Goal: Task Accomplishment & Management: Manage account settings

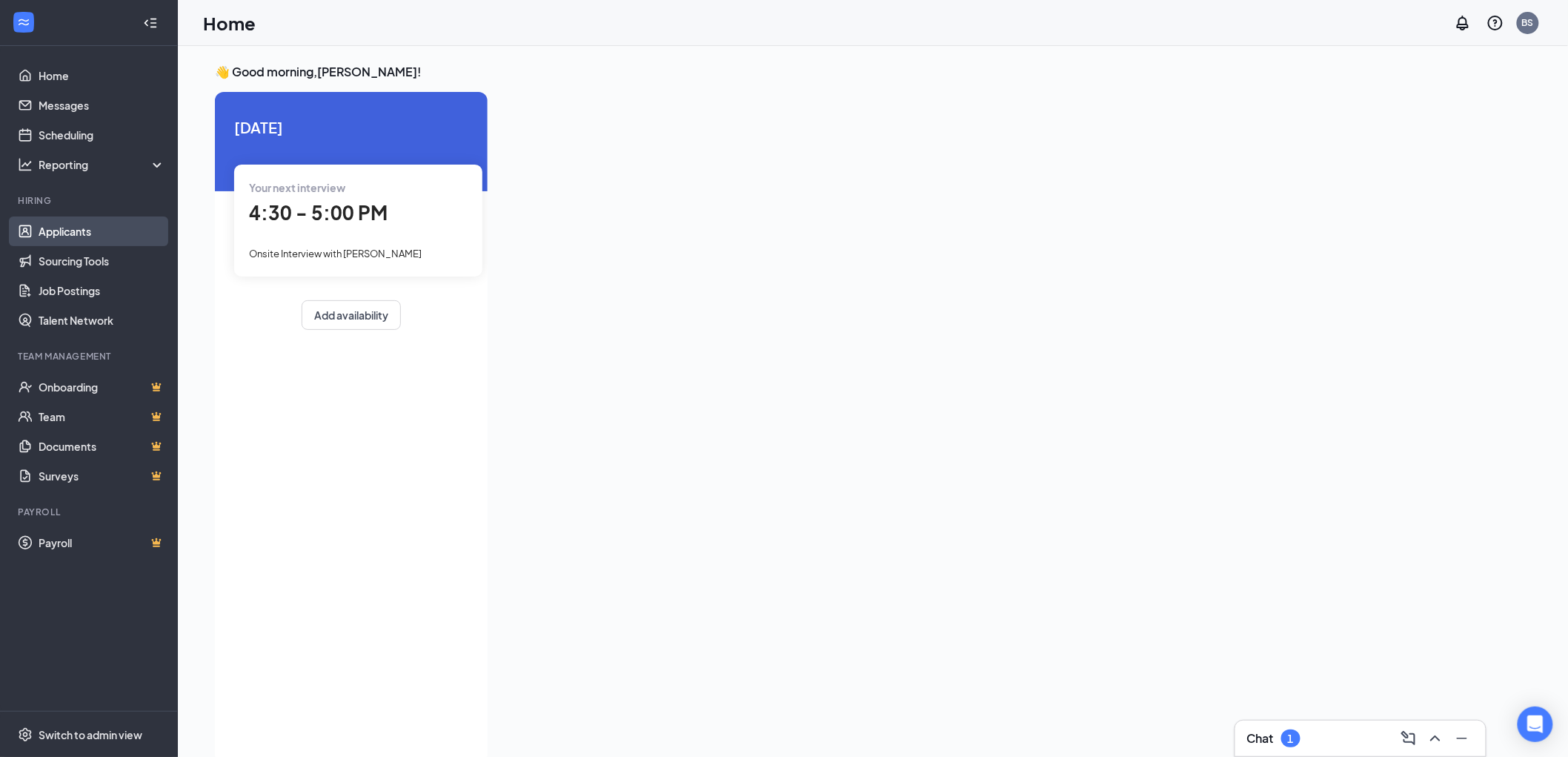
click at [56, 223] on link "Applicants" at bounding box center [101, 231] width 127 height 30
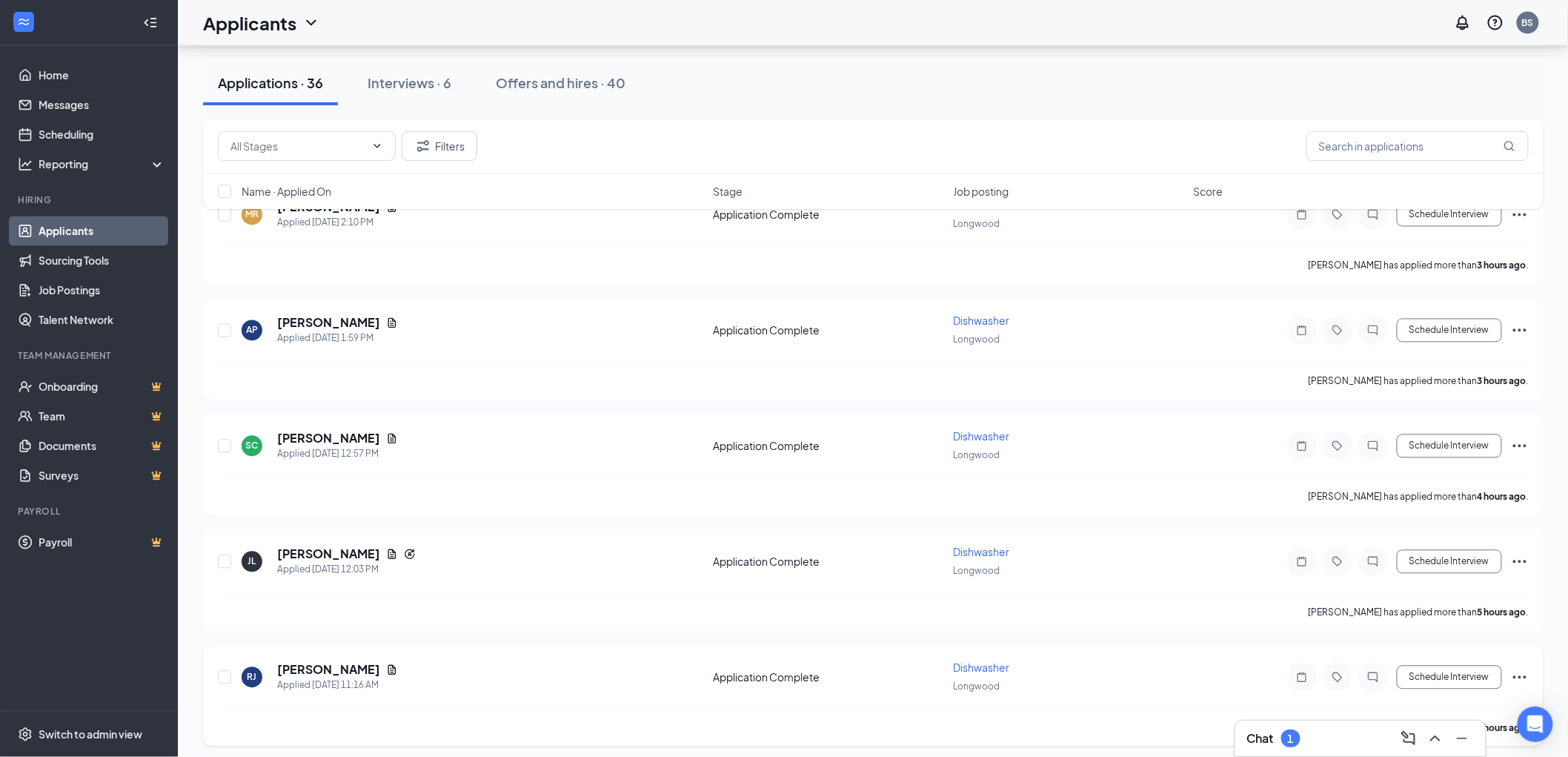
scroll to position [1235, 0]
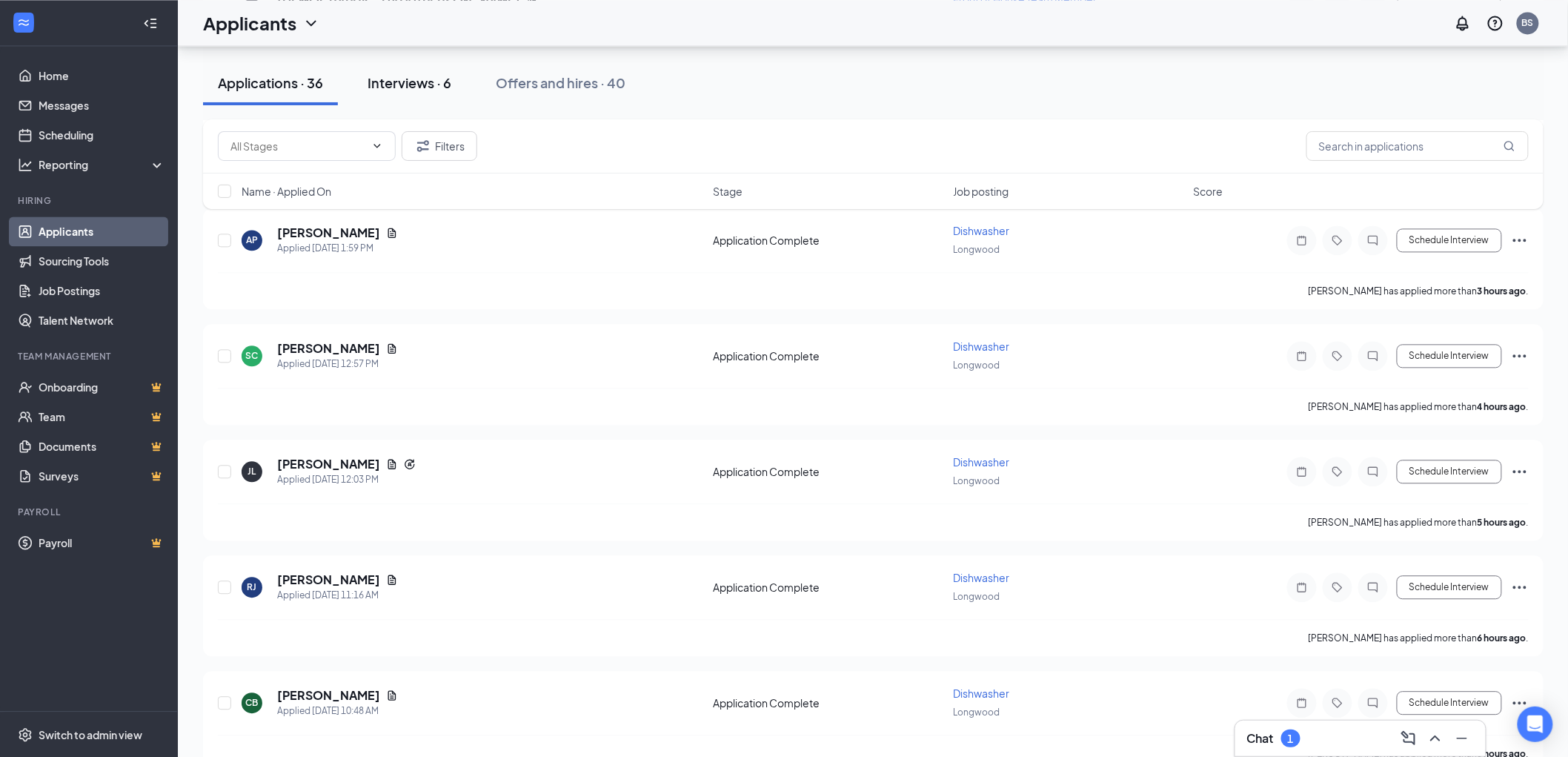
click at [410, 80] on div "Interviews · 6" at bounding box center [410, 83] width 84 height 19
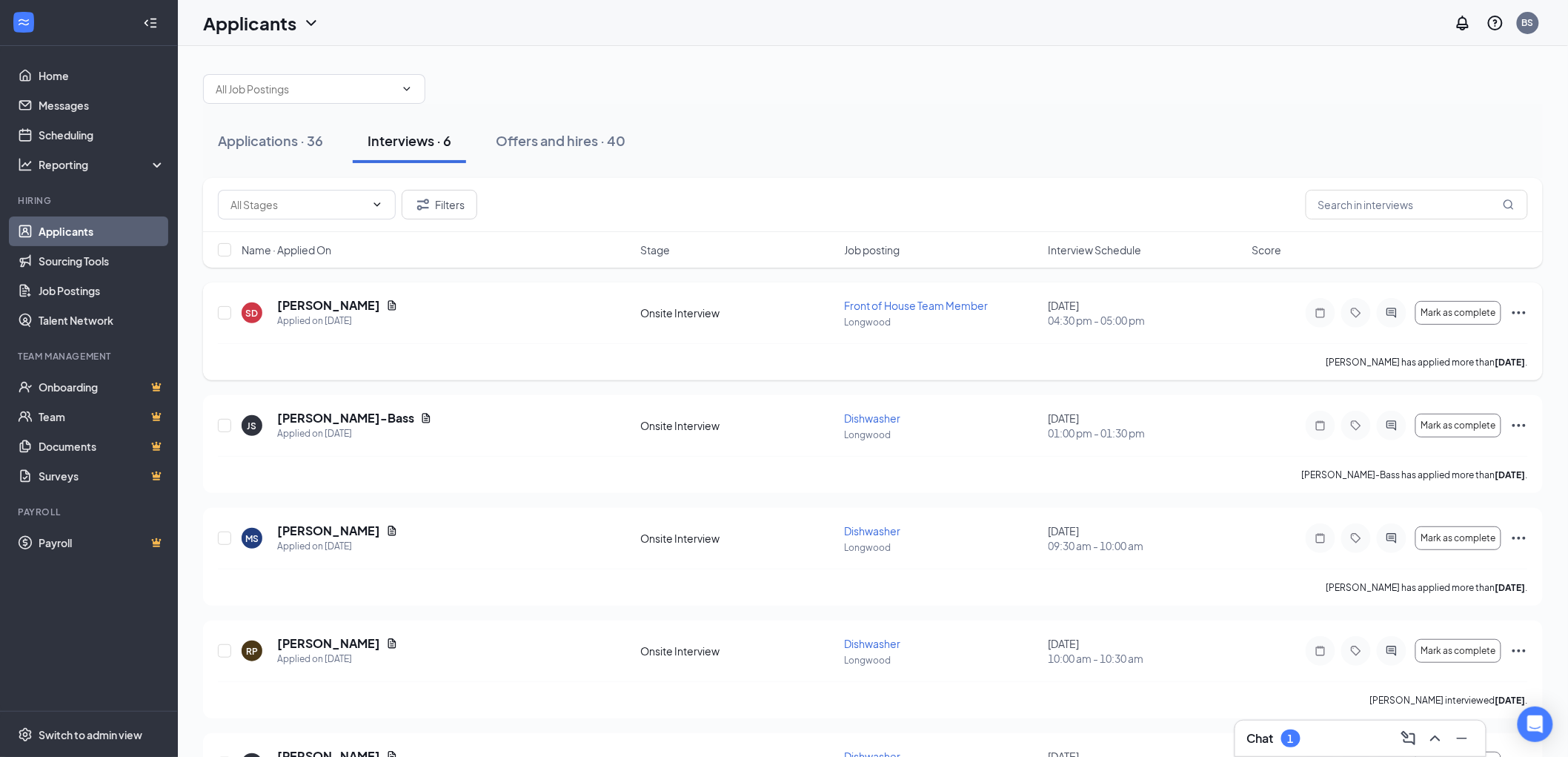
scroll to position [209, 0]
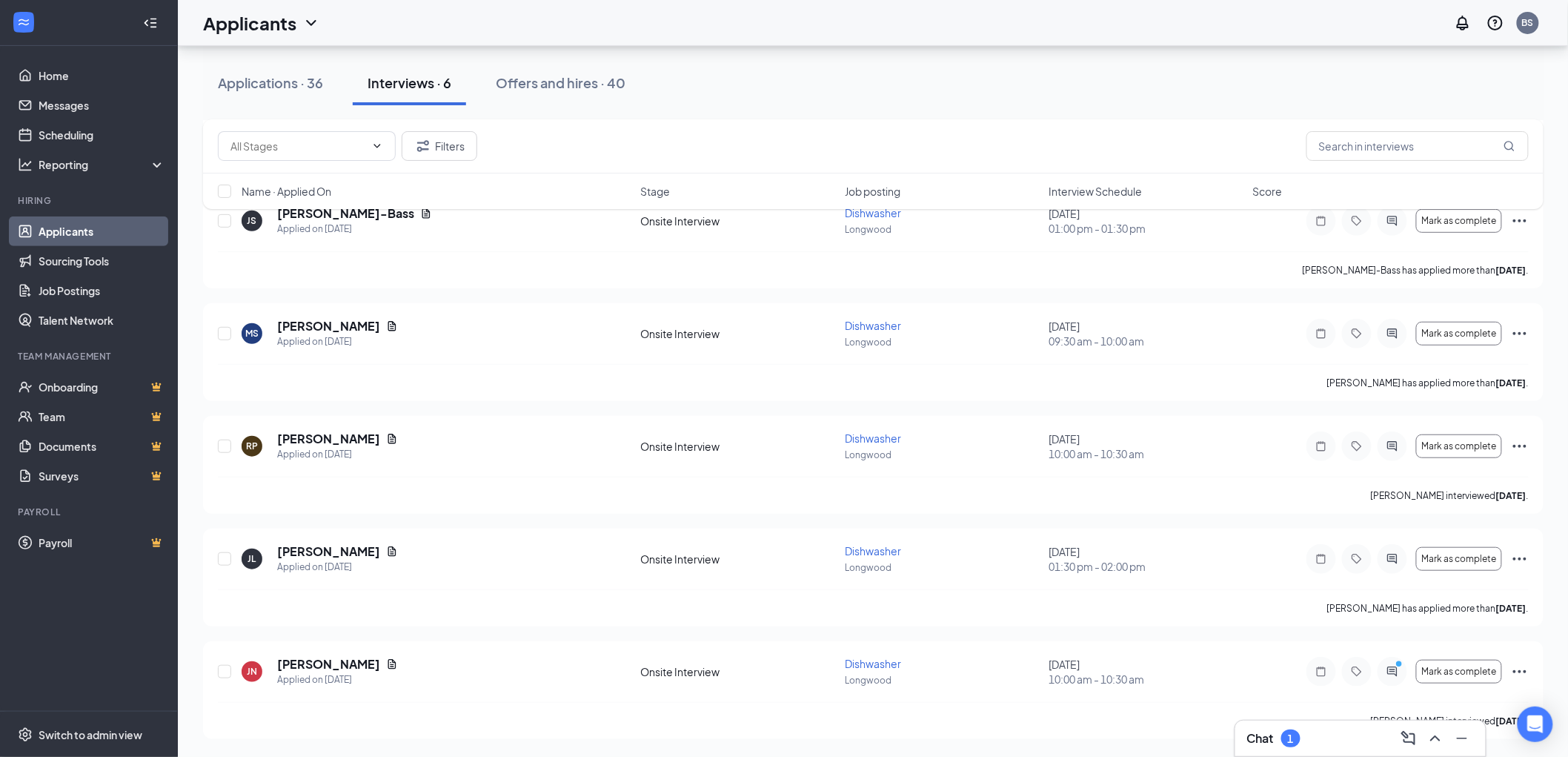
click at [365, 216] on div "Filters Name · Applied On Stage Job posting Interview Schedule Score" at bounding box center [873, 171] width 1341 height 104
click at [379, 213] on div "Filters Name · Applied On Stage Job posting Interview Schedule Score" at bounding box center [873, 171] width 1341 height 104
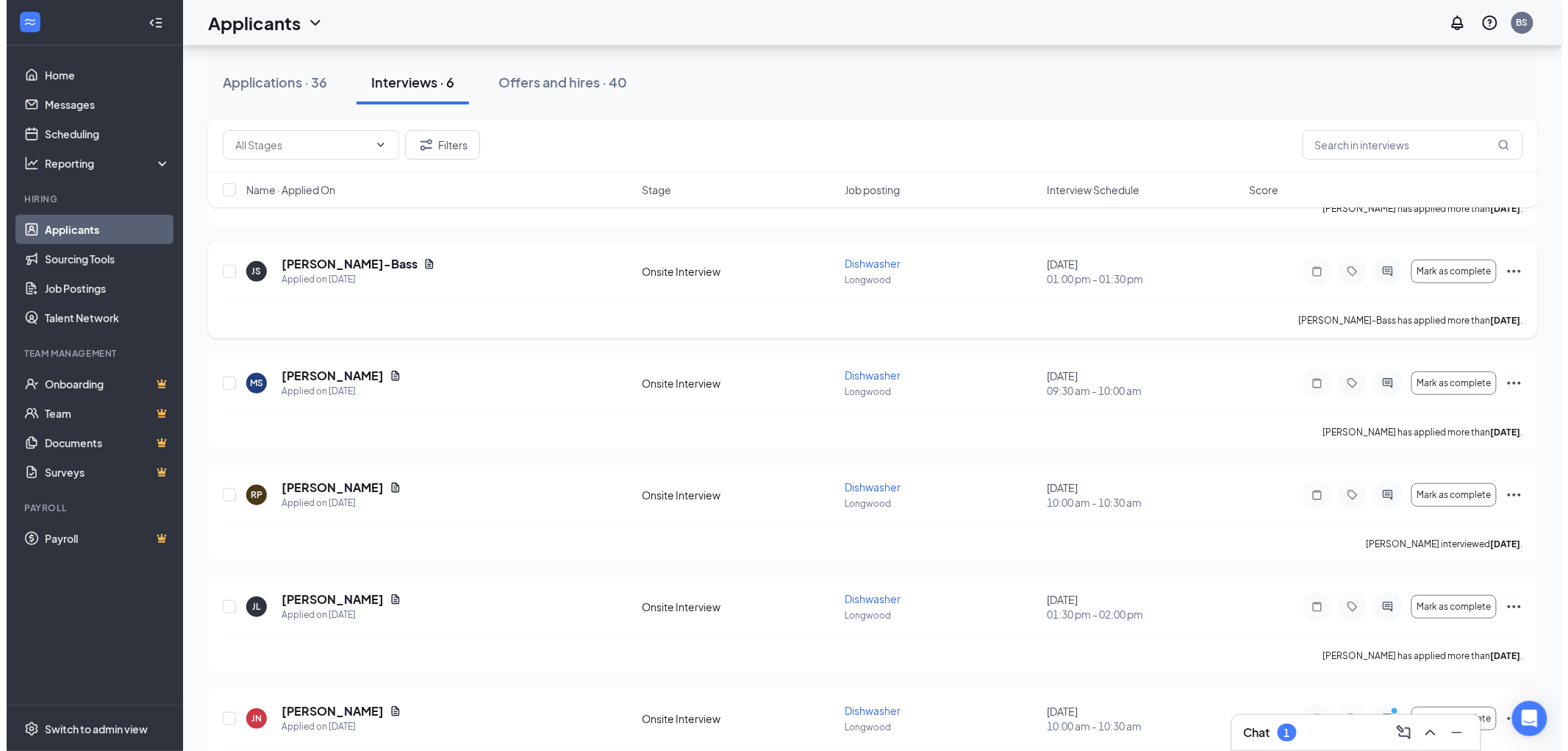
scroll to position [126, 0]
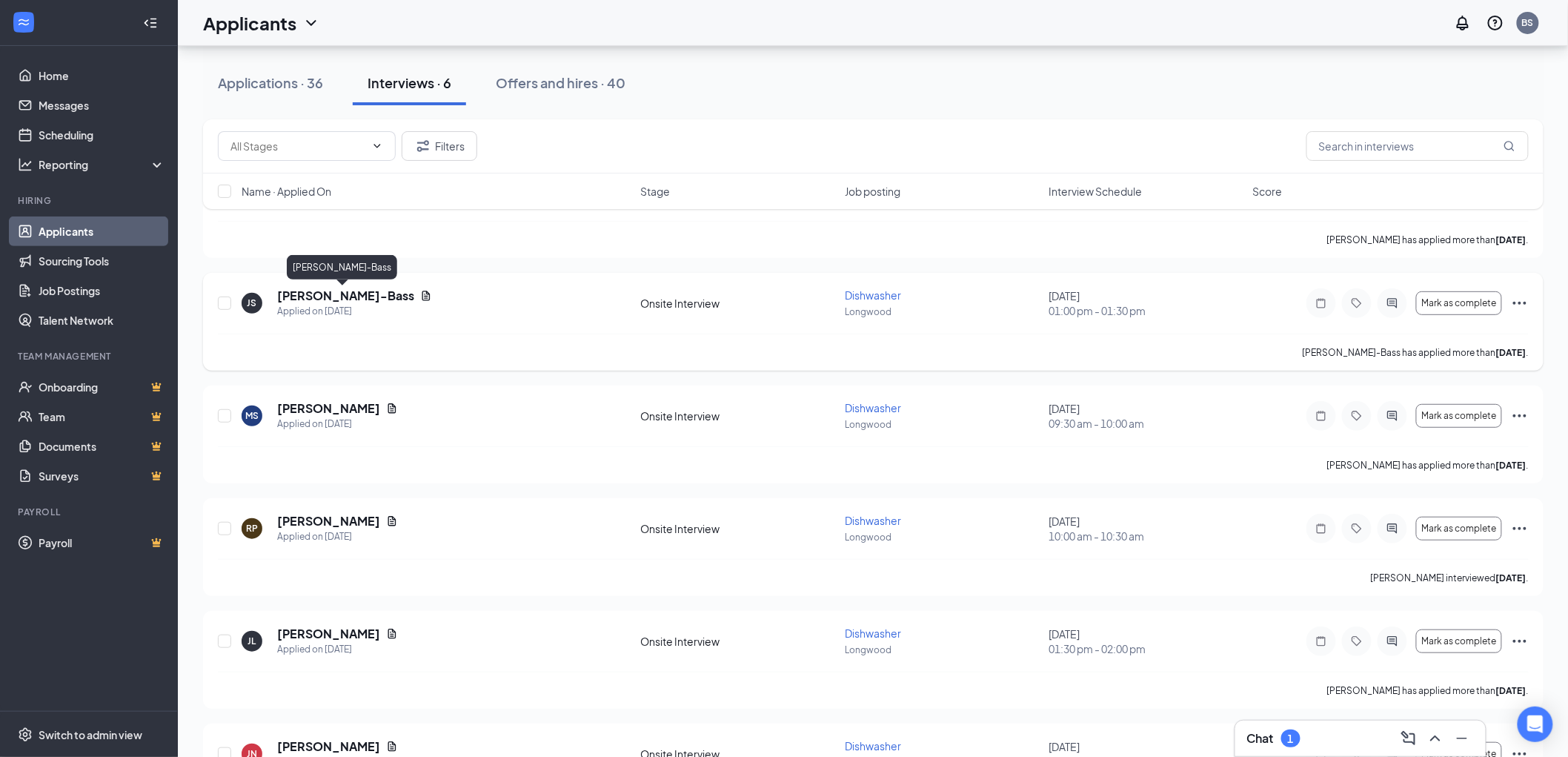
click at [337, 291] on h5 "[PERSON_NAME]-Bass" at bounding box center [345, 296] width 137 height 17
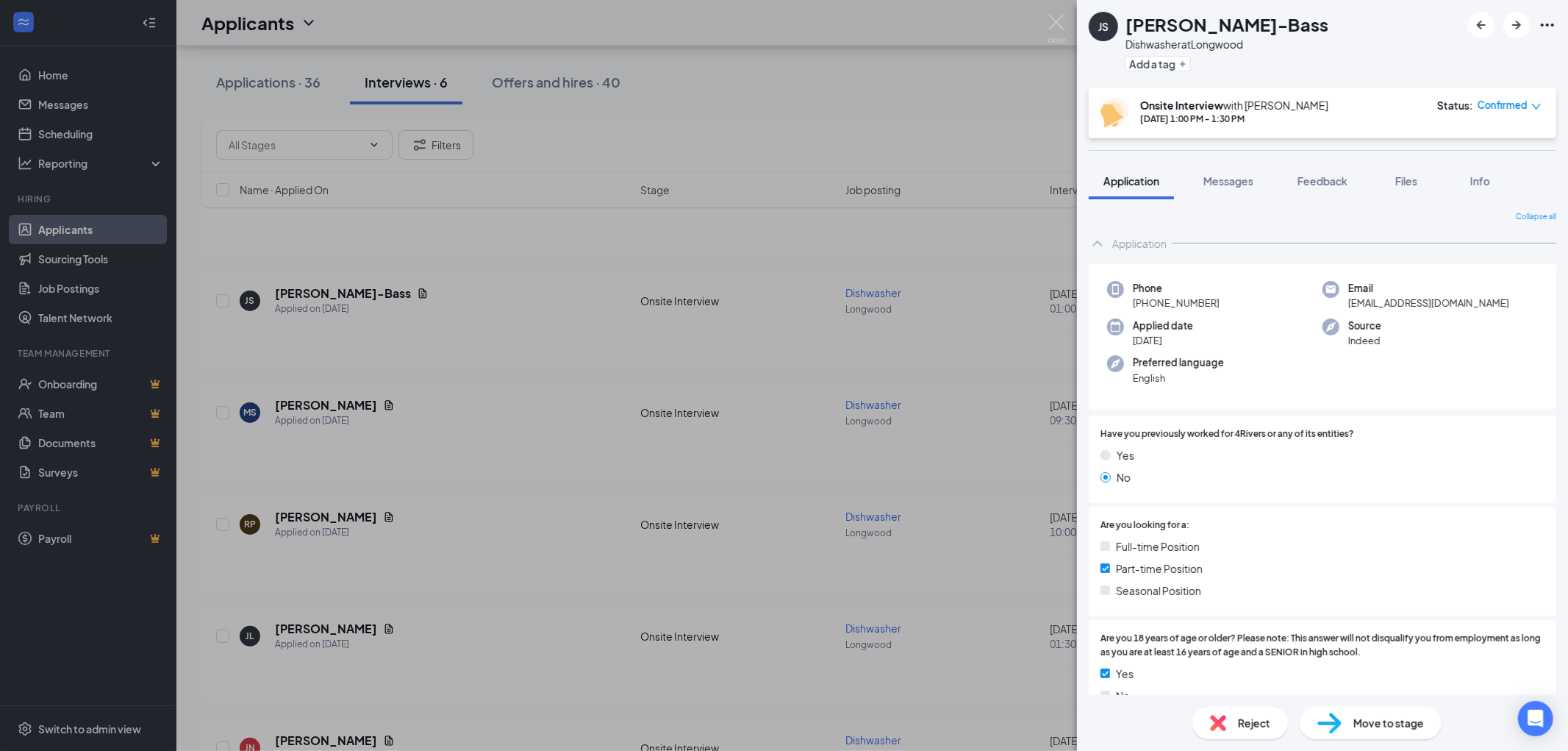
click at [1490, 106] on span "Confirmed" at bounding box center [1502, 105] width 50 height 15
click at [1476, 200] on span "Mark as no-show" at bounding box center [1470, 198] width 81 height 17
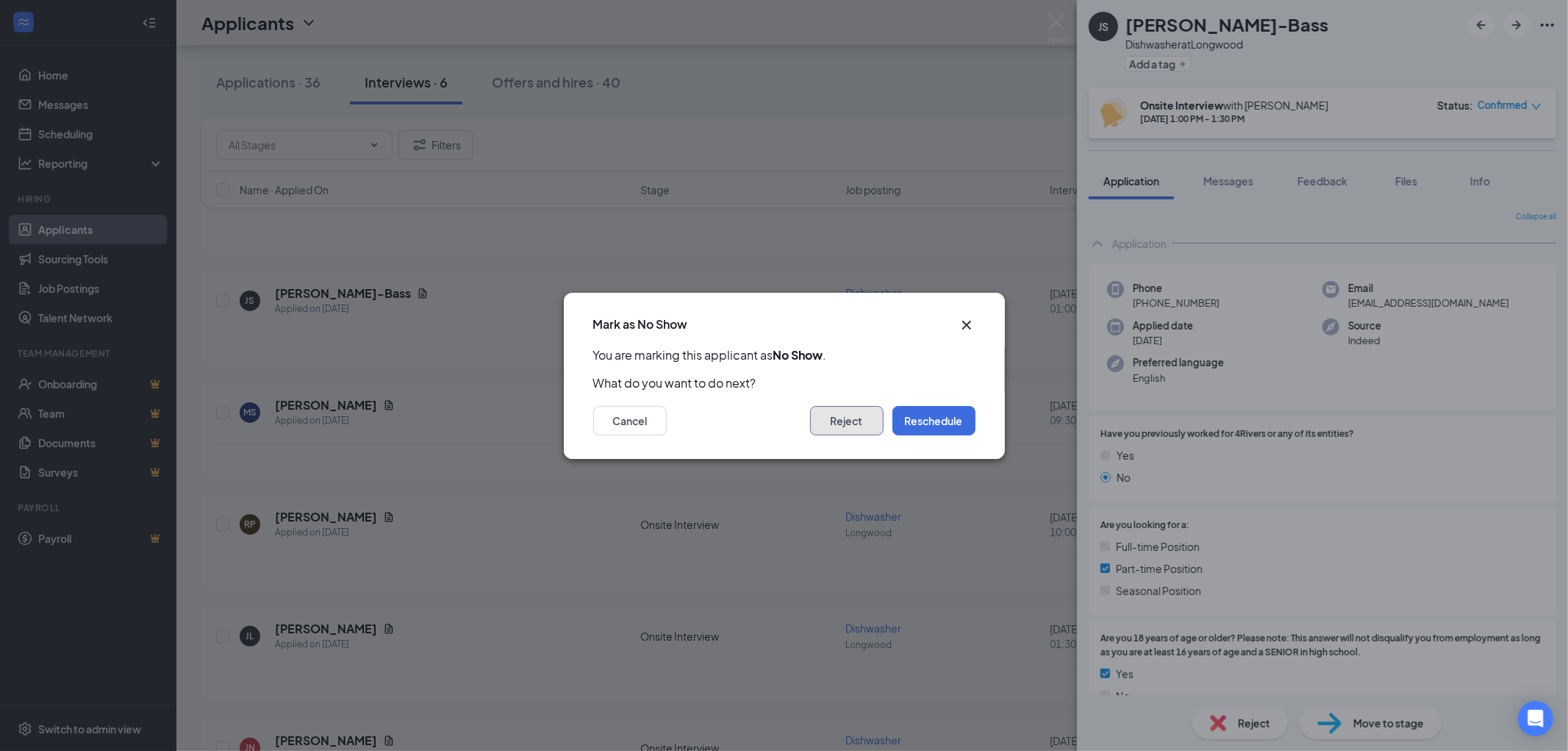
click at [862, 417] on button "Reject" at bounding box center [847, 420] width 74 height 30
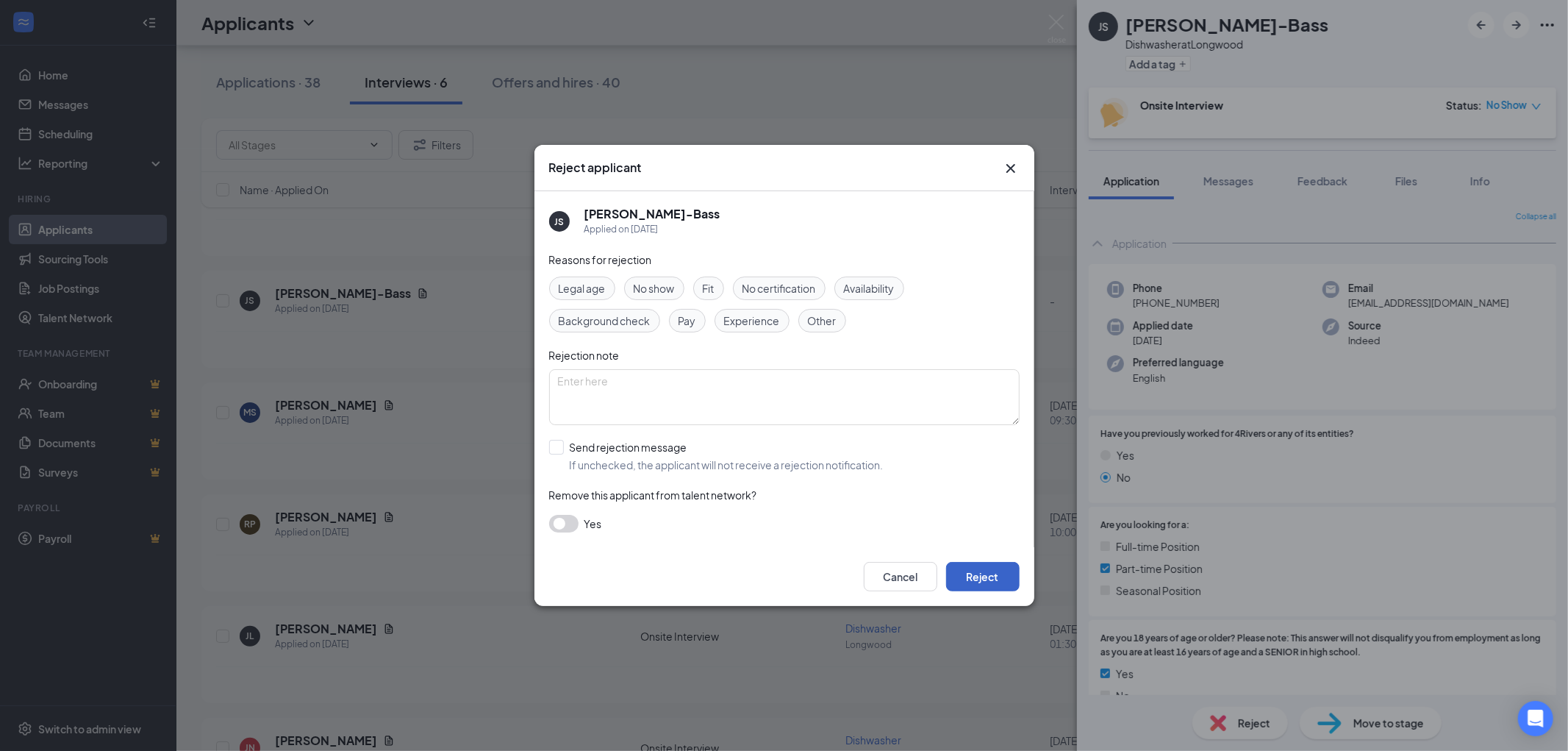
click at [974, 567] on button "Reject" at bounding box center [983, 576] width 74 height 30
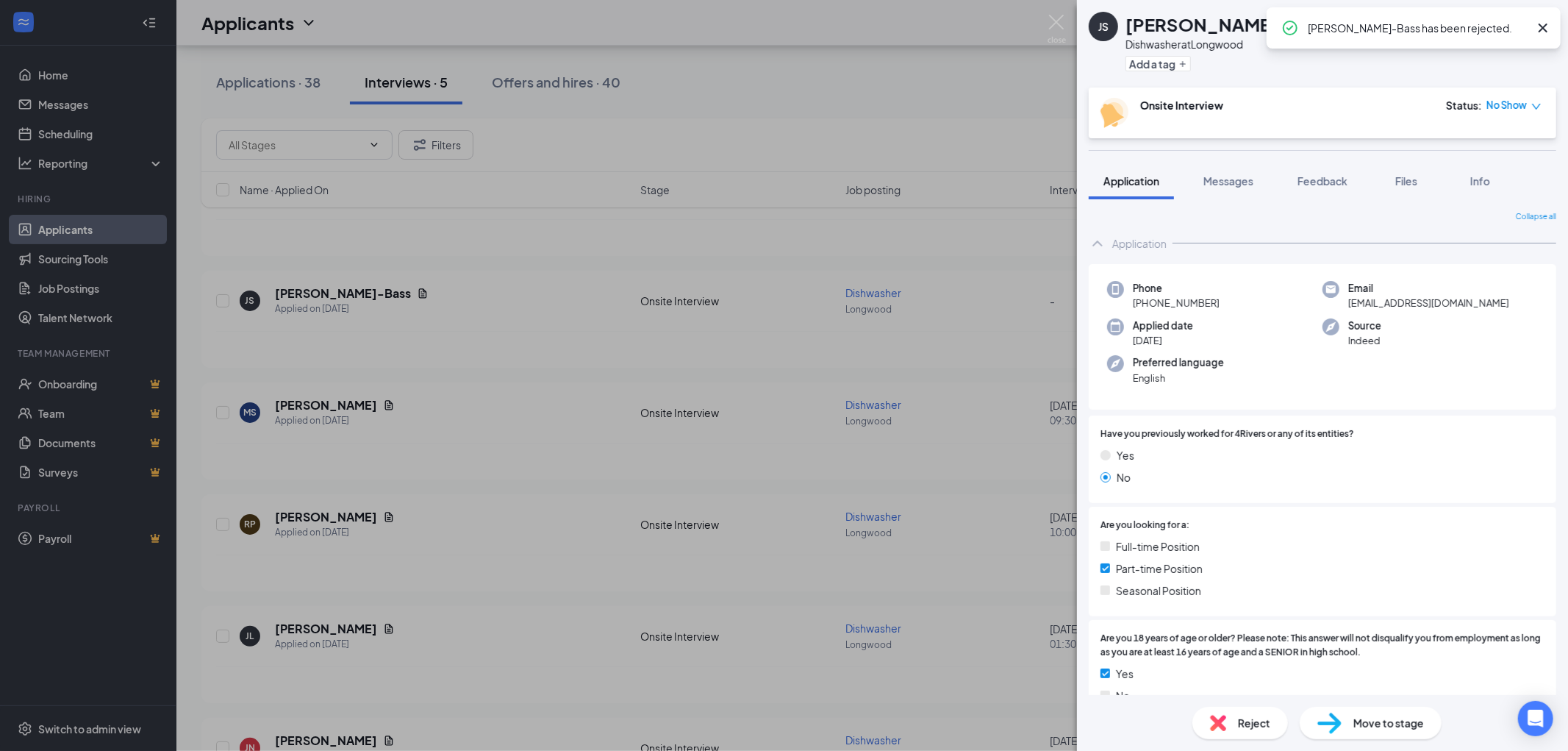
scroll to position [95, 0]
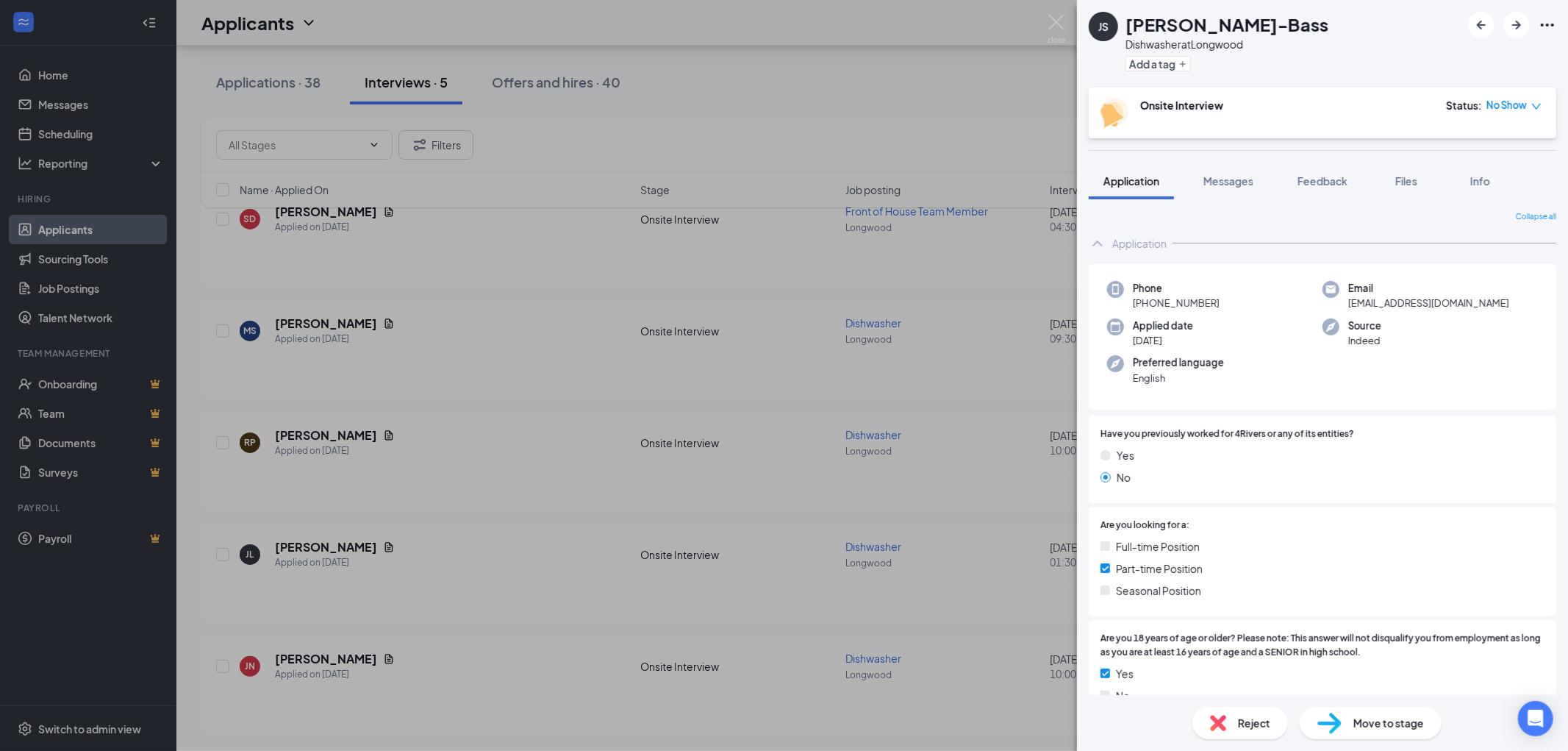
click at [819, 64] on div "JS [PERSON_NAME]-Bass Dishwasher at [GEOGRAPHIC_DATA] Add a tag Onsite Intervie…" at bounding box center [784, 375] width 1568 height 751
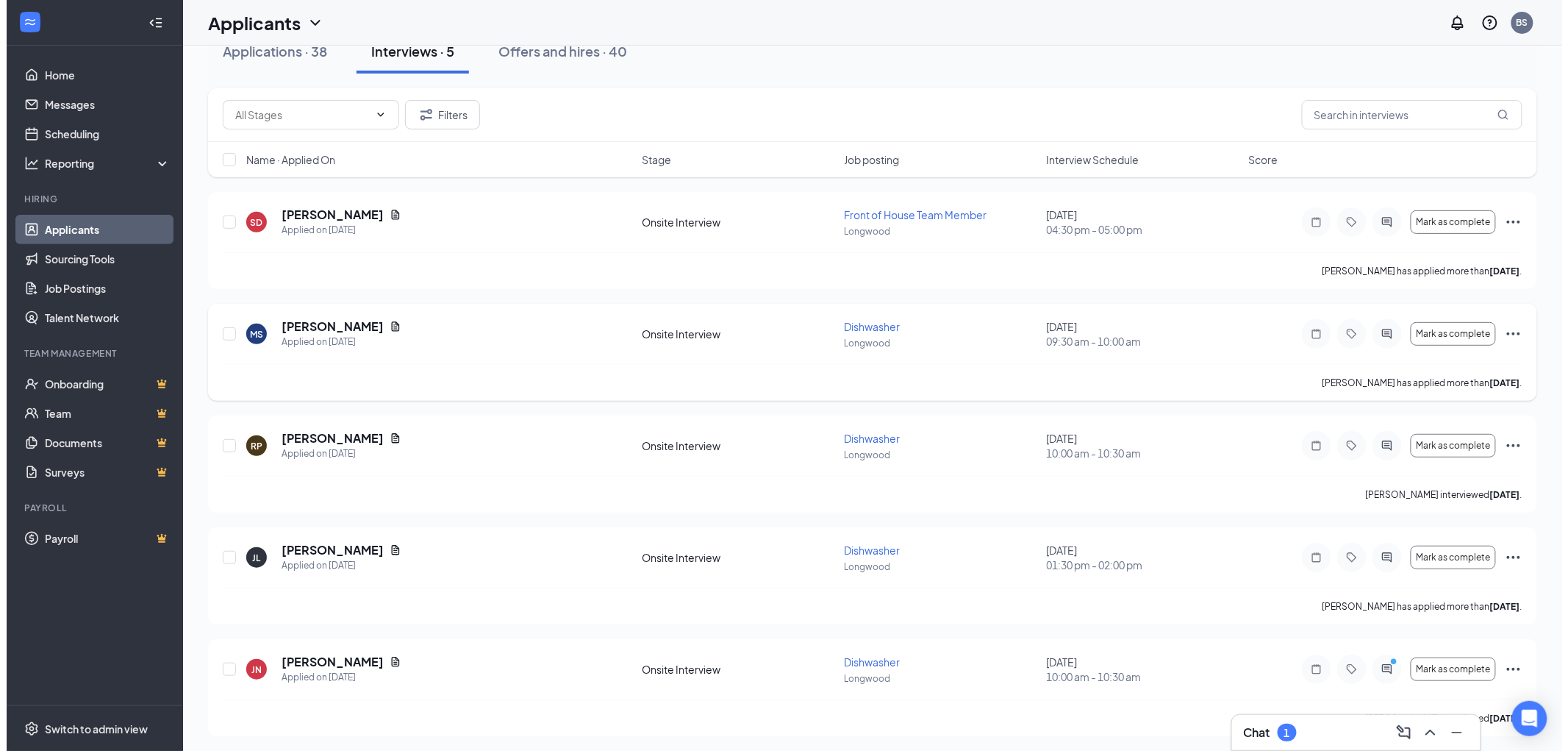
scroll to position [95, 0]
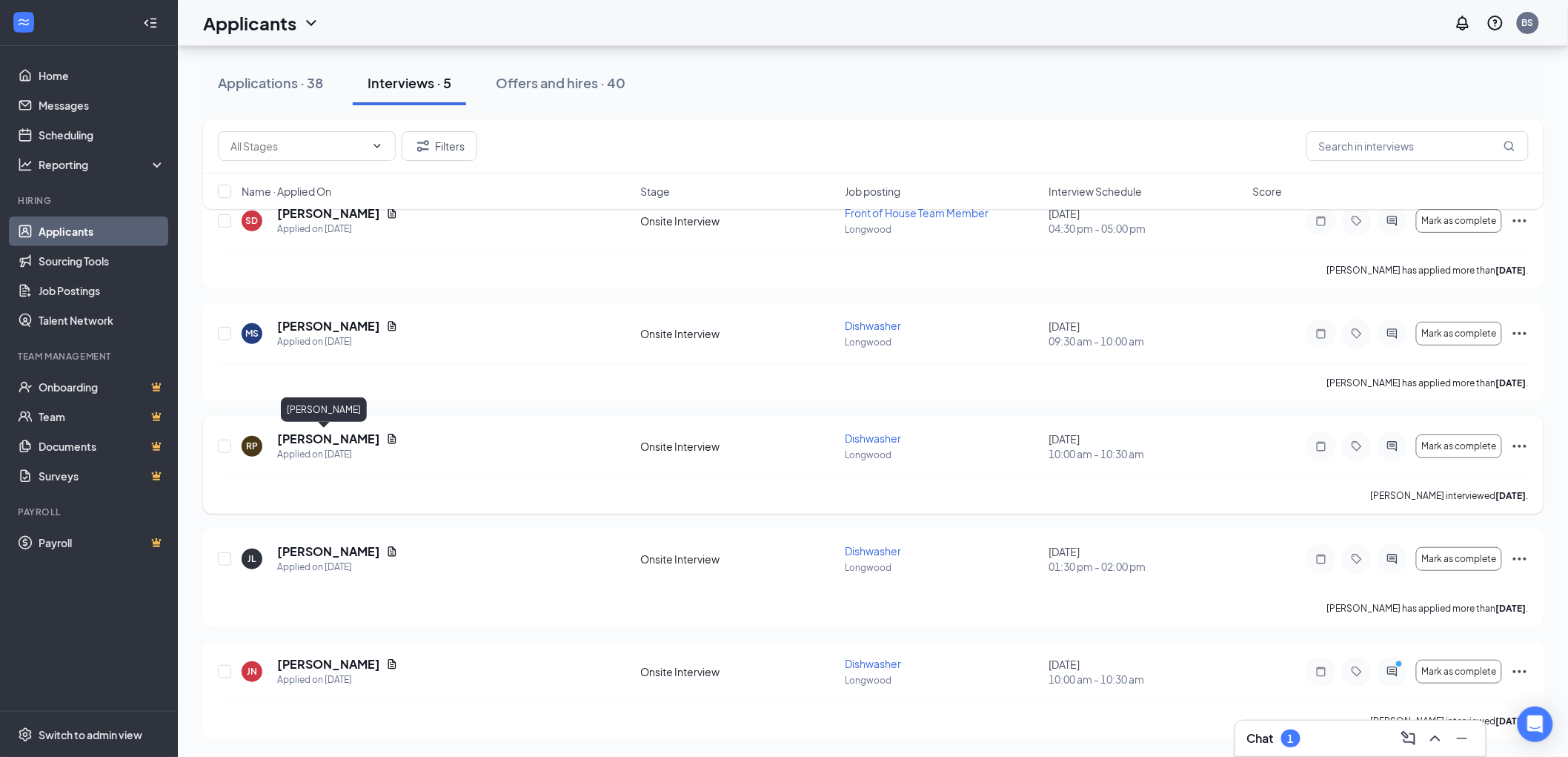
click at [339, 439] on h5 "[PERSON_NAME]" at bounding box center [329, 439] width 103 height 17
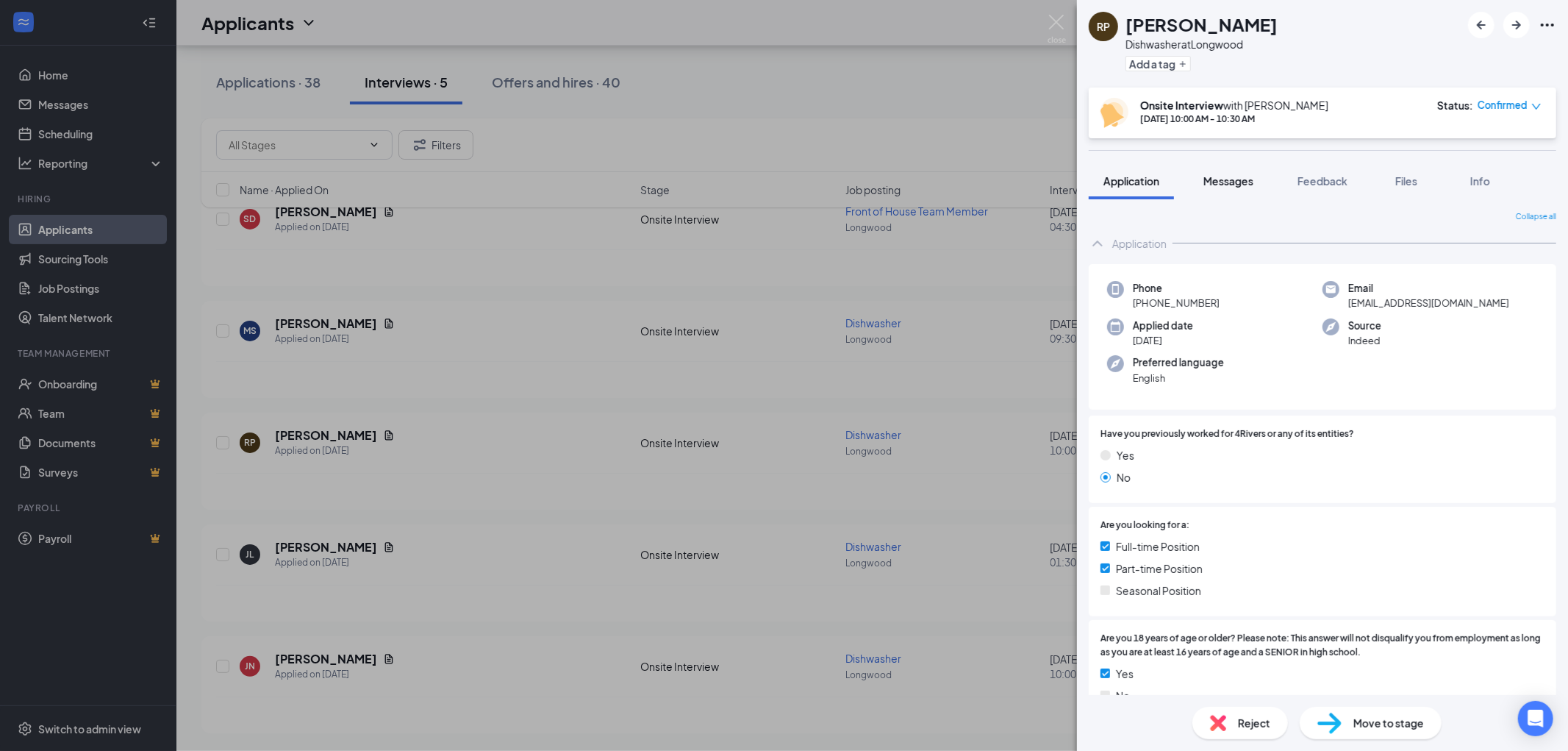
click at [1232, 175] on span "Messages" at bounding box center [1228, 181] width 50 height 13
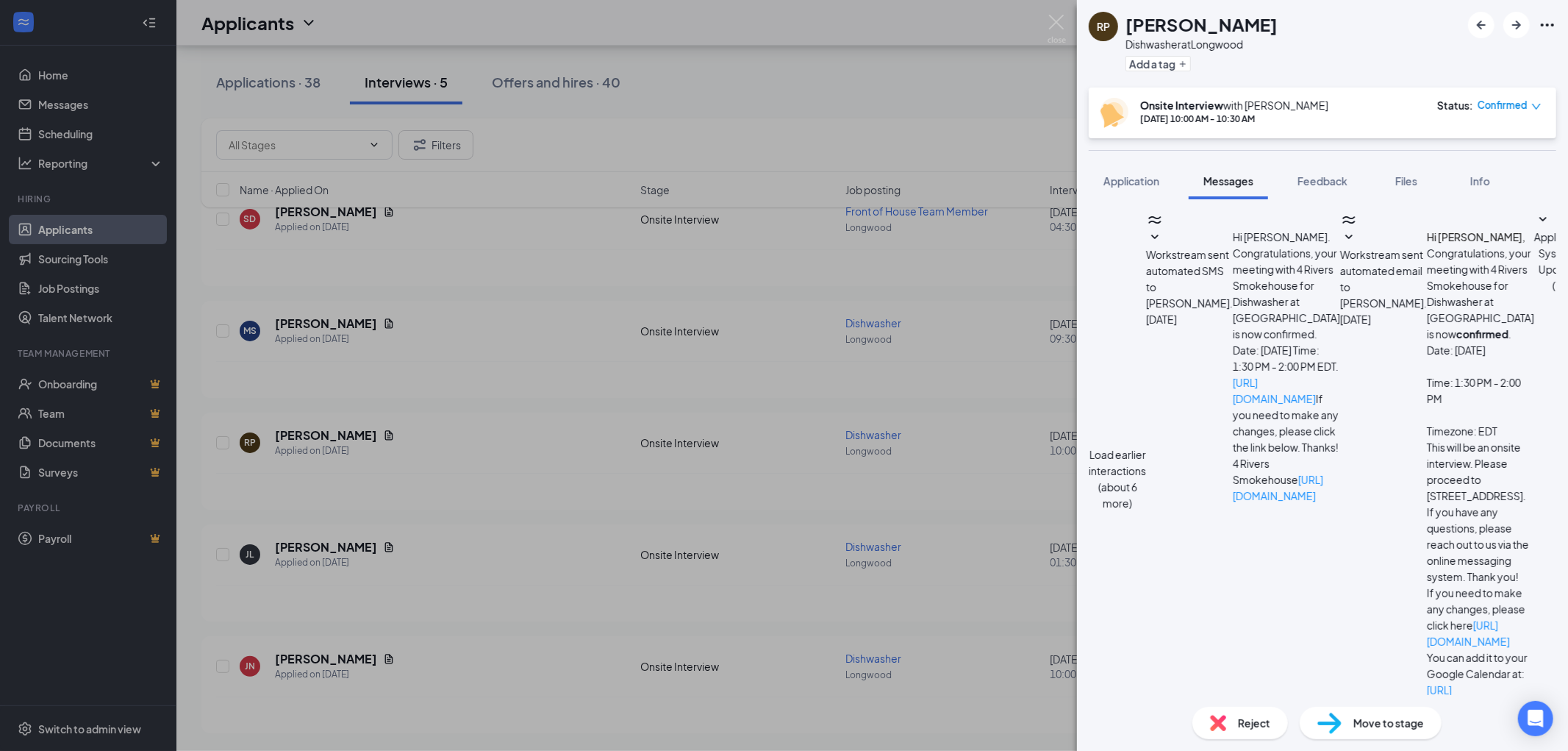
scroll to position [362, 0]
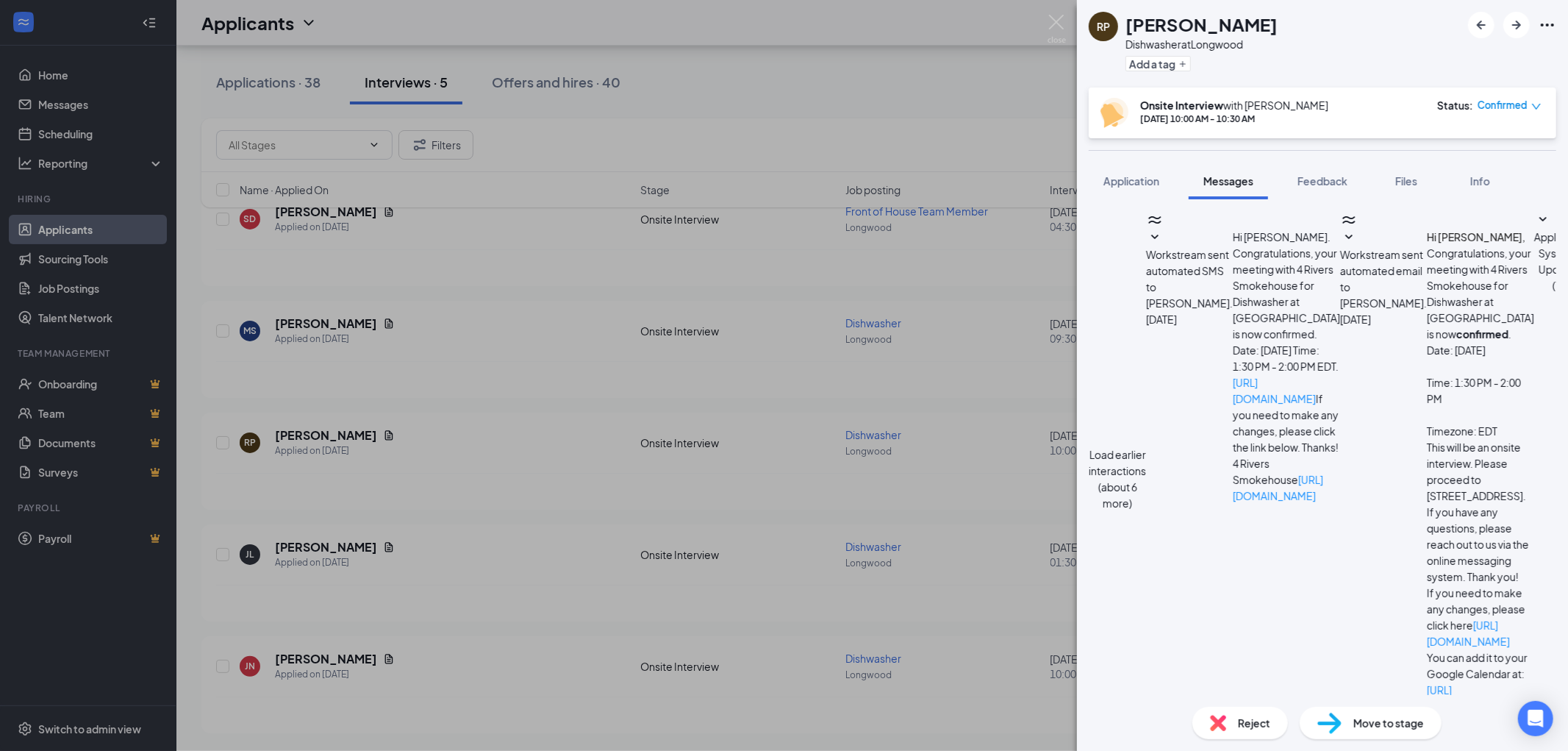
type textarea "Hey [PERSON_NAME], Thanks so much for your time [DATE]. At this time we're gonn…"
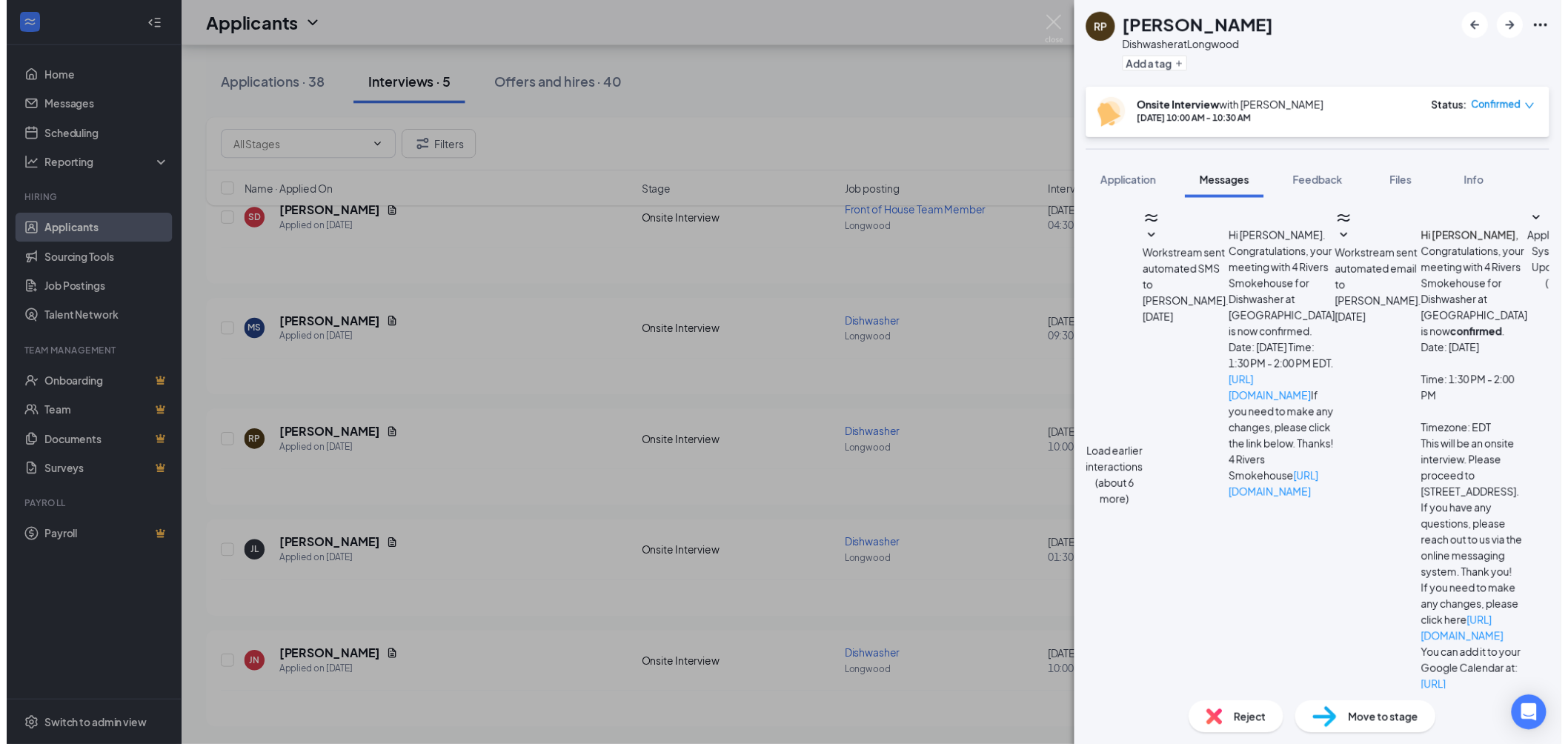
scroll to position [493, 0]
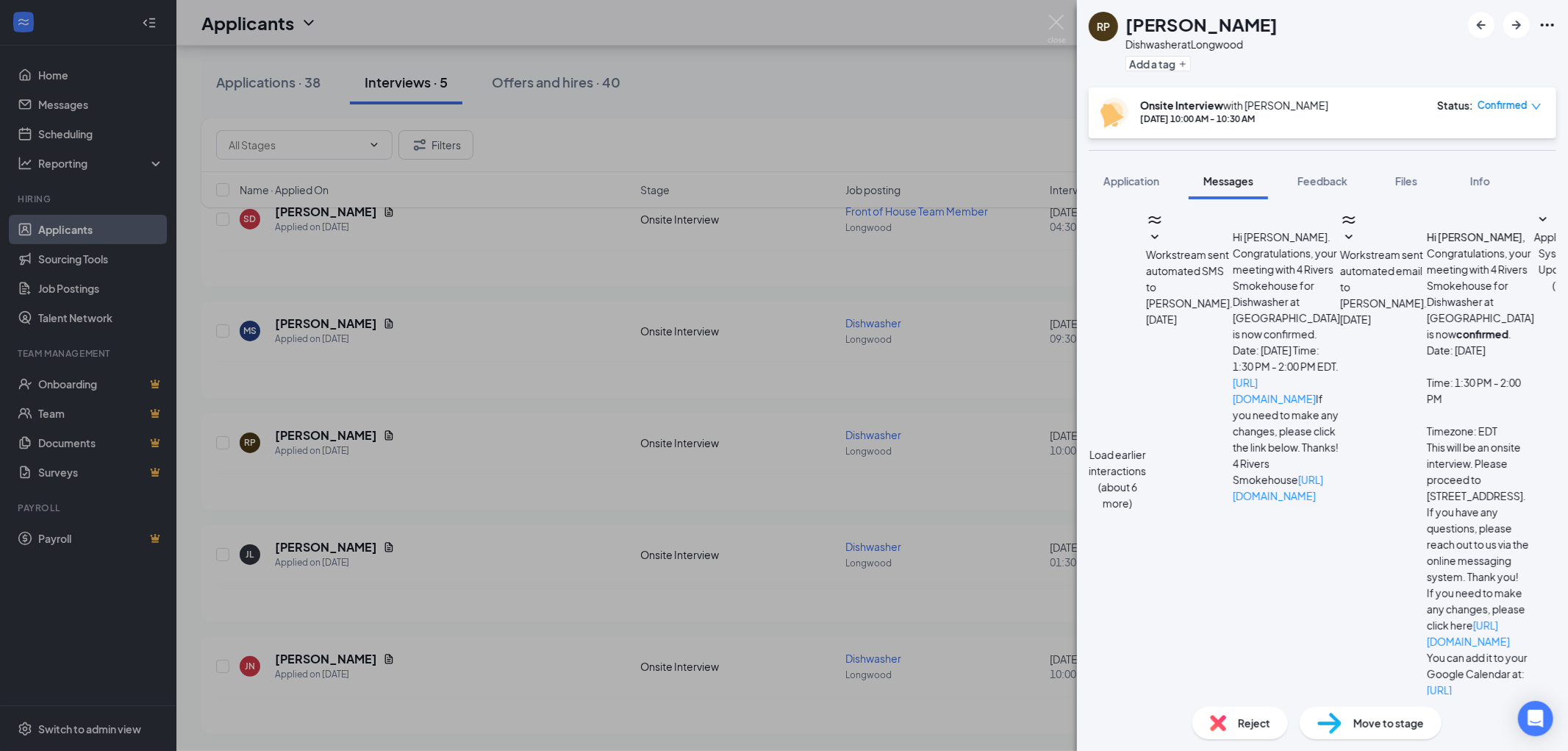
click at [1228, 725] on div "Reject" at bounding box center [1239, 722] width 95 height 32
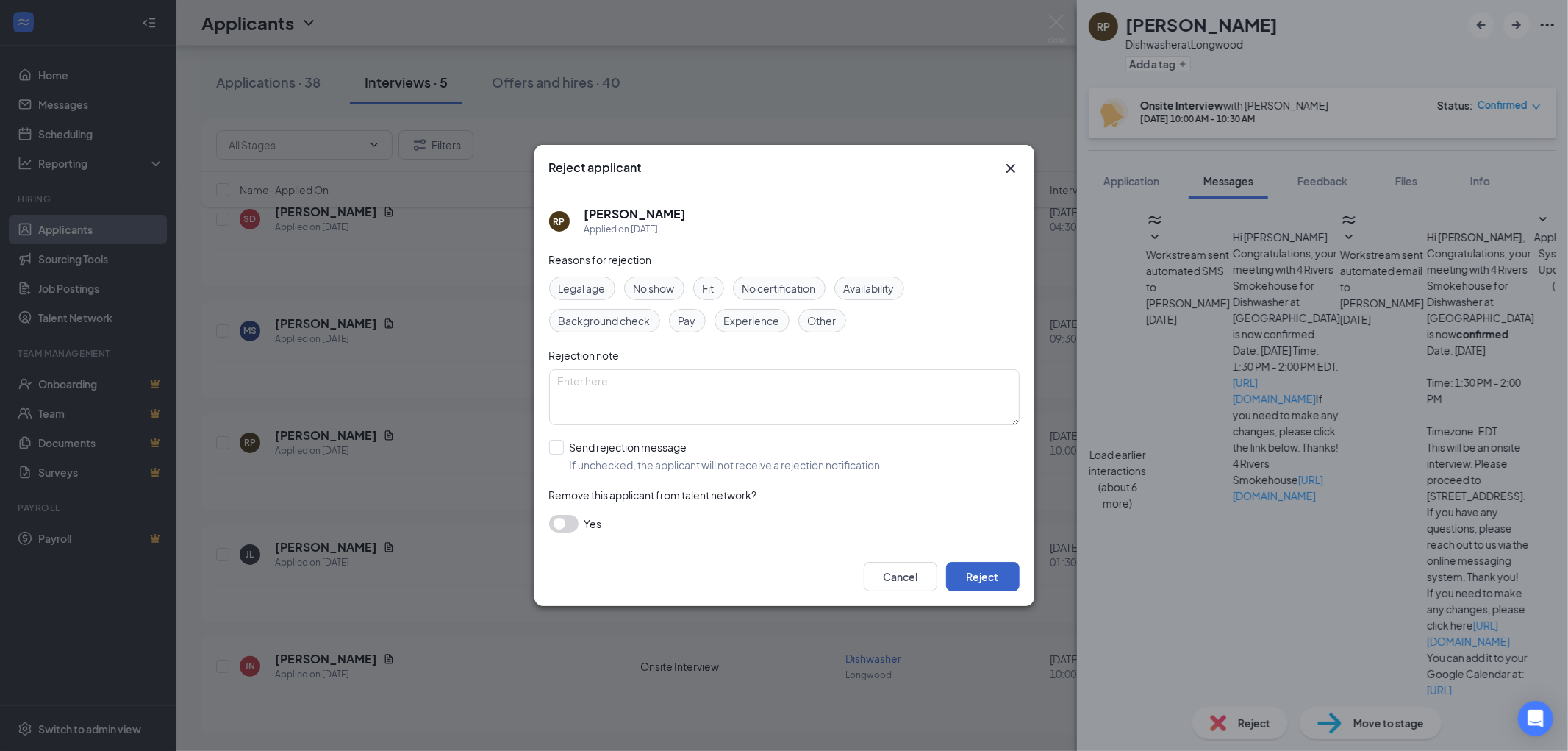
click at [986, 568] on button "Reject" at bounding box center [983, 576] width 74 height 30
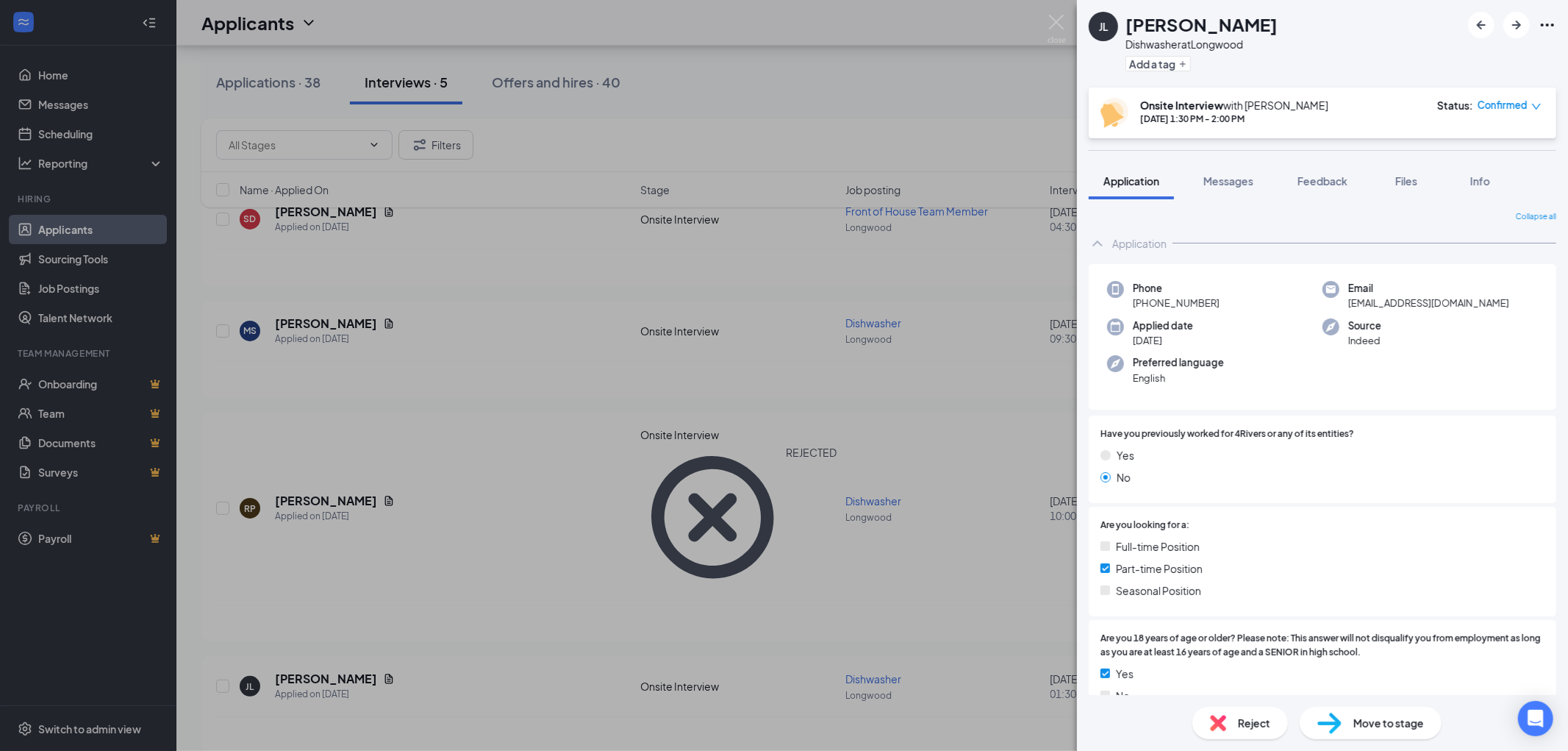
click at [663, 557] on div "[PERSON_NAME] Dishwasher at Longwood Add a tag Onsite Interview with [PERSON_NA…" at bounding box center [784, 375] width 1568 height 751
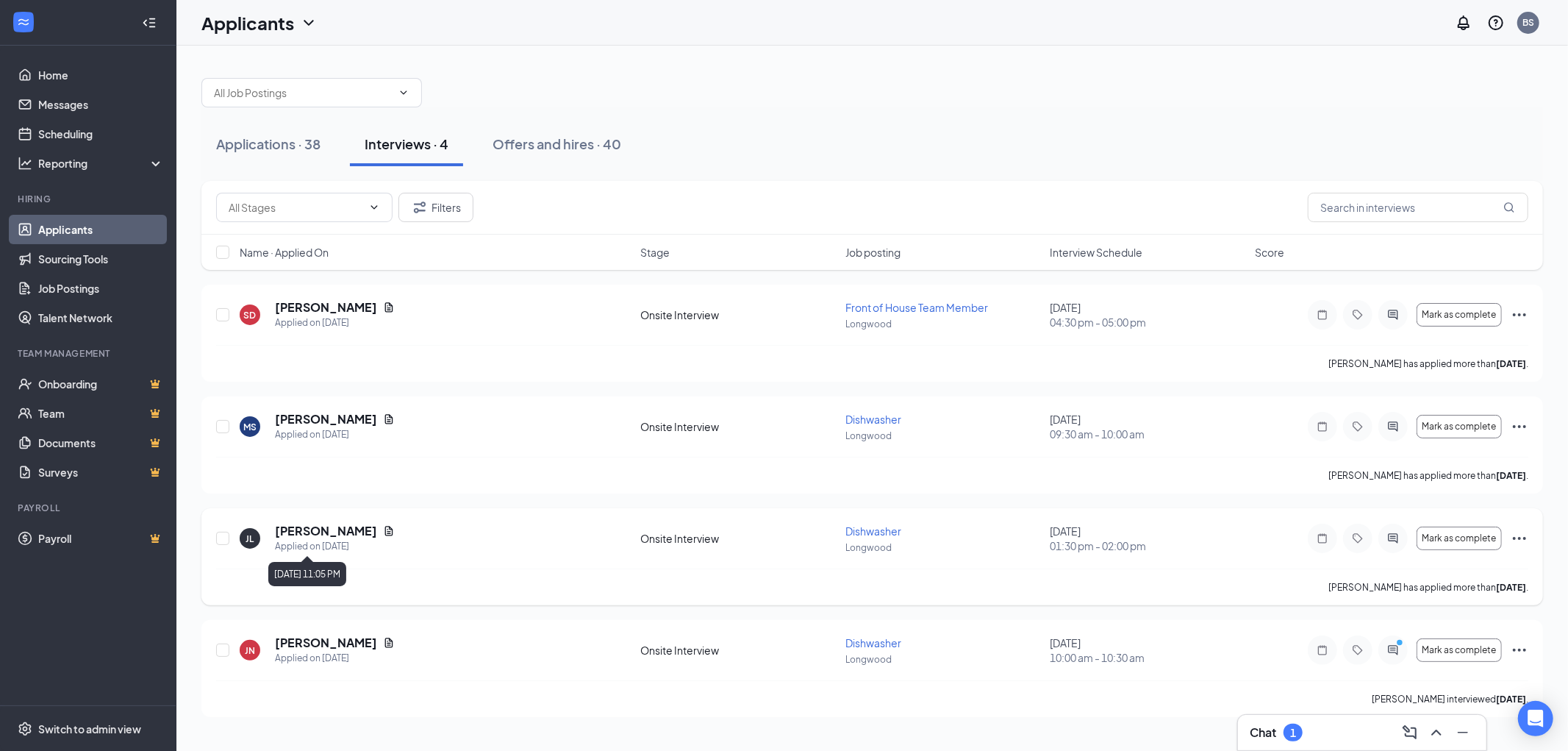
click at [347, 545] on div "Applied on [DATE]" at bounding box center [335, 546] width 120 height 15
click at [362, 529] on h5 "[PERSON_NAME]" at bounding box center [326, 531] width 103 height 17
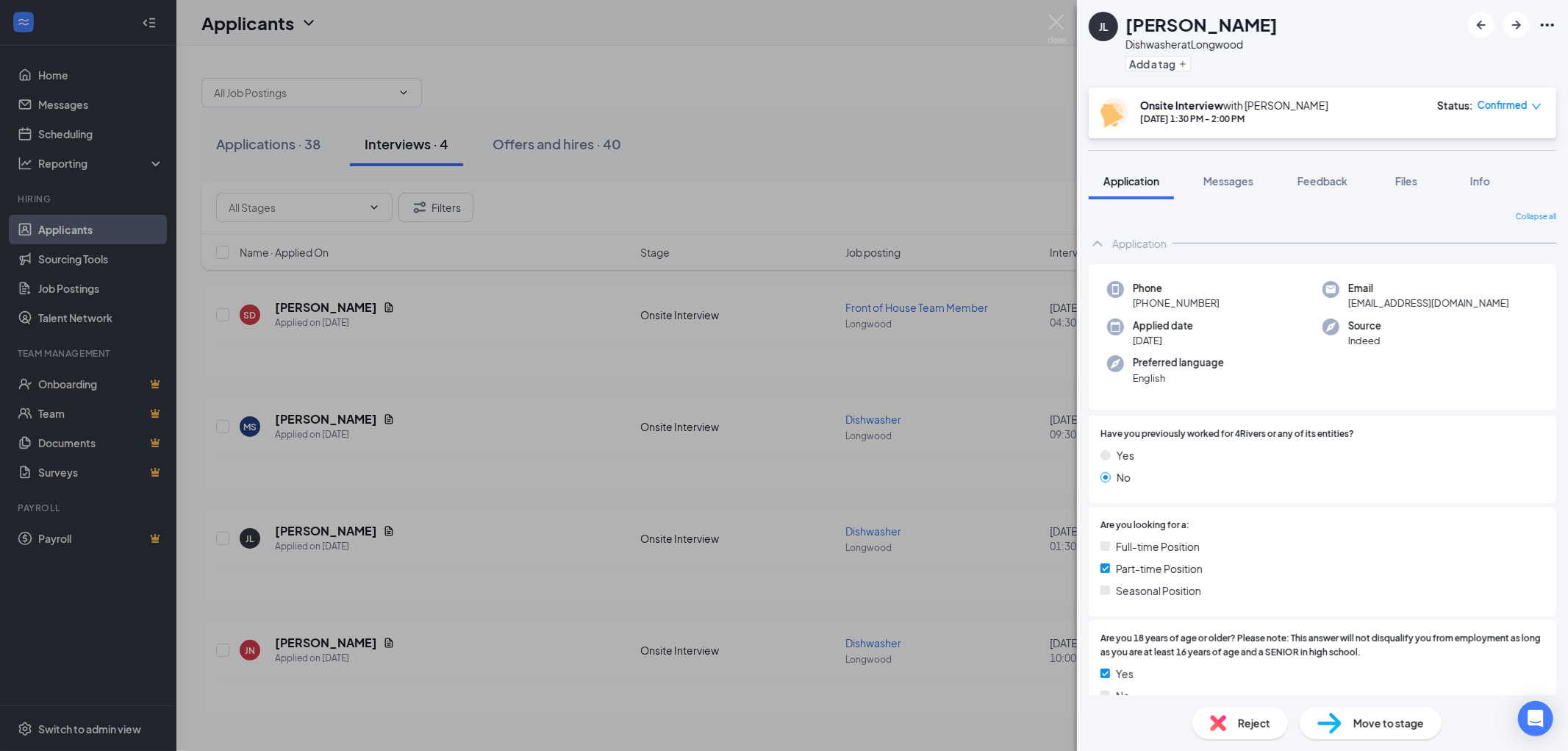
click at [1508, 103] on span "Confirmed" at bounding box center [1502, 105] width 50 height 15
click at [1458, 197] on span "Mark as no-show" at bounding box center [1470, 198] width 81 height 17
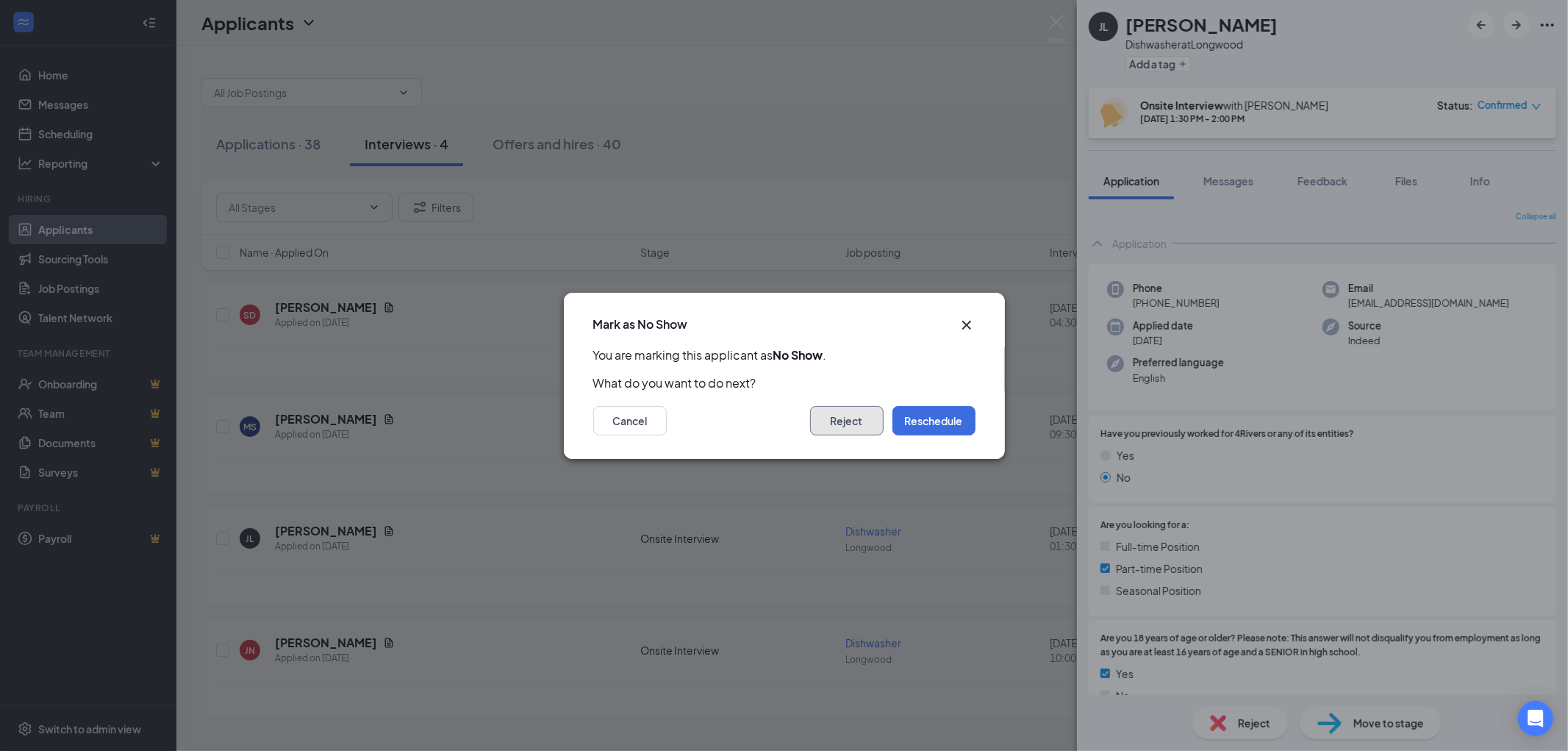
click at [850, 424] on button "Reject" at bounding box center [847, 420] width 74 height 30
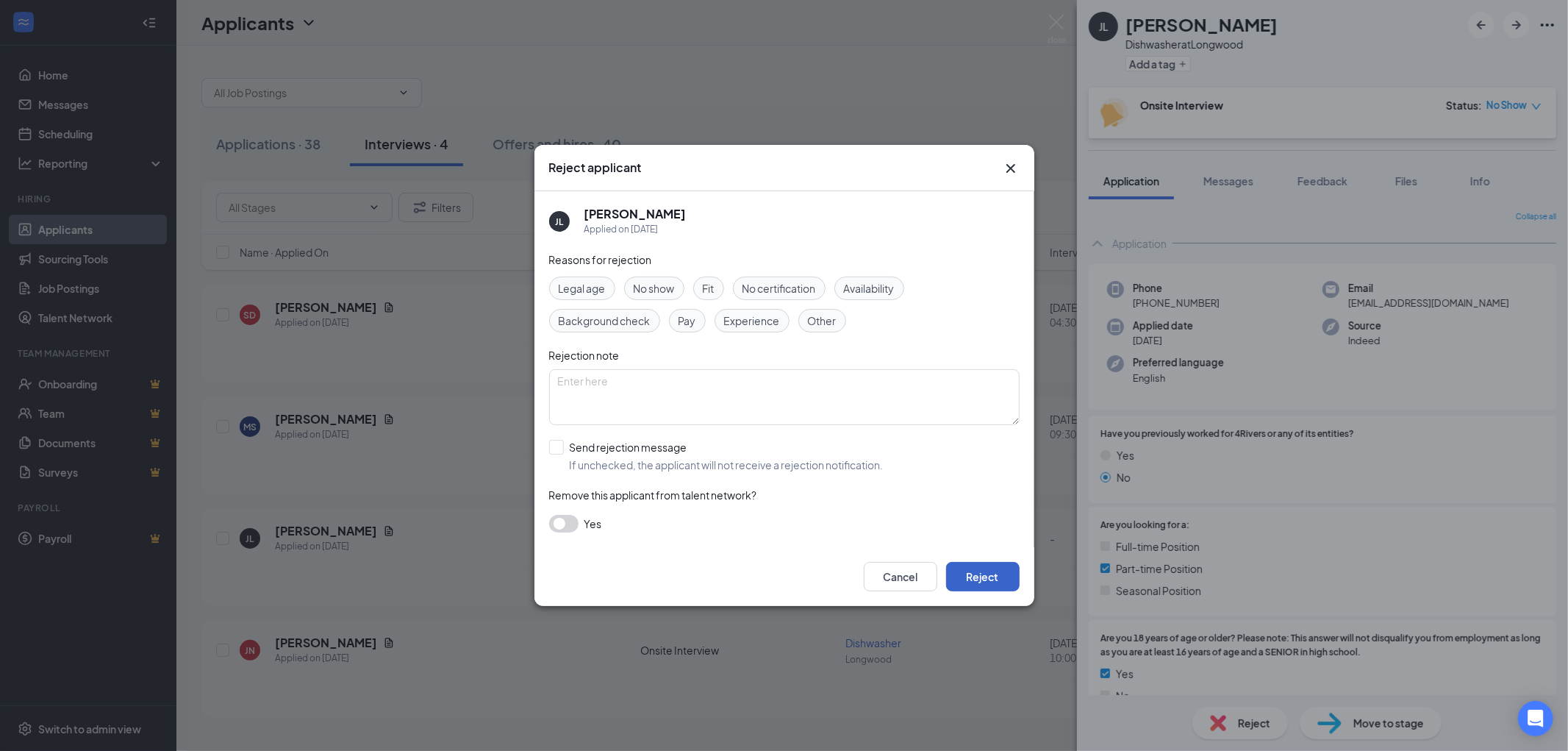
click at [989, 579] on button "Reject" at bounding box center [983, 576] width 74 height 30
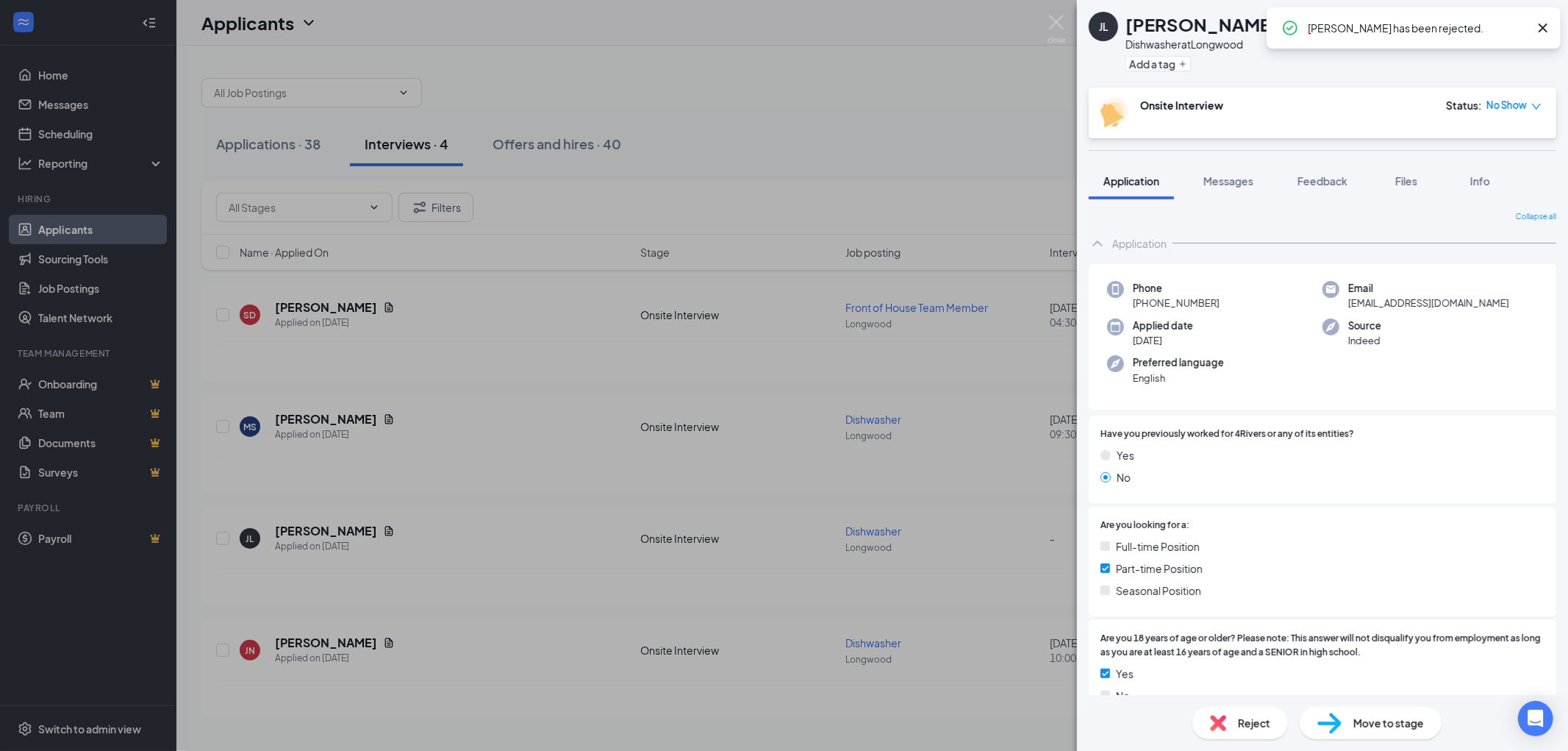
click at [329, 423] on div "[PERSON_NAME] Dishwasher at [GEOGRAPHIC_DATA] Add a tag Onsite Interview Status…" at bounding box center [784, 375] width 1568 height 751
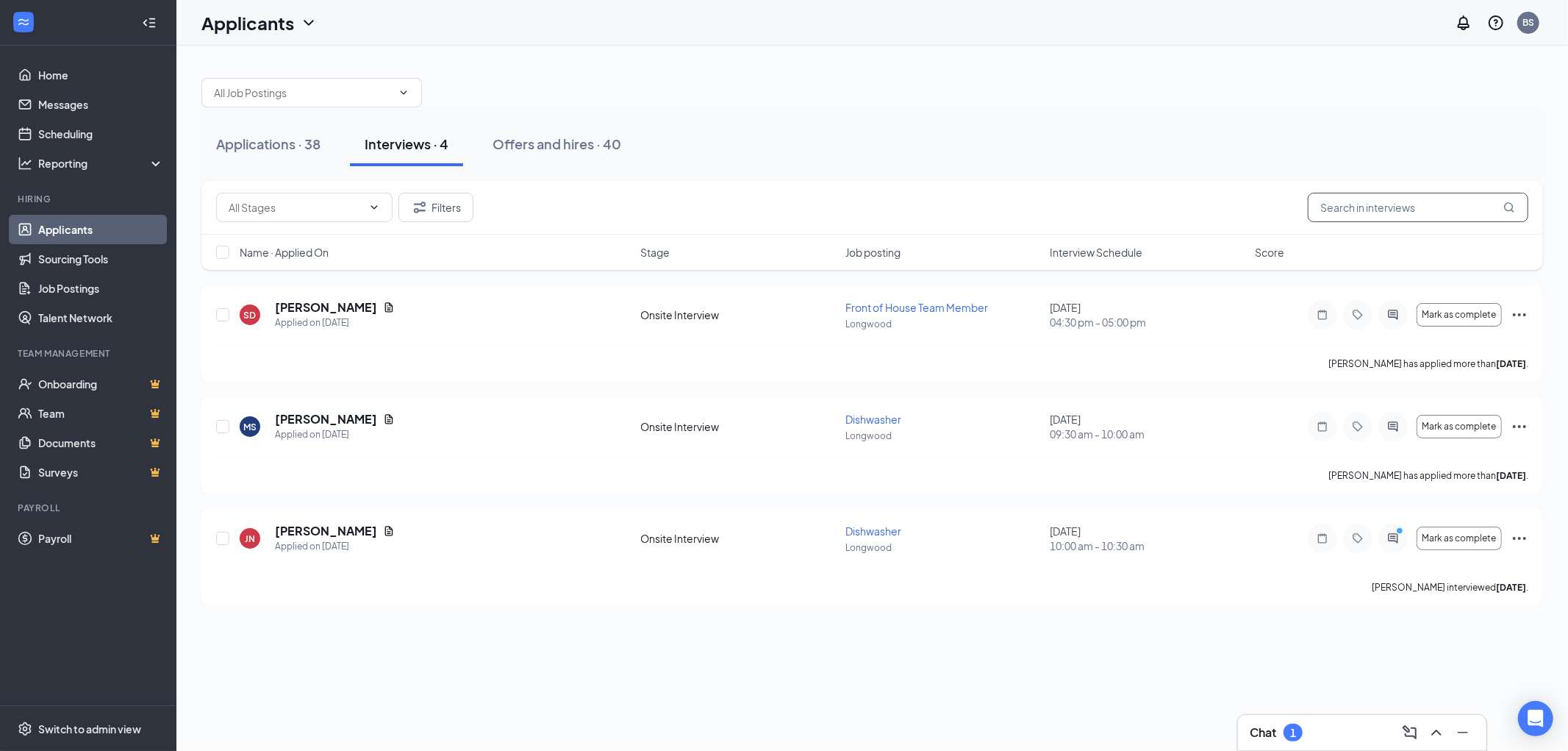
click at [1419, 211] on input "text" at bounding box center [1417, 208] width 221 height 30
type input "jevonte"
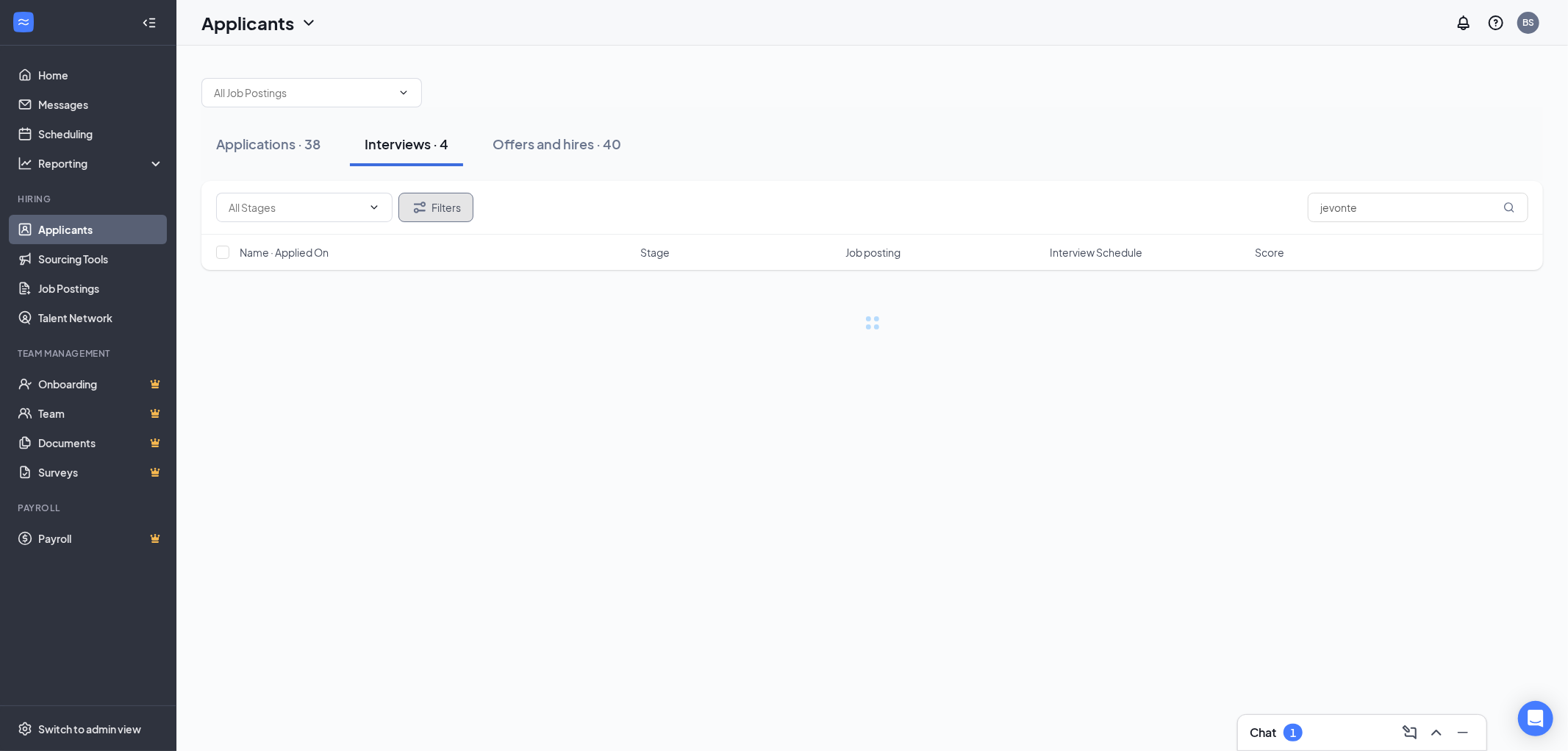
click at [416, 212] on icon "Filter" at bounding box center [419, 207] width 18 height 18
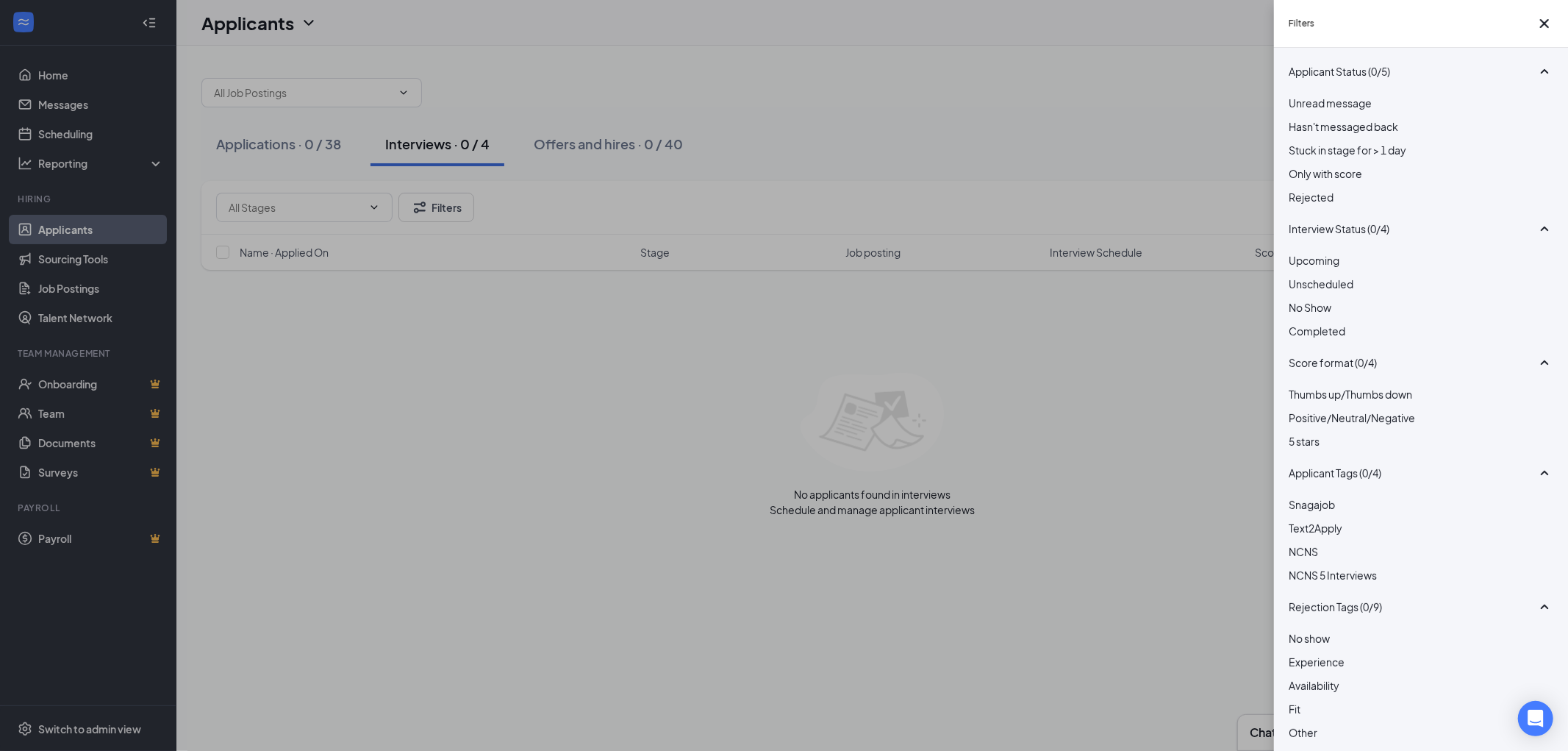
click at [1298, 189] on div at bounding box center [1420, 189] width 265 height 0
click at [864, 117] on div "Filters Applicant Status (1/5) Unread message Hasn't messaged back Stuck in sta…" at bounding box center [784, 375] width 1568 height 751
click at [248, 142] on div "Filters Applicant Status (1/5) Unread message Hasn't messaged back Stuck in sta…" at bounding box center [784, 375] width 1568 height 751
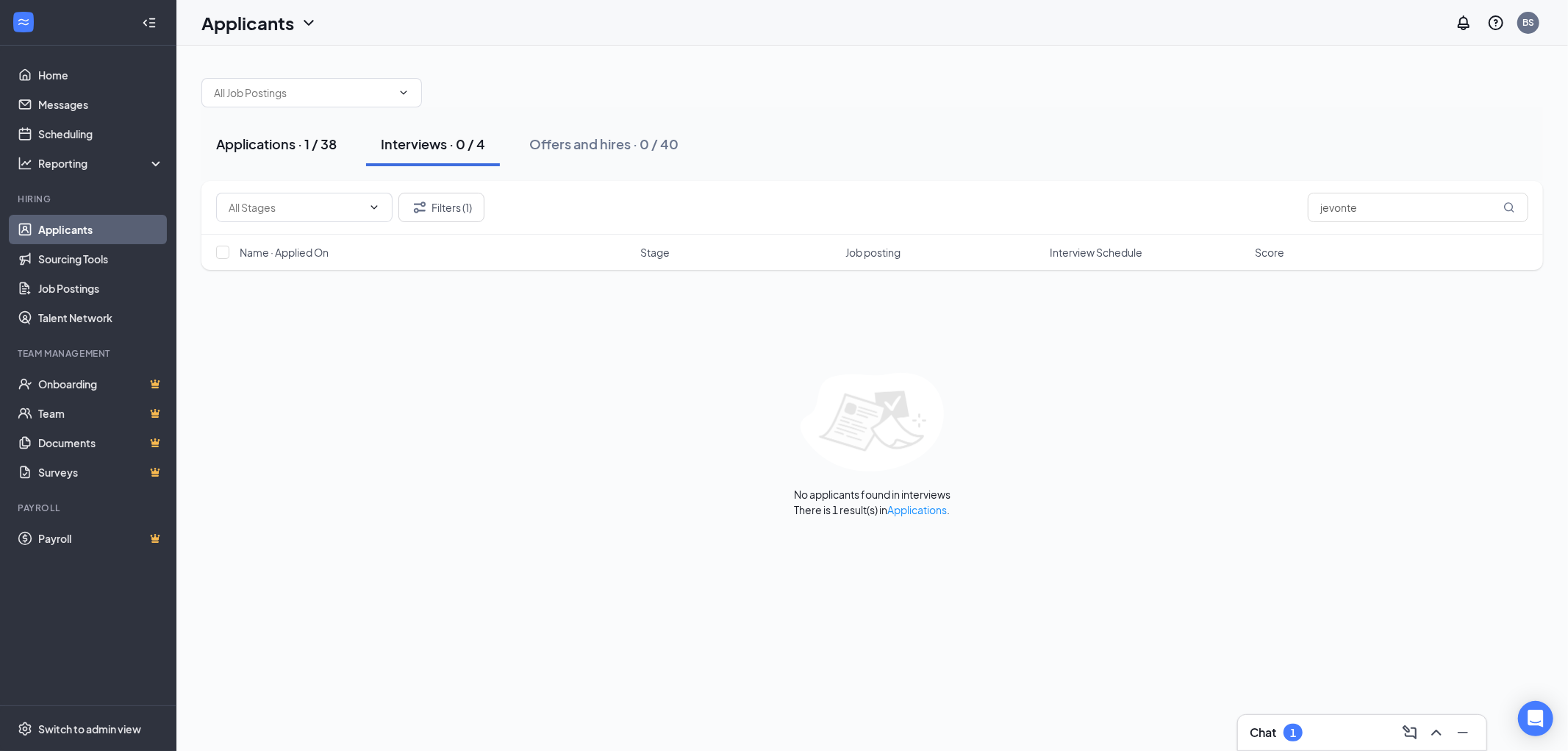
click at [278, 142] on div "Applications · 1 / 38" at bounding box center [276, 144] width 121 height 18
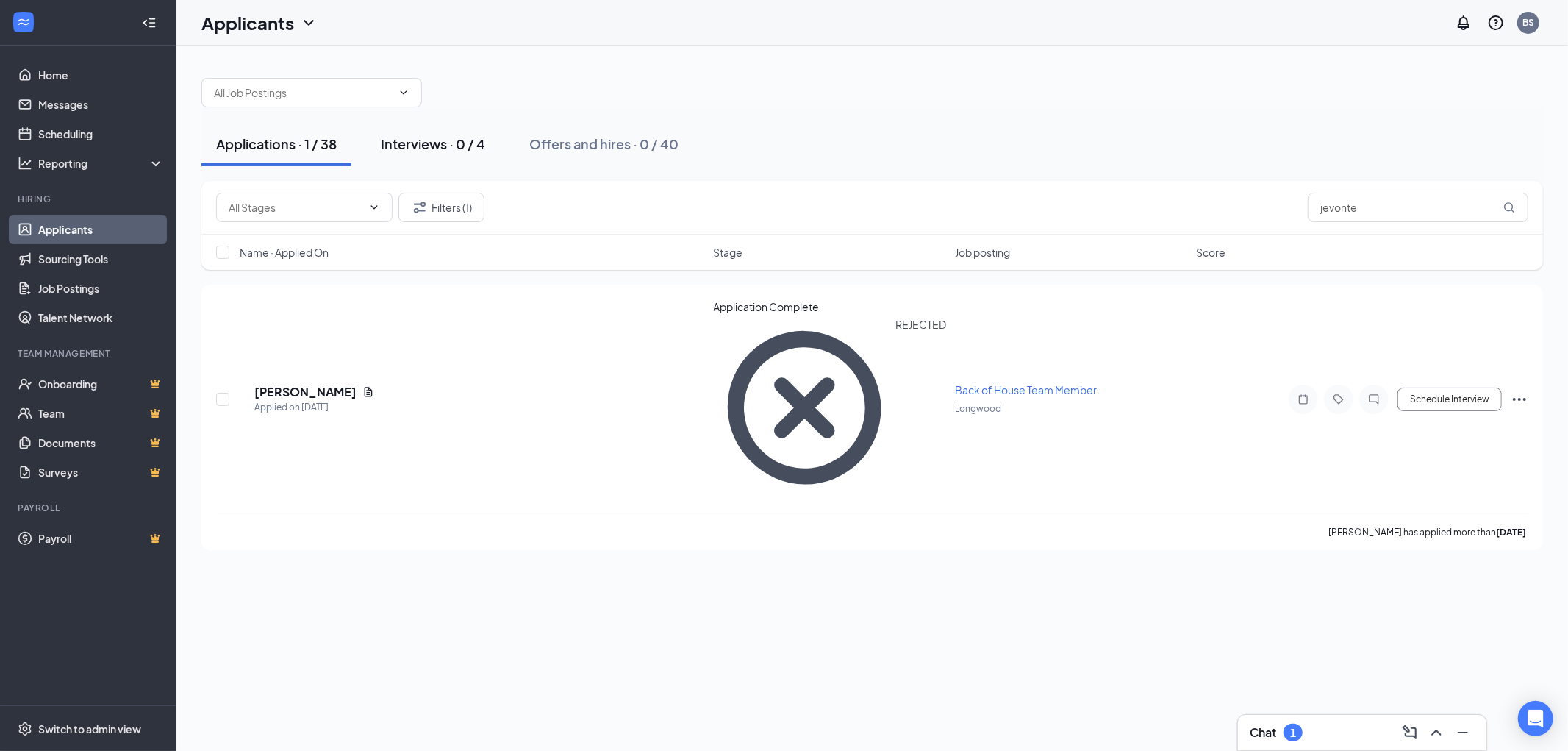
click at [405, 141] on div "Interviews · 0 / 4" at bounding box center [432, 144] width 104 height 18
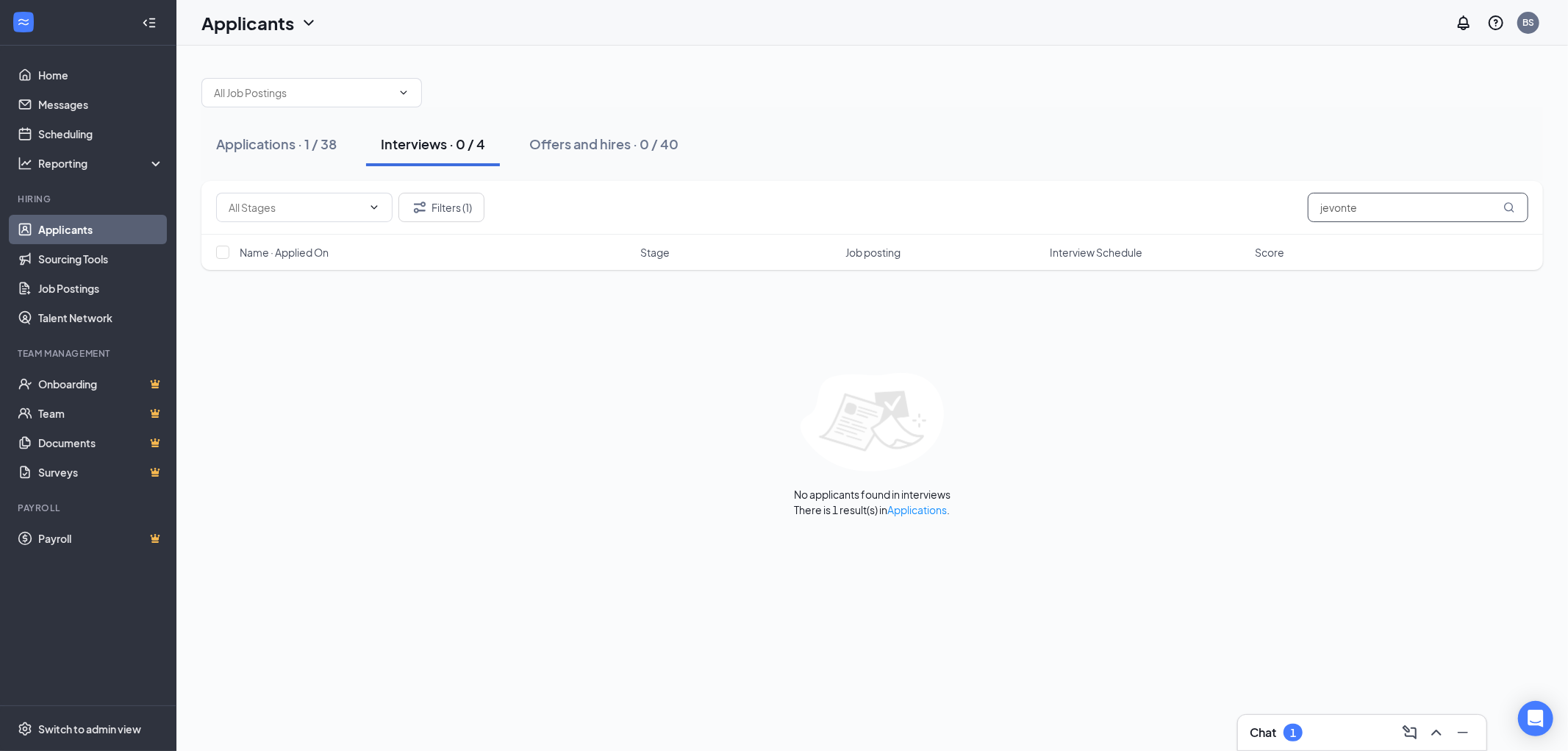
click at [1393, 200] on input "jevonte" at bounding box center [1417, 208] width 221 height 30
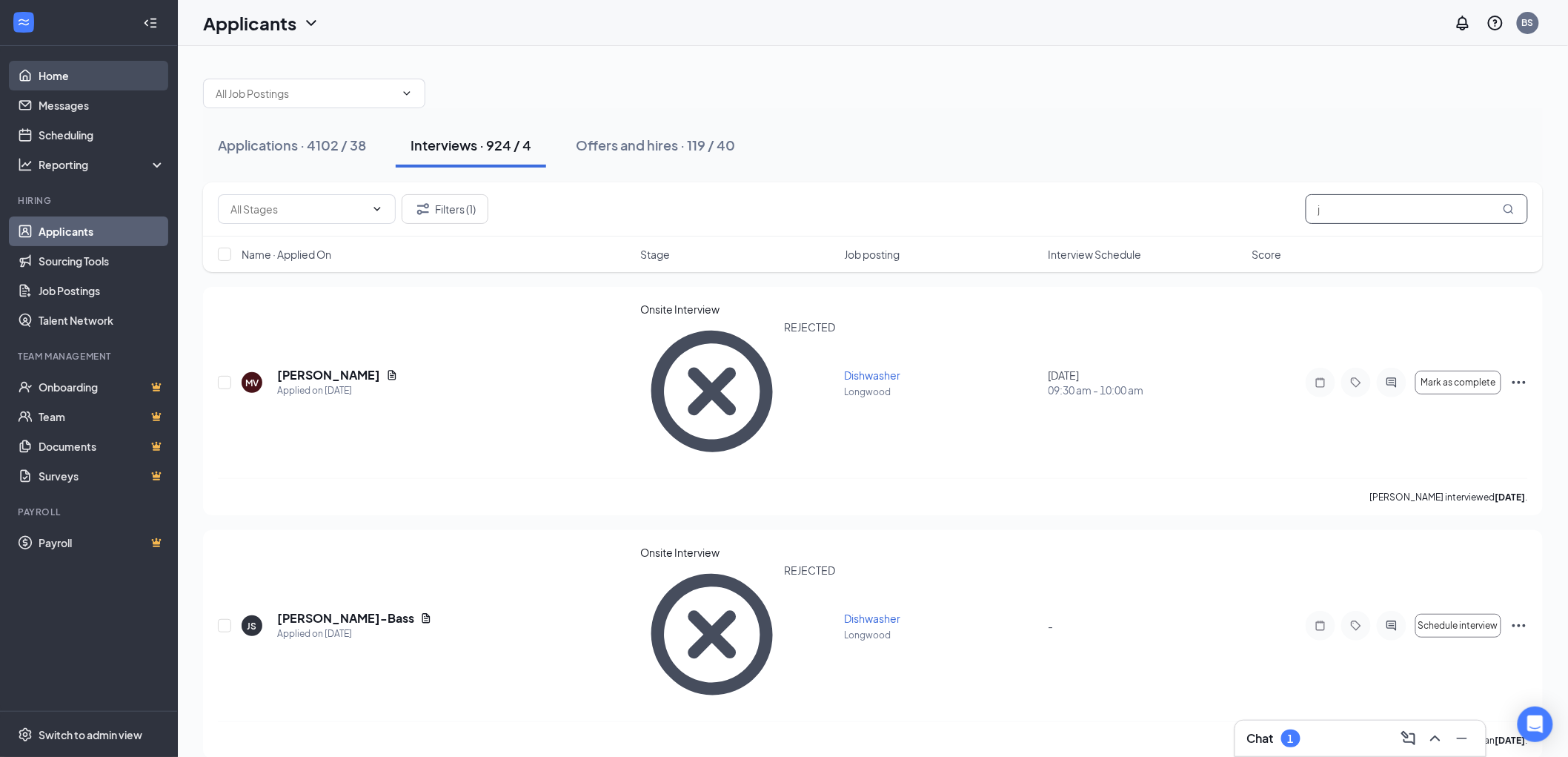
type input "j"
click at [56, 74] on link "Home" at bounding box center [101, 75] width 127 height 30
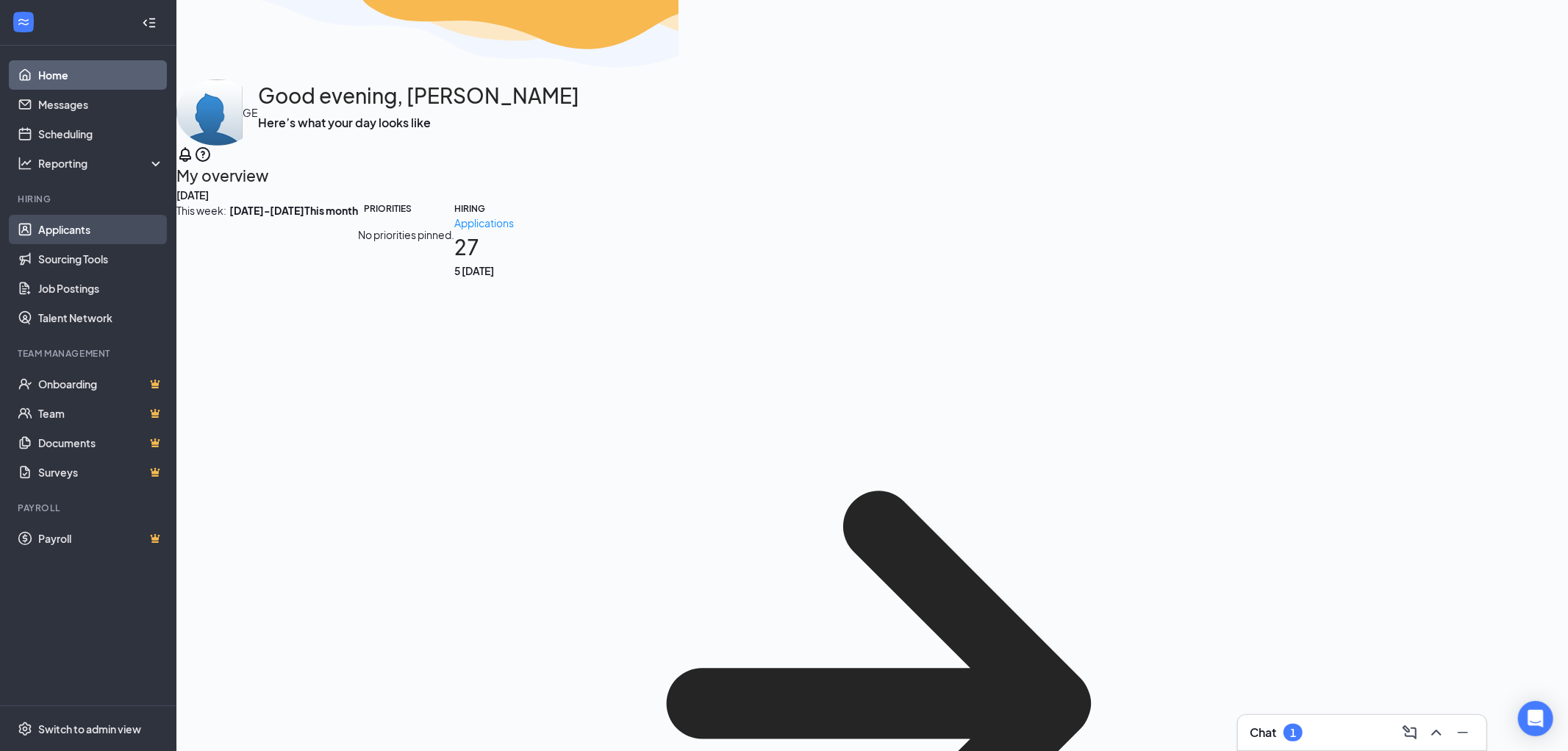
click at [90, 219] on link "Applicants" at bounding box center [101, 229] width 126 height 30
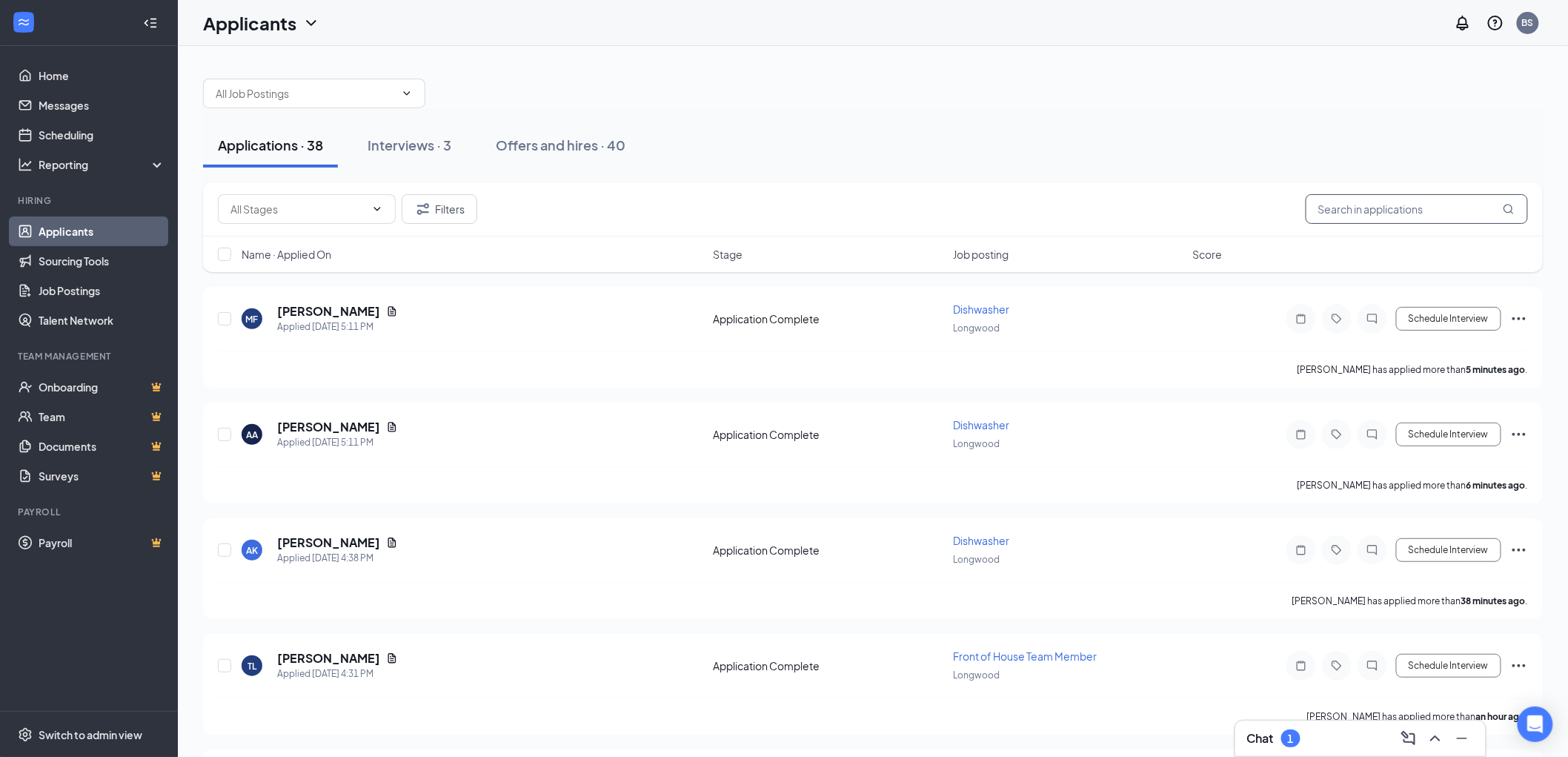
click at [1426, 212] on input "text" at bounding box center [1416, 210] width 223 height 30
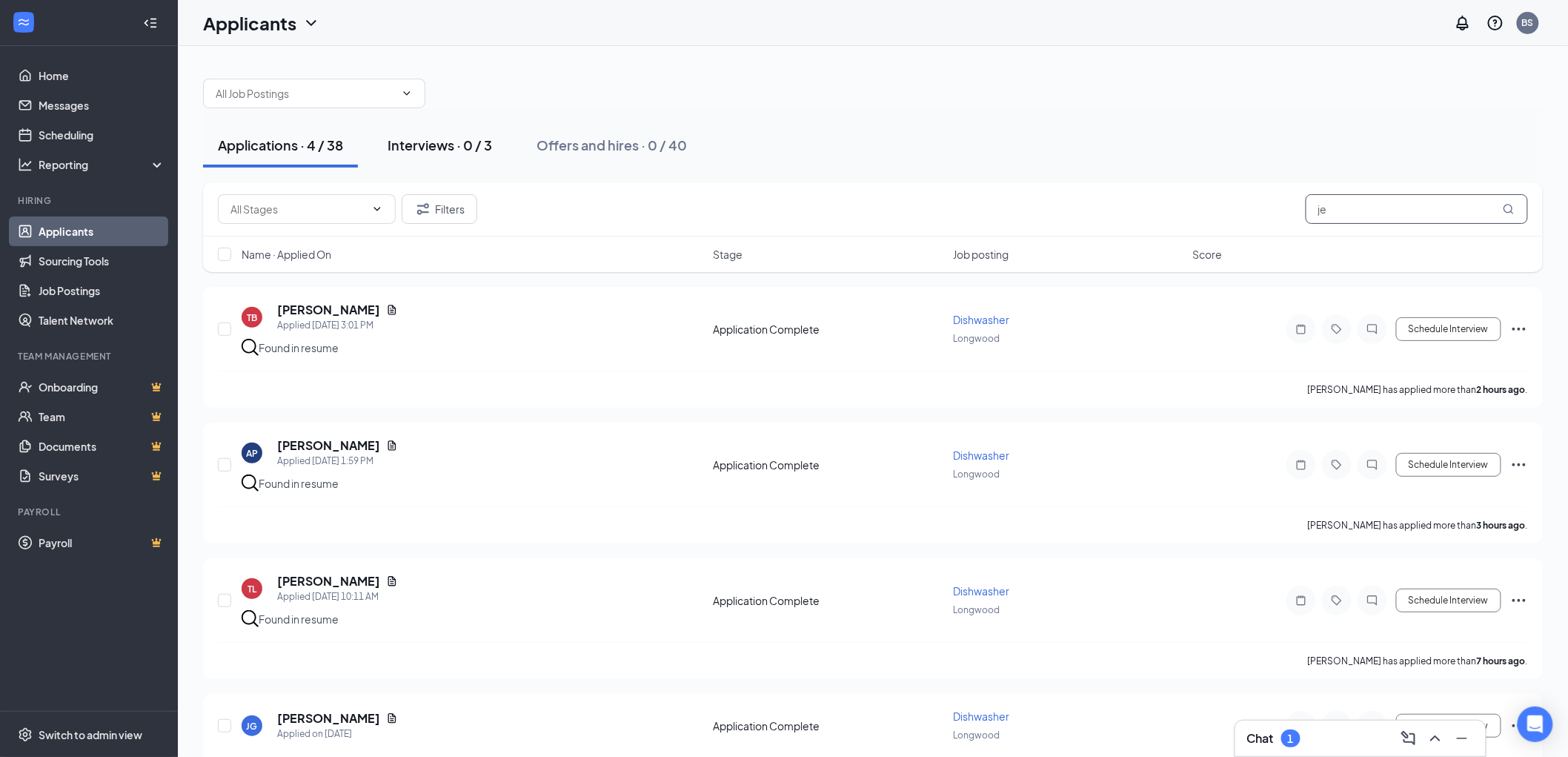
type input "je"
click at [464, 134] on button "Interviews · 0 / 3" at bounding box center [439, 145] width 134 height 45
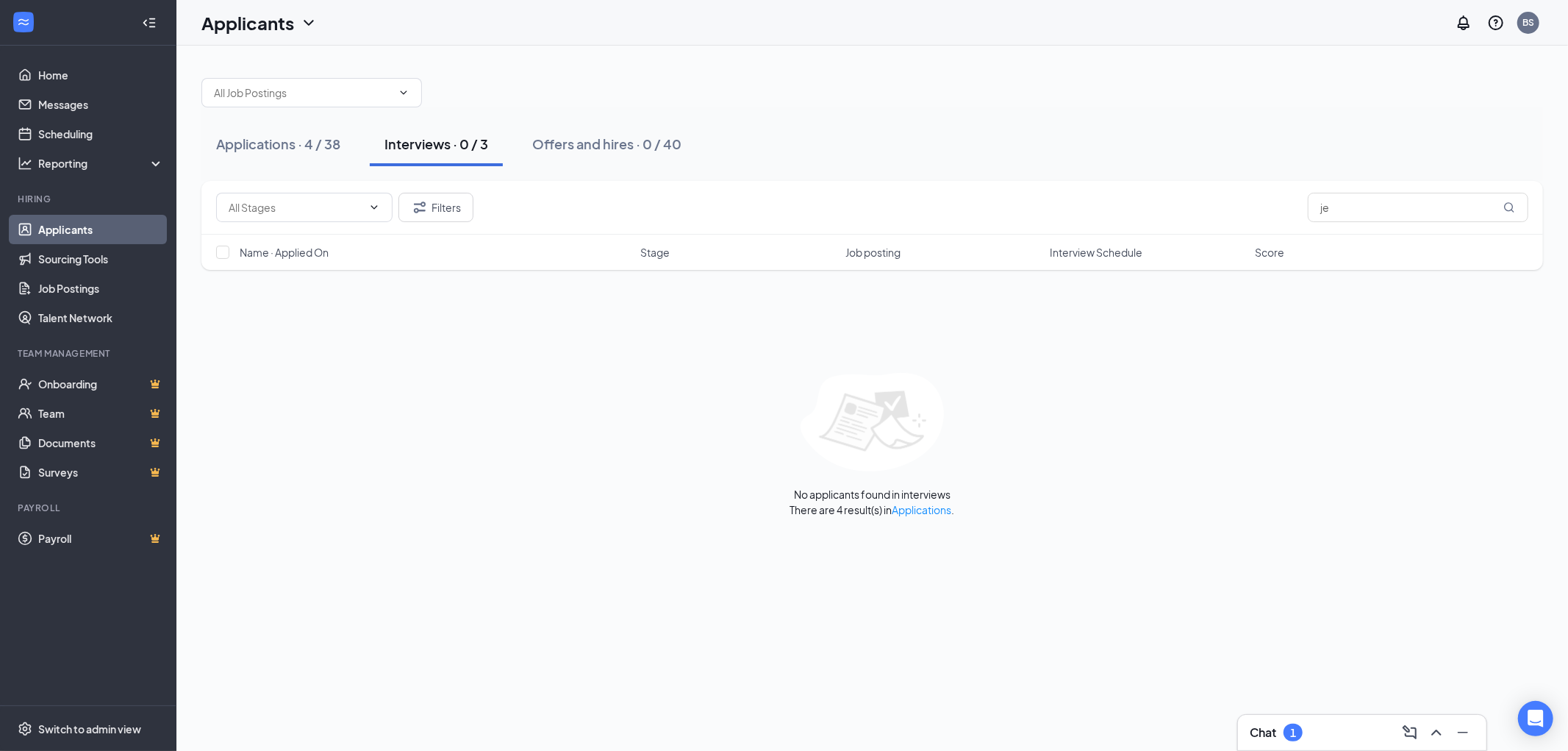
click at [510, 210] on div "Filters je" at bounding box center [872, 208] width 1312 height 30
click at [438, 214] on button "Filters" at bounding box center [435, 208] width 75 height 30
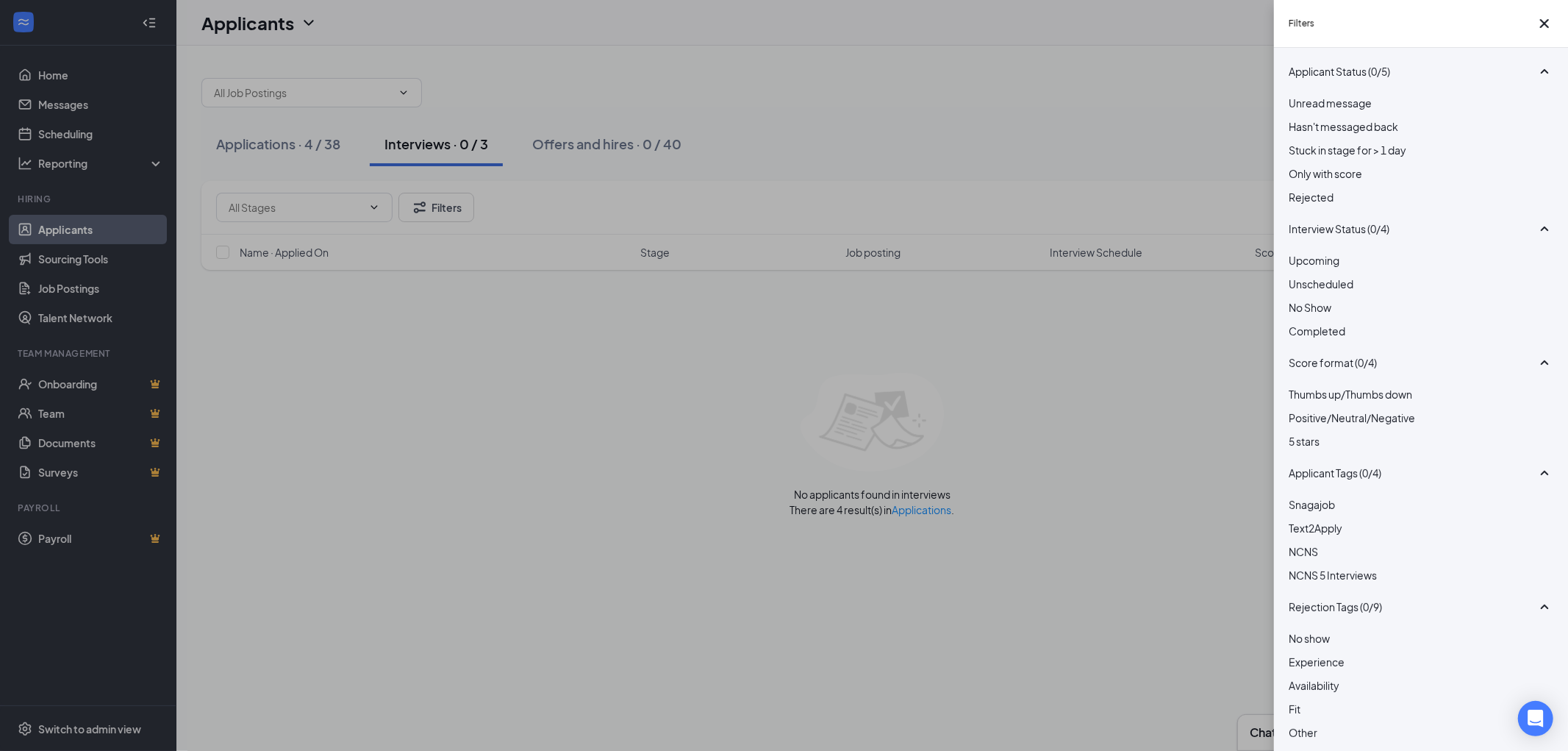
click at [1298, 189] on div at bounding box center [1420, 189] width 265 height 0
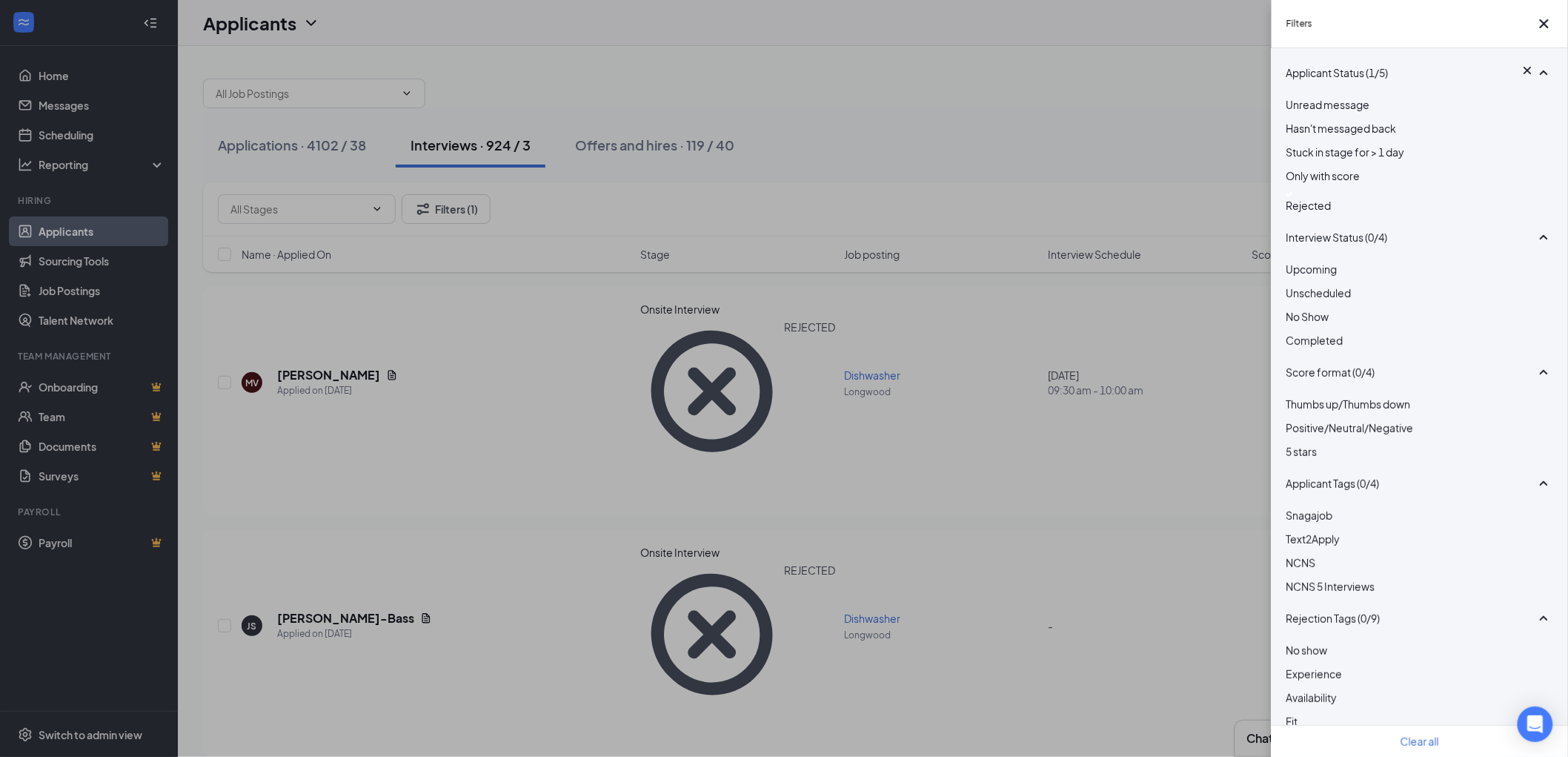
click at [1189, 140] on div "Filters Applicant Status (1/5) Unread message Hasn't messaged back Stuck in sta…" at bounding box center [784, 378] width 1568 height 757
click at [1125, 128] on div "Filters Applicant Status (1/5) Unread message Hasn't messaged back Stuck in sta…" at bounding box center [784, 378] width 1568 height 757
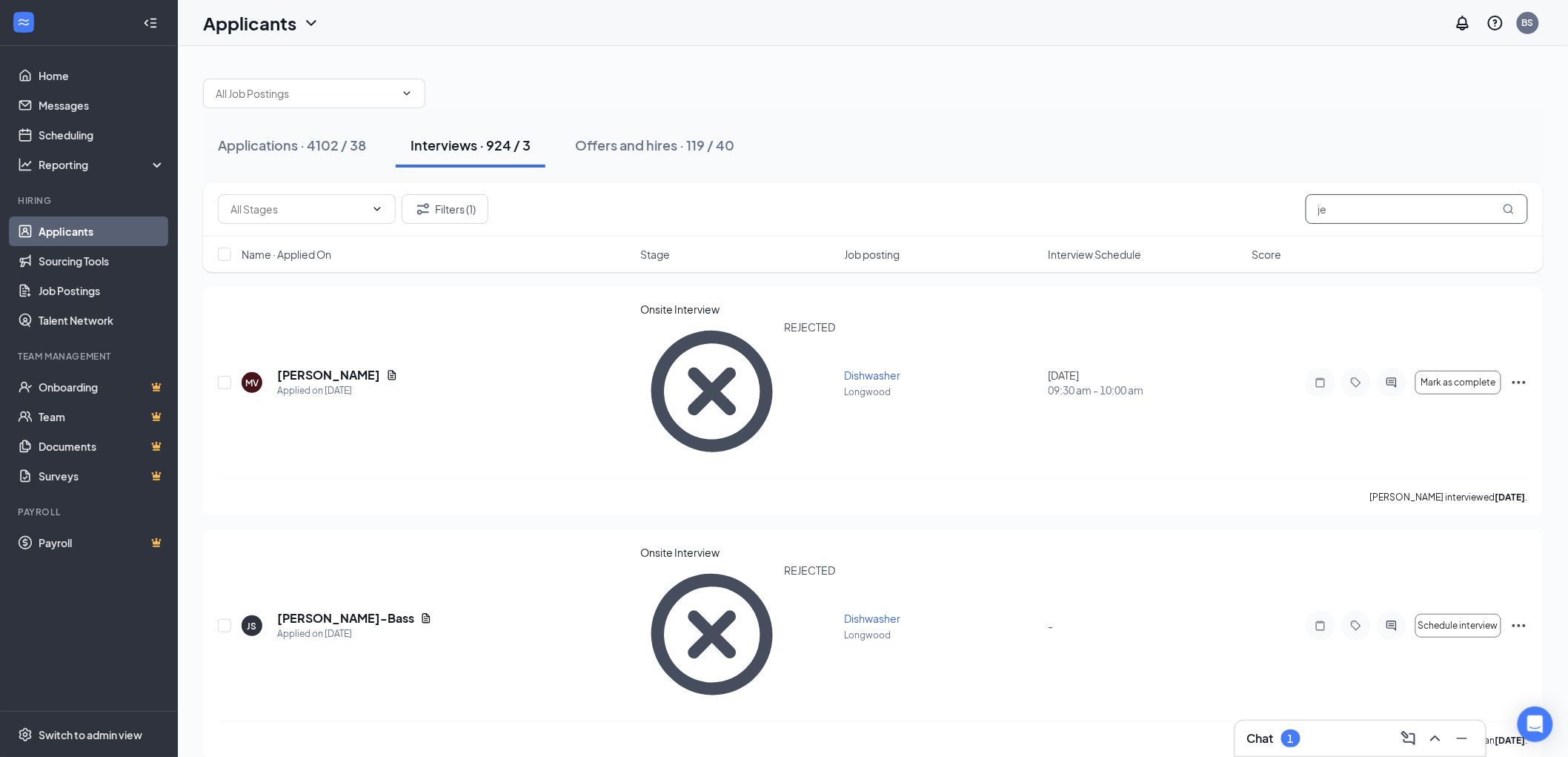
click at [1379, 208] on input "je" at bounding box center [1416, 210] width 223 height 30
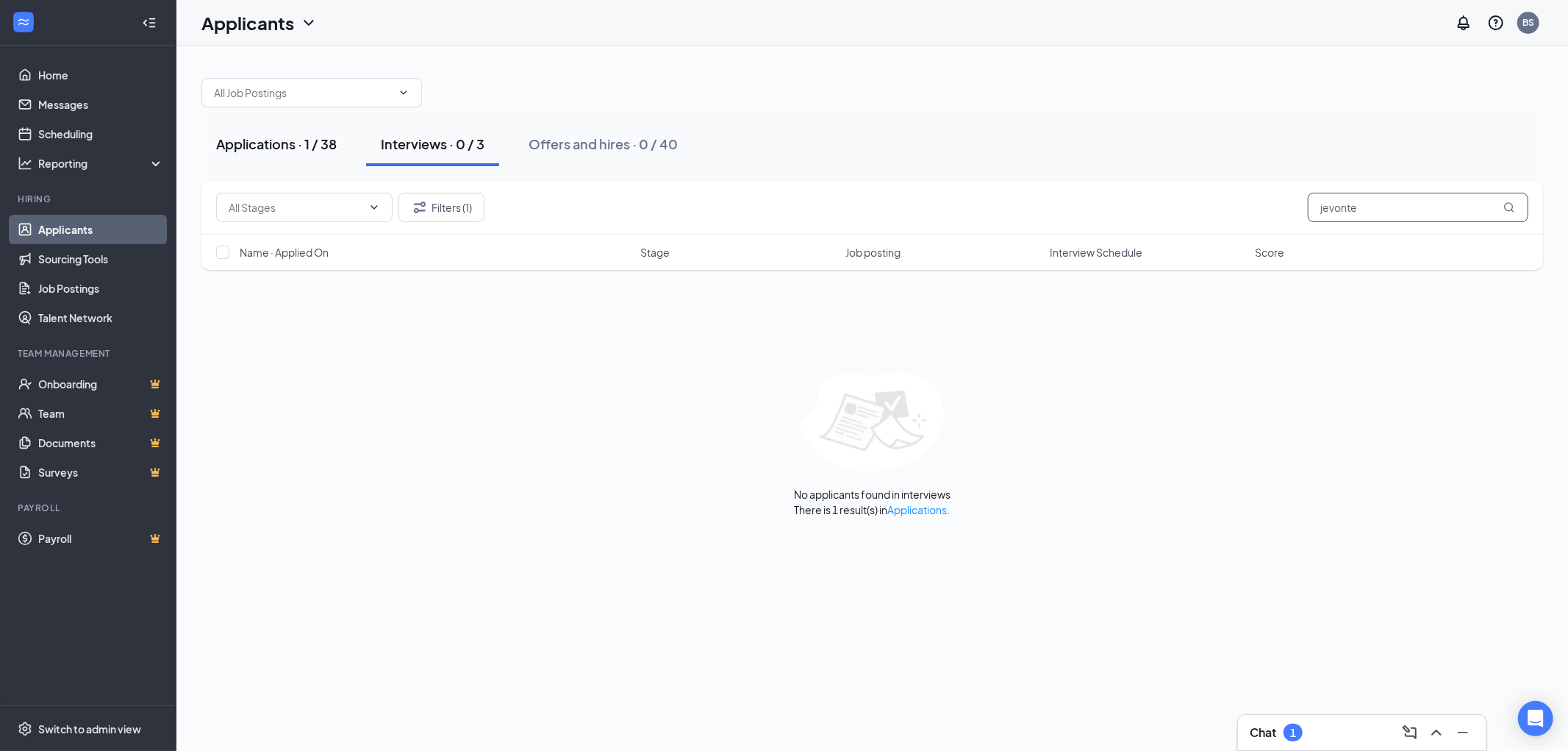
type input "jevonte"
click at [283, 144] on div "Applications · 1 / 38" at bounding box center [276, 144] width 121 height 18
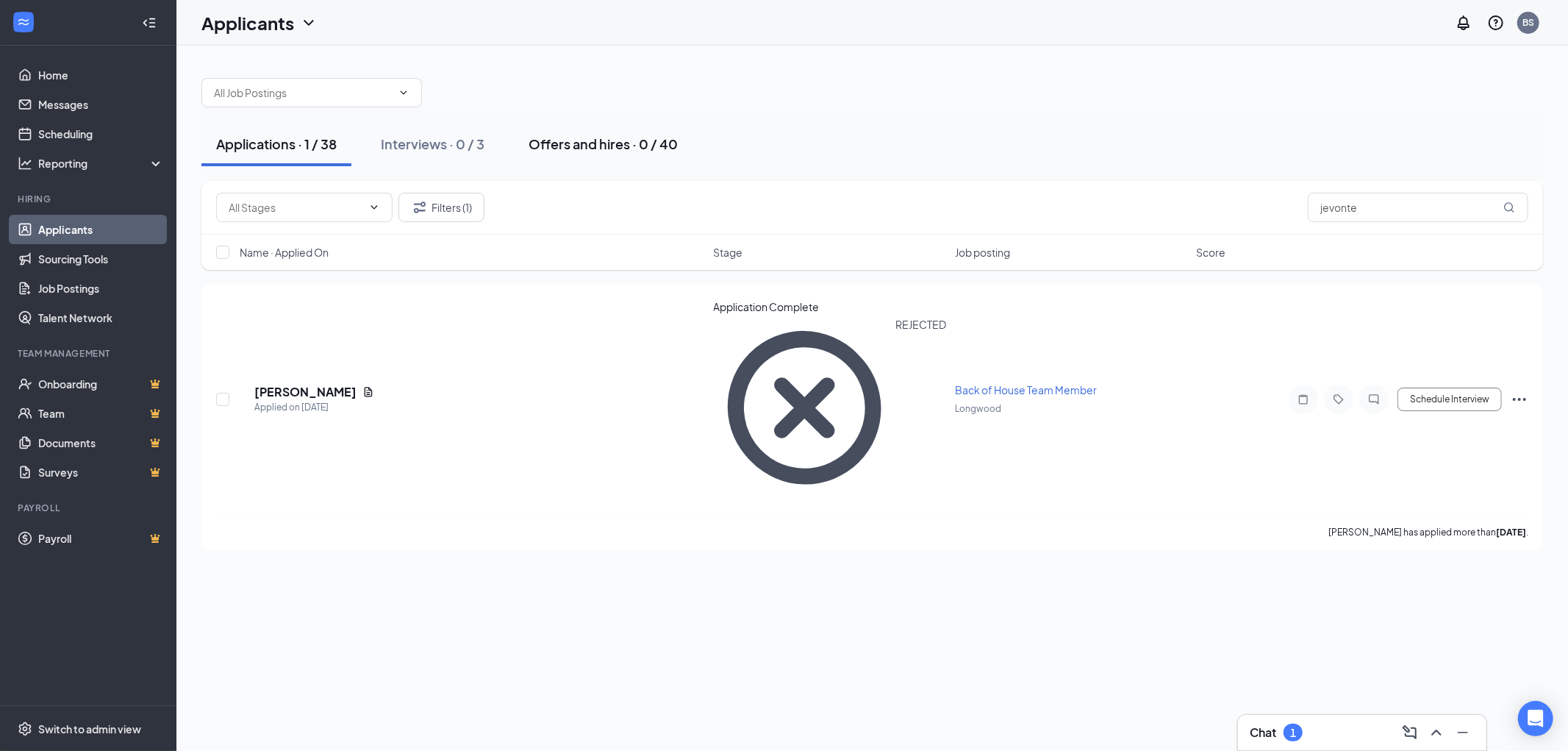
click at [590, 144] on div "Offers and hires · 0 / 40" at bounding box center [603, 144] width 150 height 18
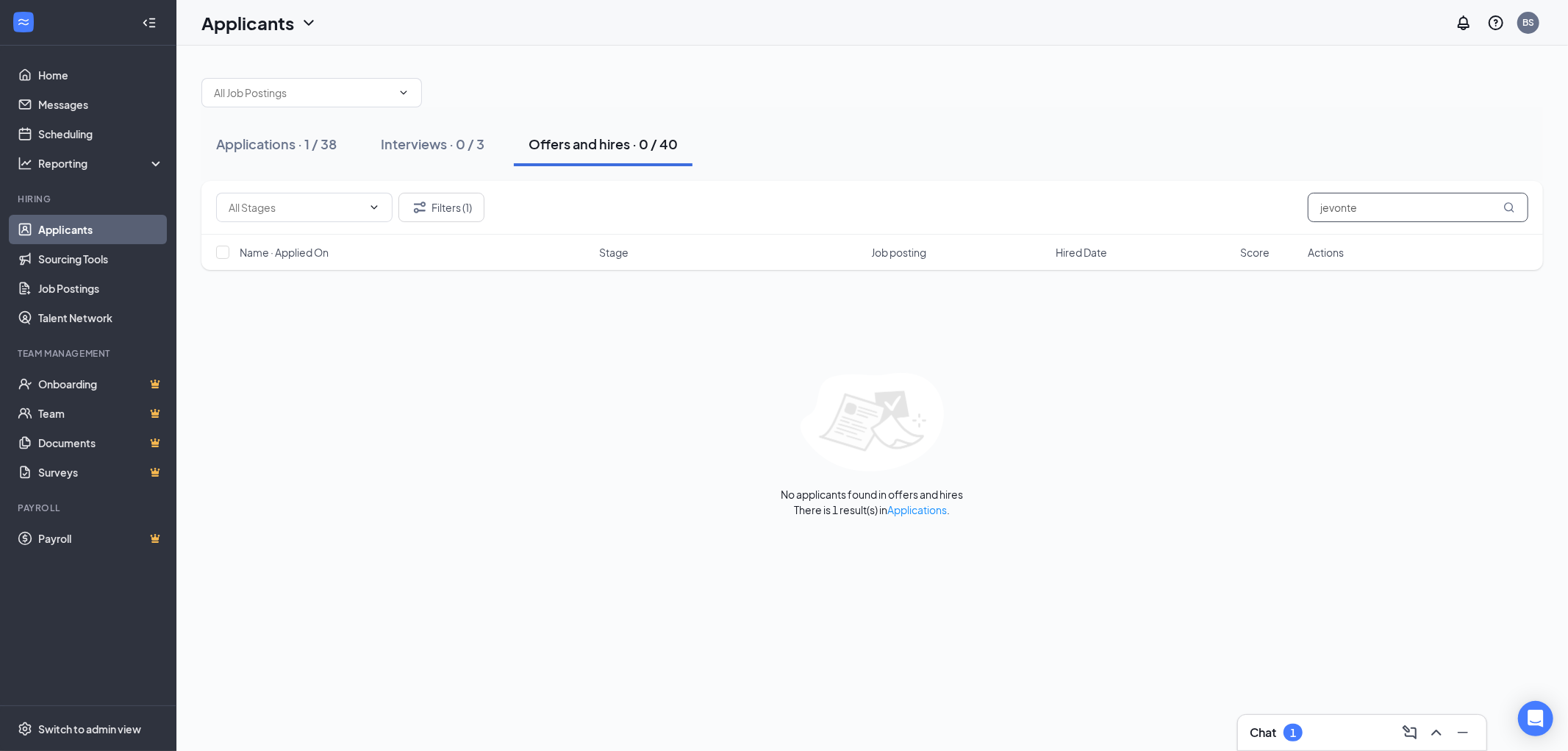
click at [1357, 211] on input "jevonte" at bounding box center [1417, 208] width 221 height 30
type input "je"
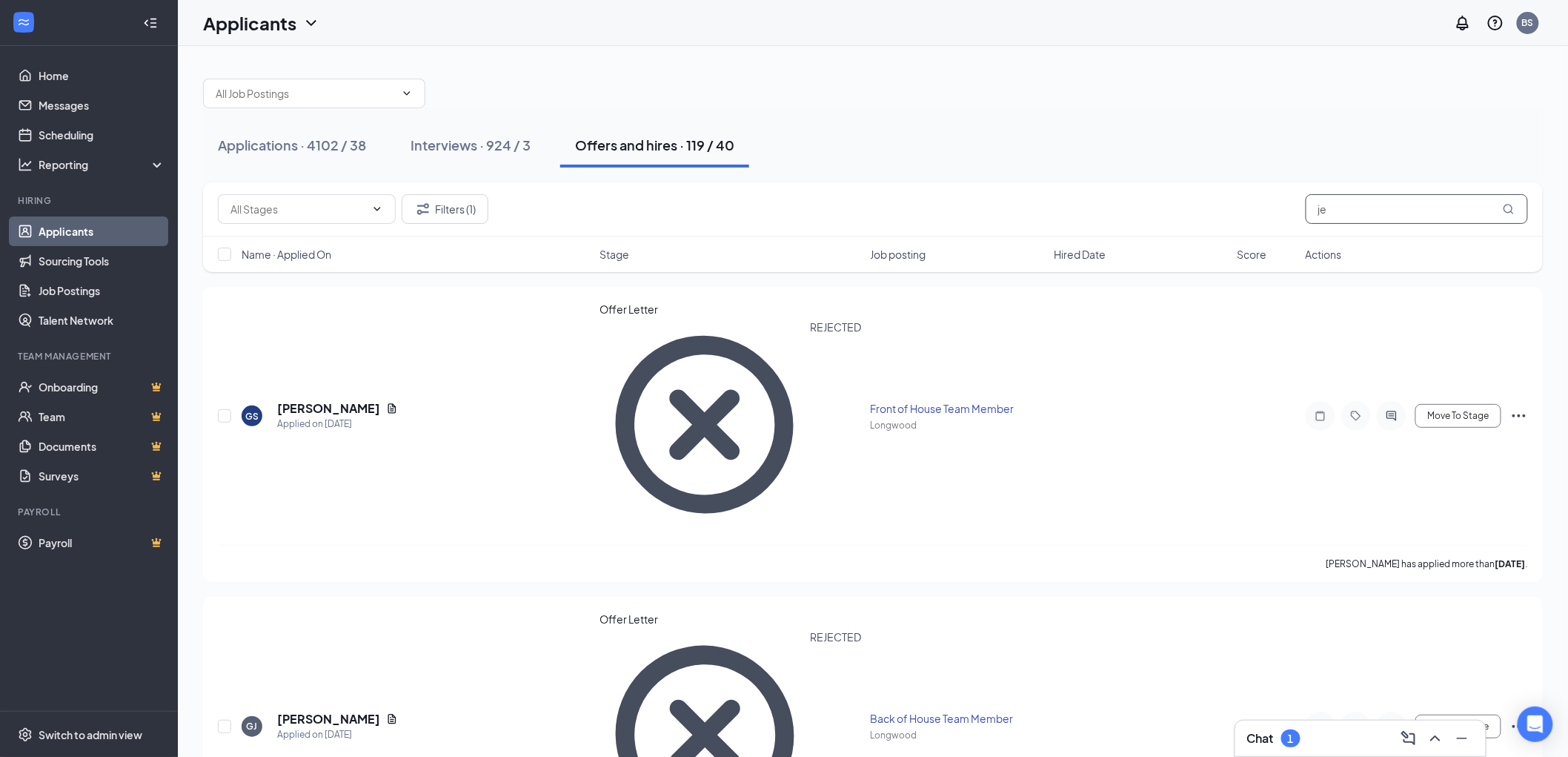
click at [1359, 208] on input "je" at bounding box center [1416, 210] width 223 height 30
click at [71, 132] on link "Scheduling" at bounding box center [101, 135] width 127 height 30
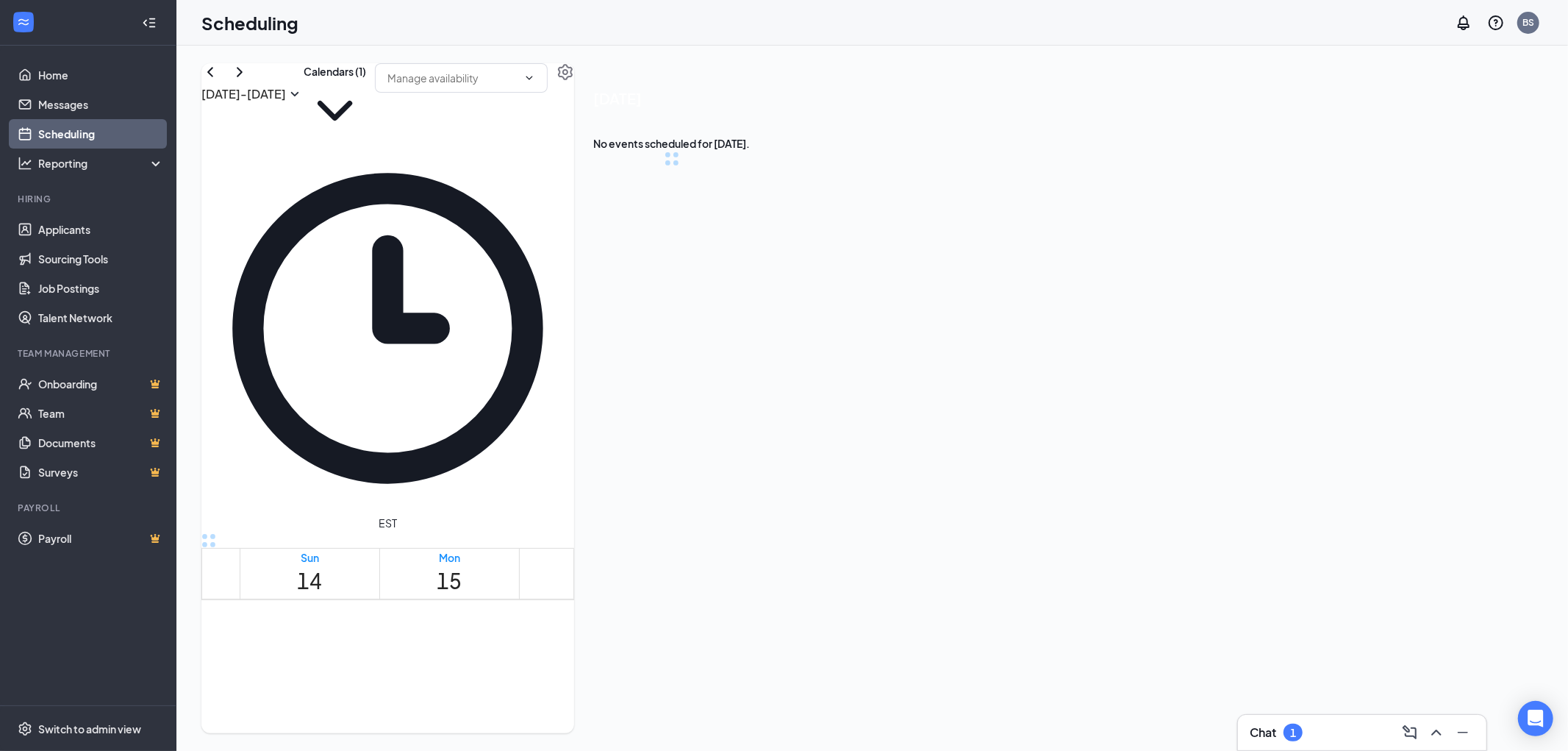
scroll to position [722, 0]
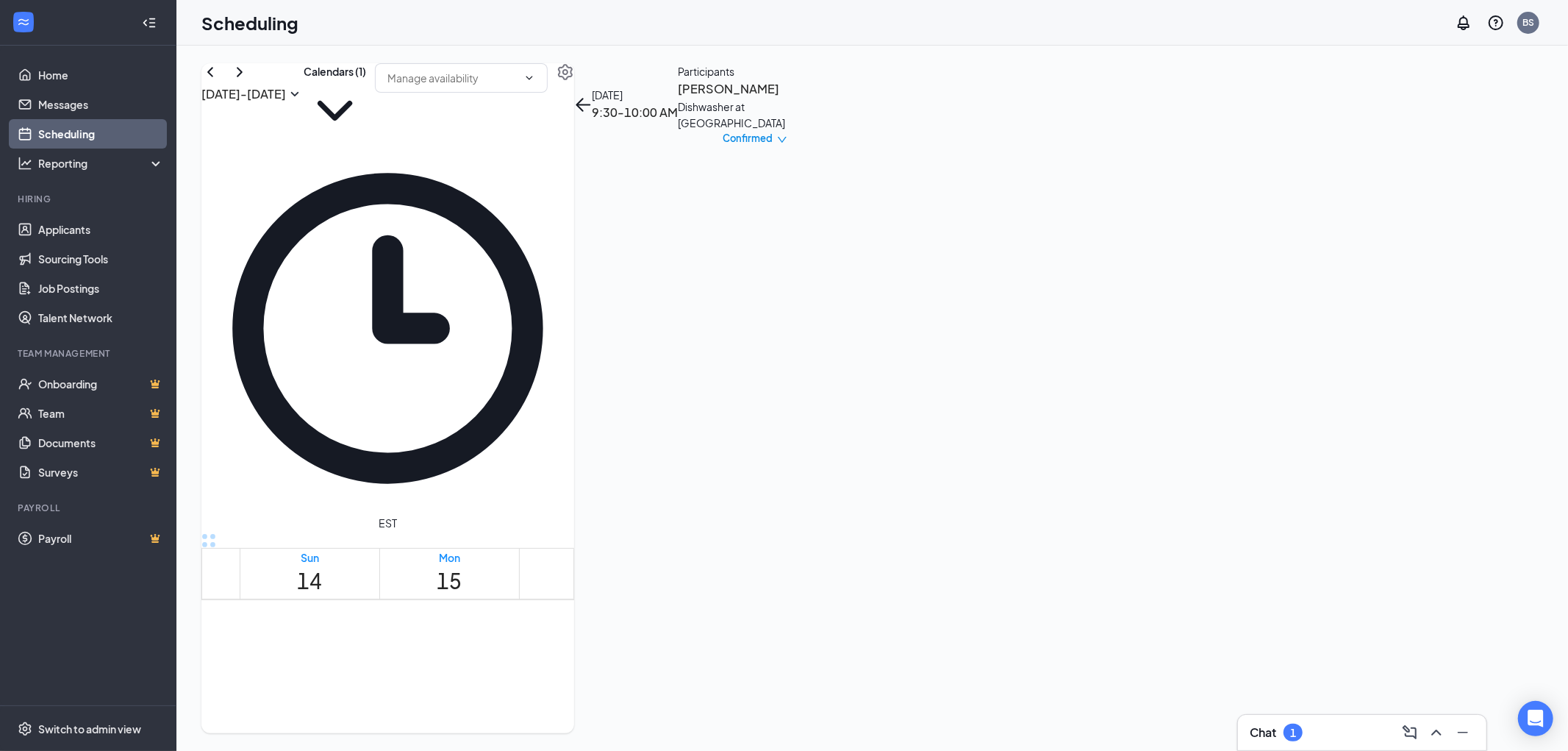
click at [899, 503] on td at bounding box center [729, 511] width 979 height 17
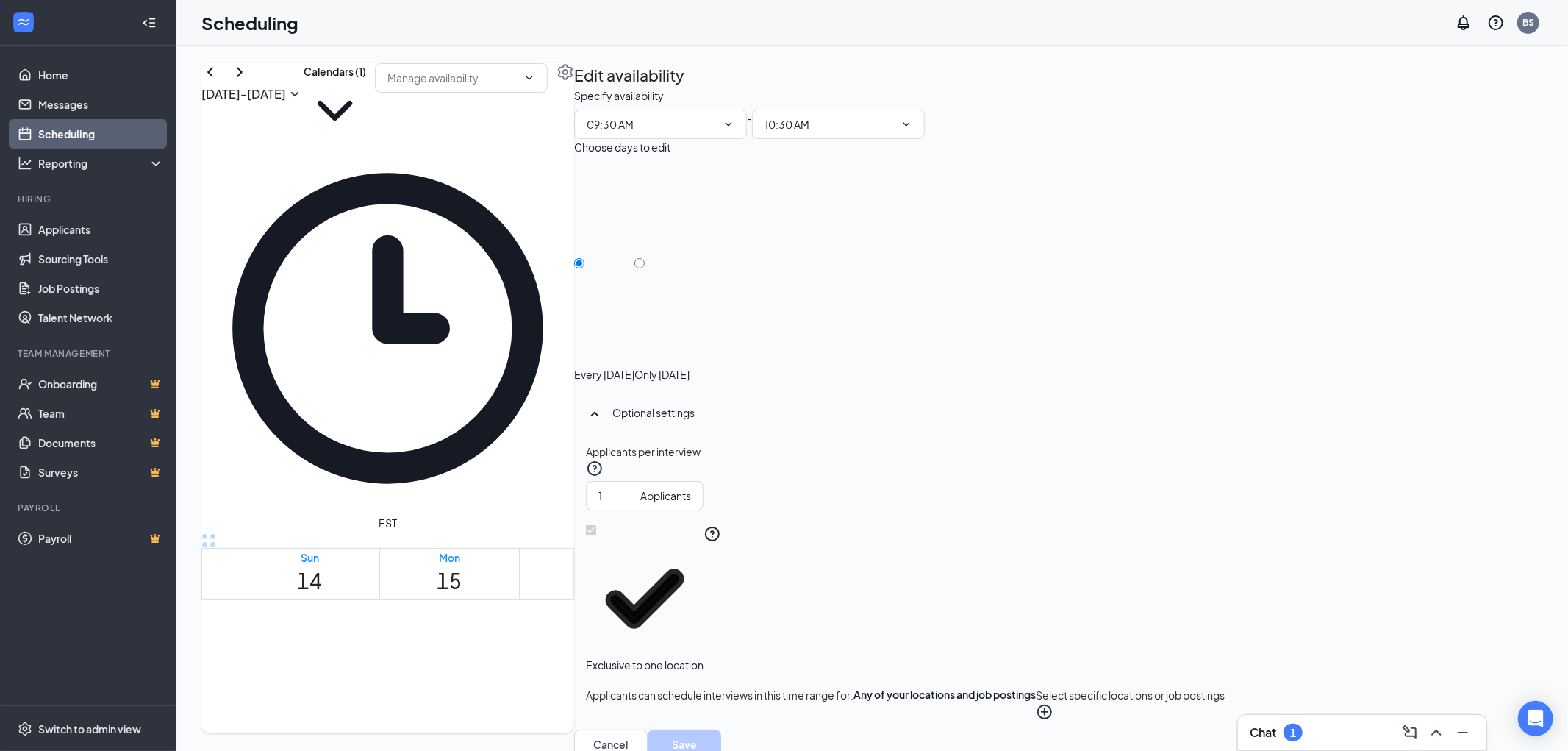
click at [1141, 725] on span "9:00-10:30 AM" at bounding box center [1112, 732] width 59 height 14
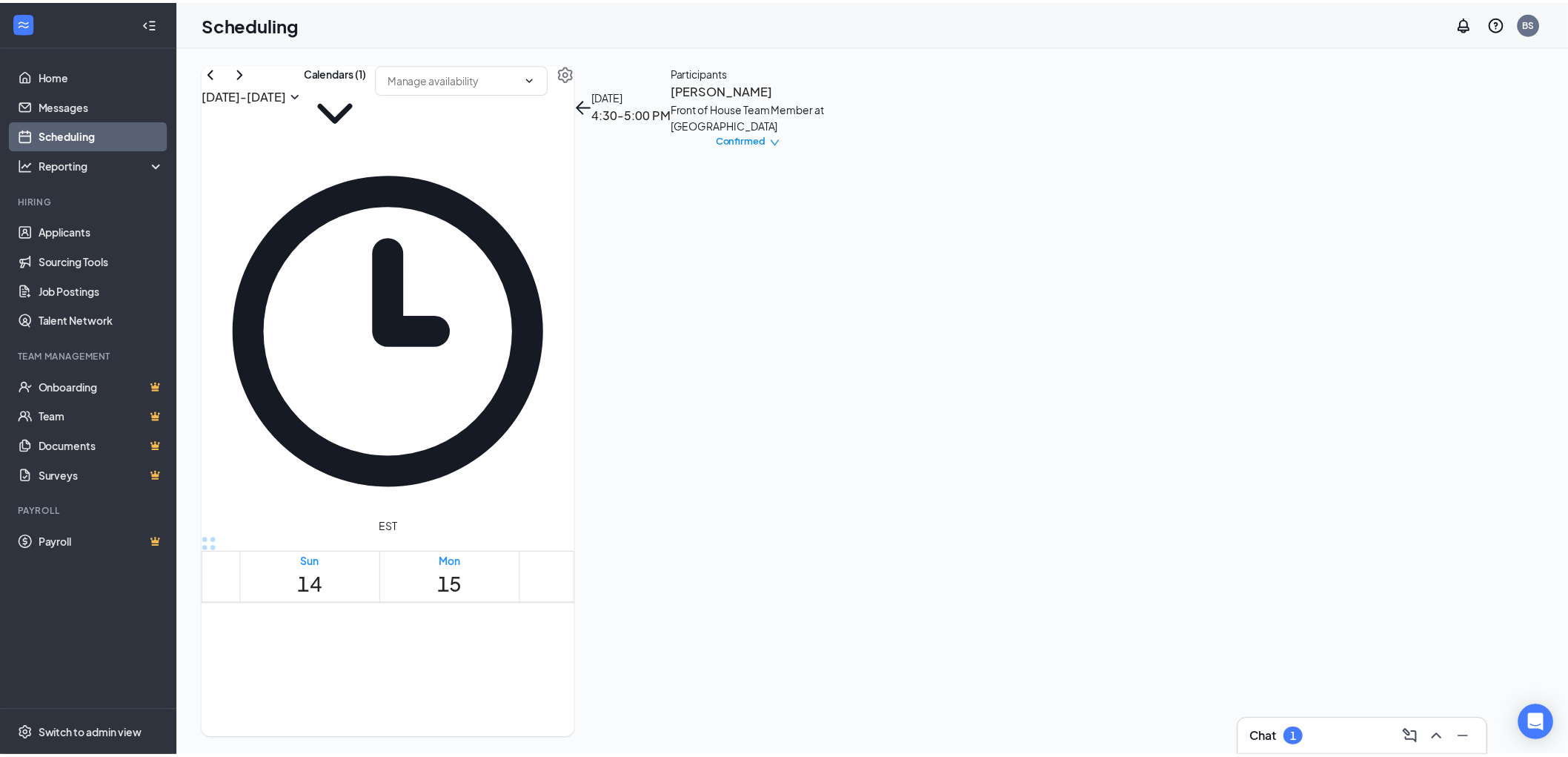
scroll to position [1140, 0]
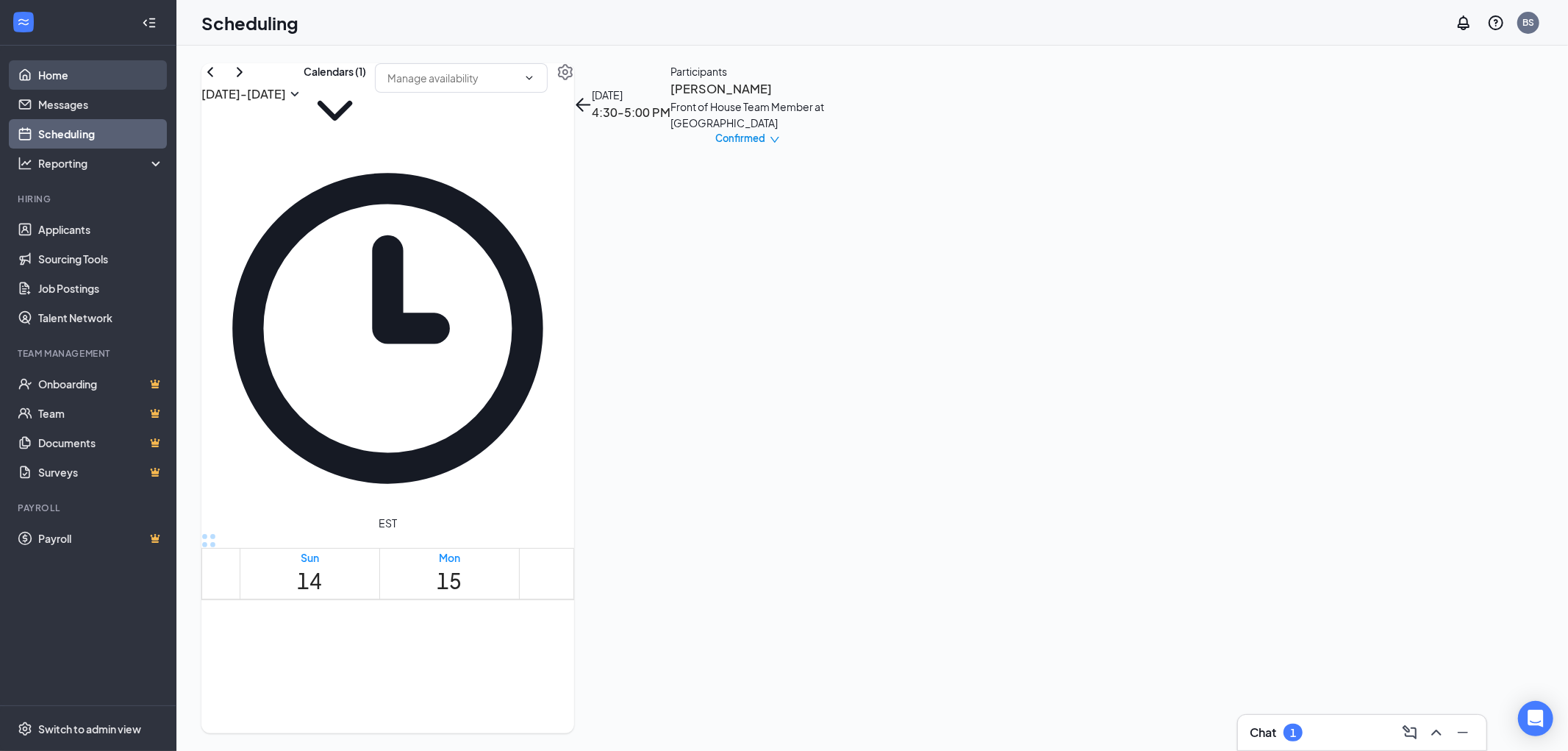
click at [55, 74] on link "Home" at bounding box center [101, 75] width 126 height 30
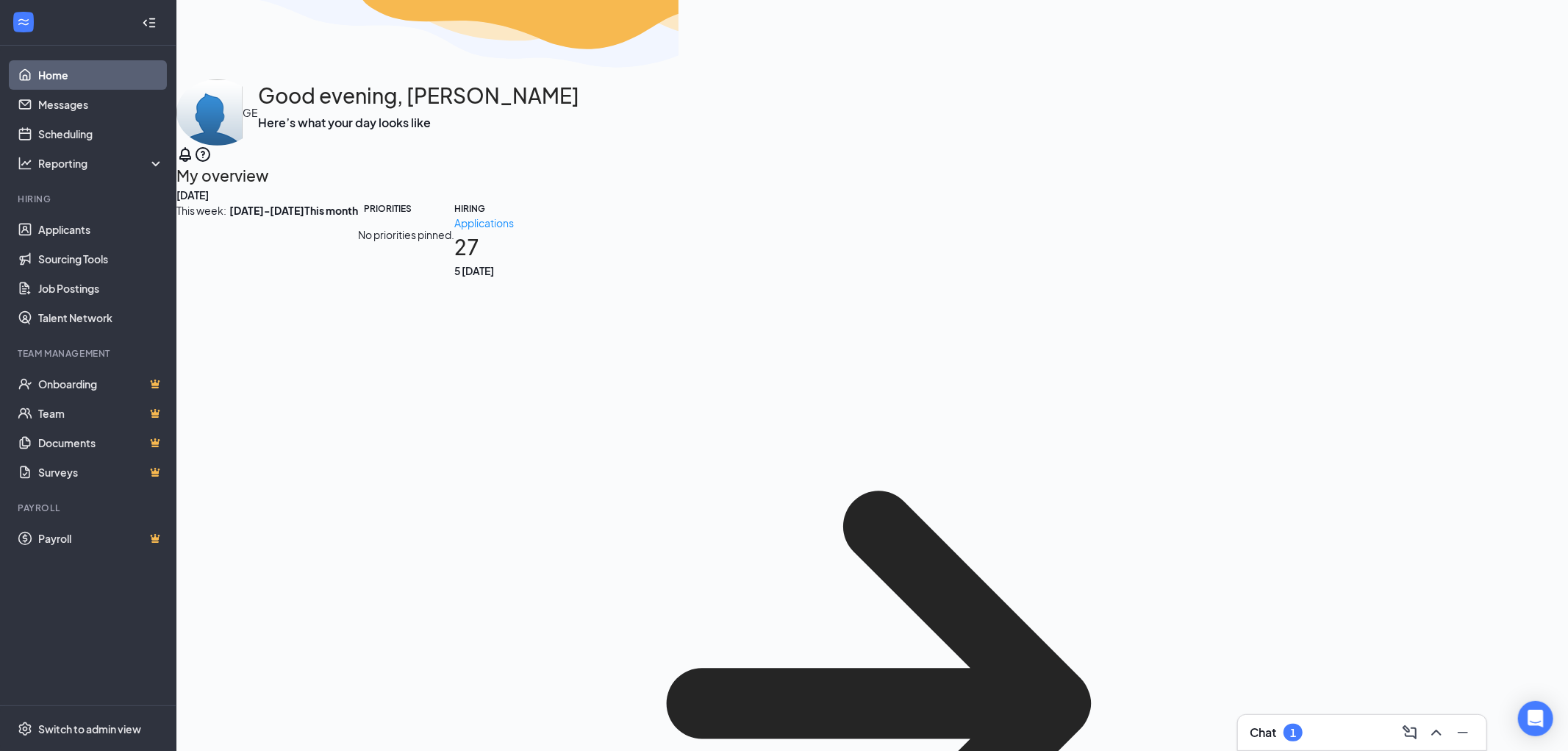
click at [1298, 726] on div "1" at bounding box center [1293, 732] width 19 height 18
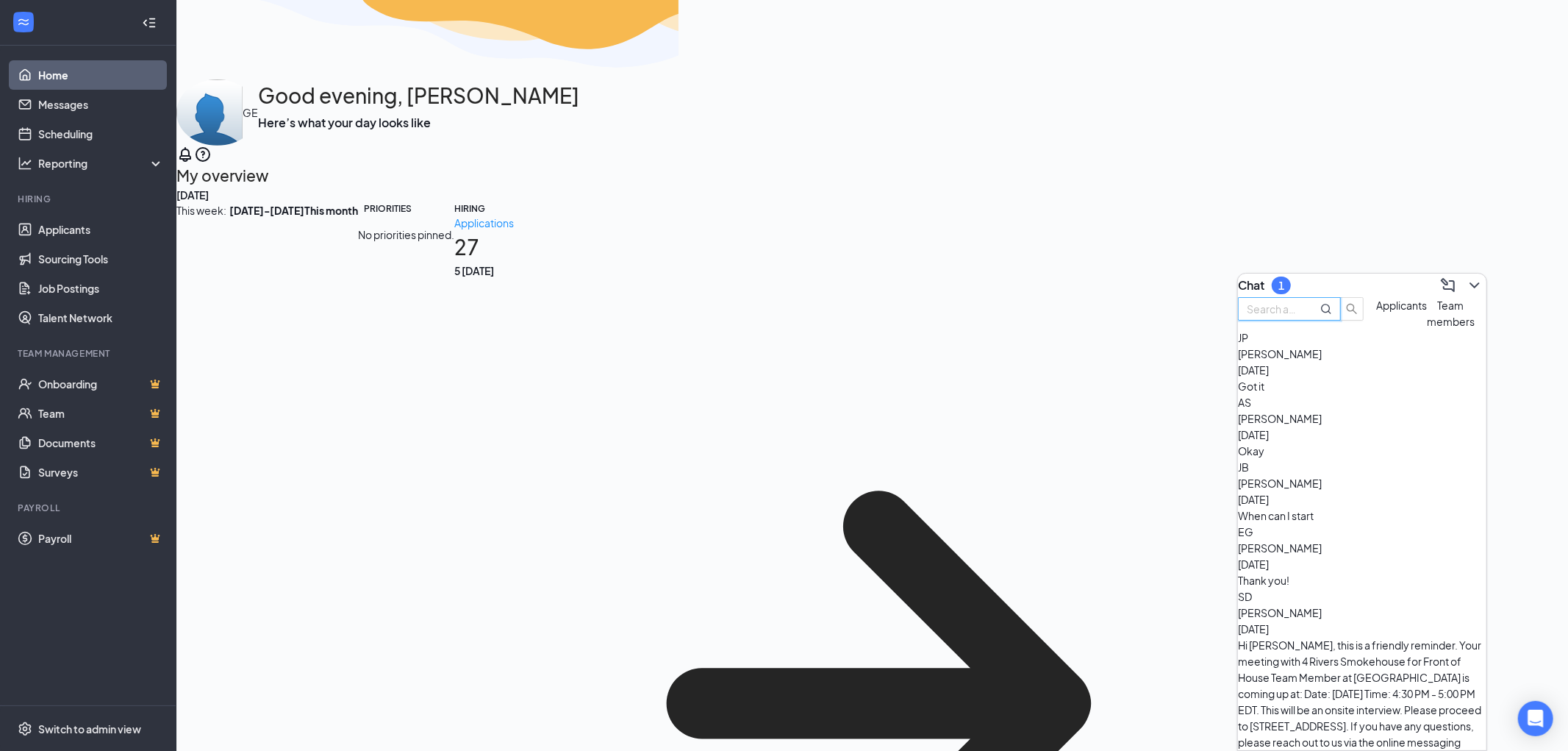
click at [1299, 317] on input "text" at bounding box center [1272, 309] width 53 height 17
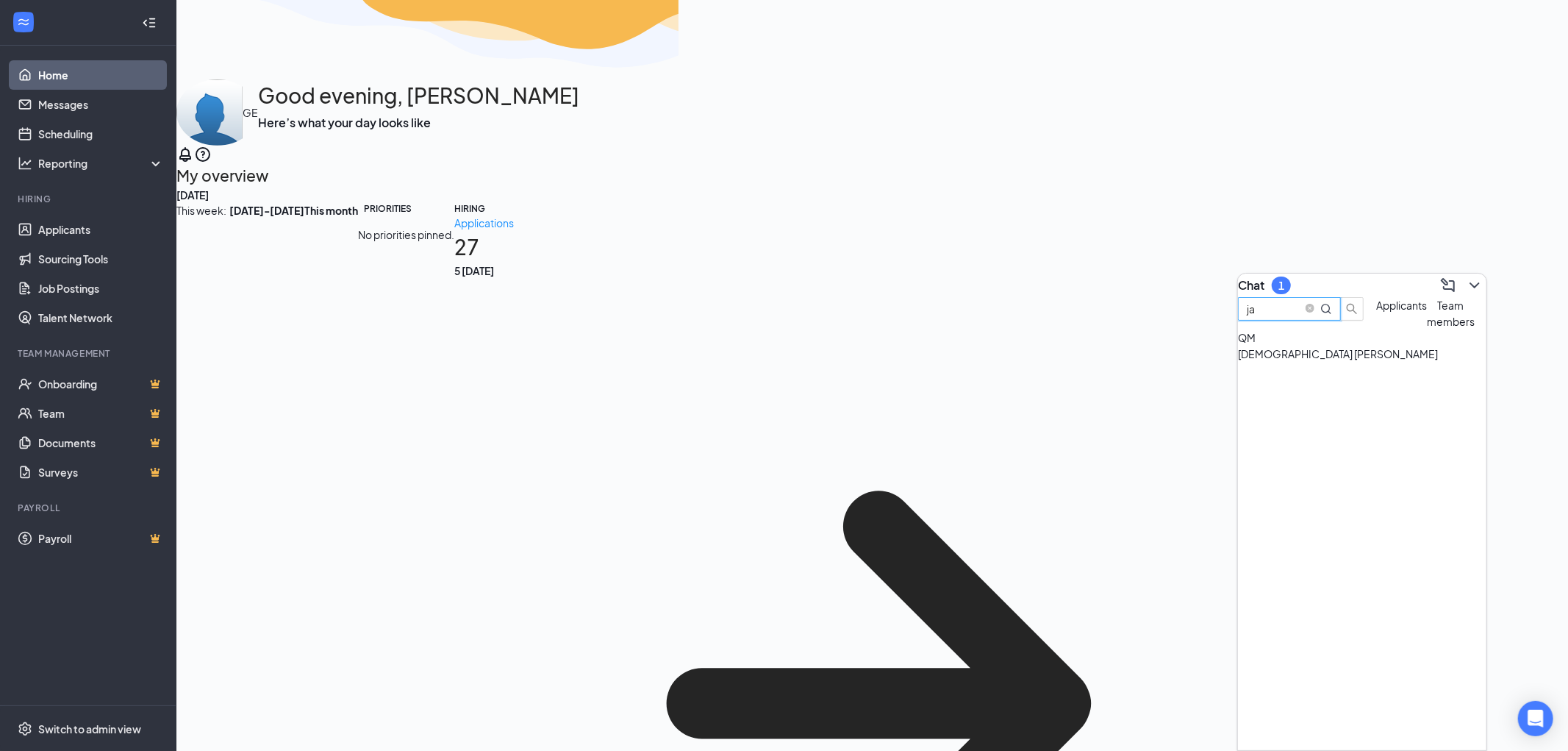
type input "j"
type input "[PERSON_NAME]"
click at [1468, 276] on icon "ChevronDown" at bounding box center [1474, 285] width 18 height 18
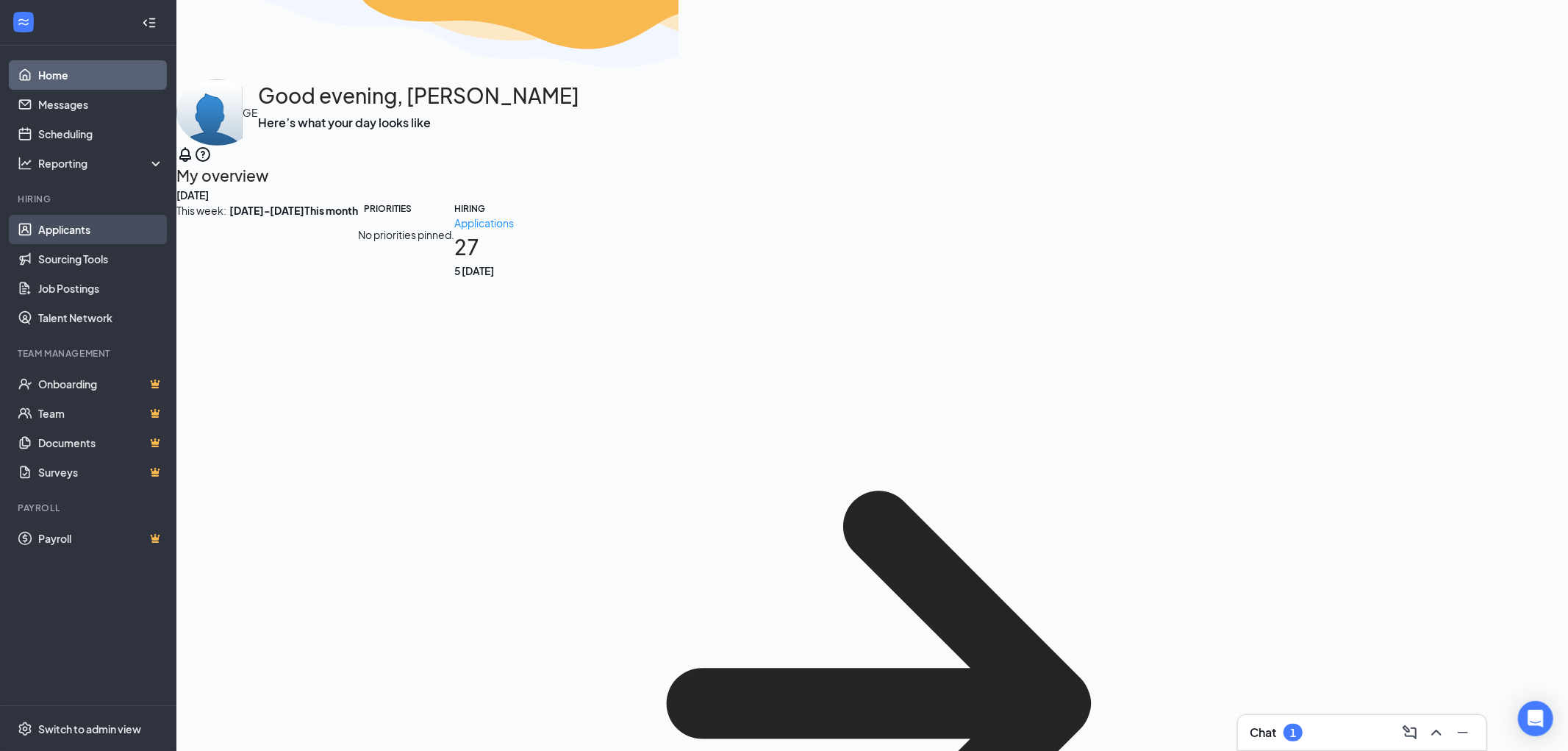
click at [59, 217] on link "Applicants" at bounding box center [101, 229] width 126 height 30
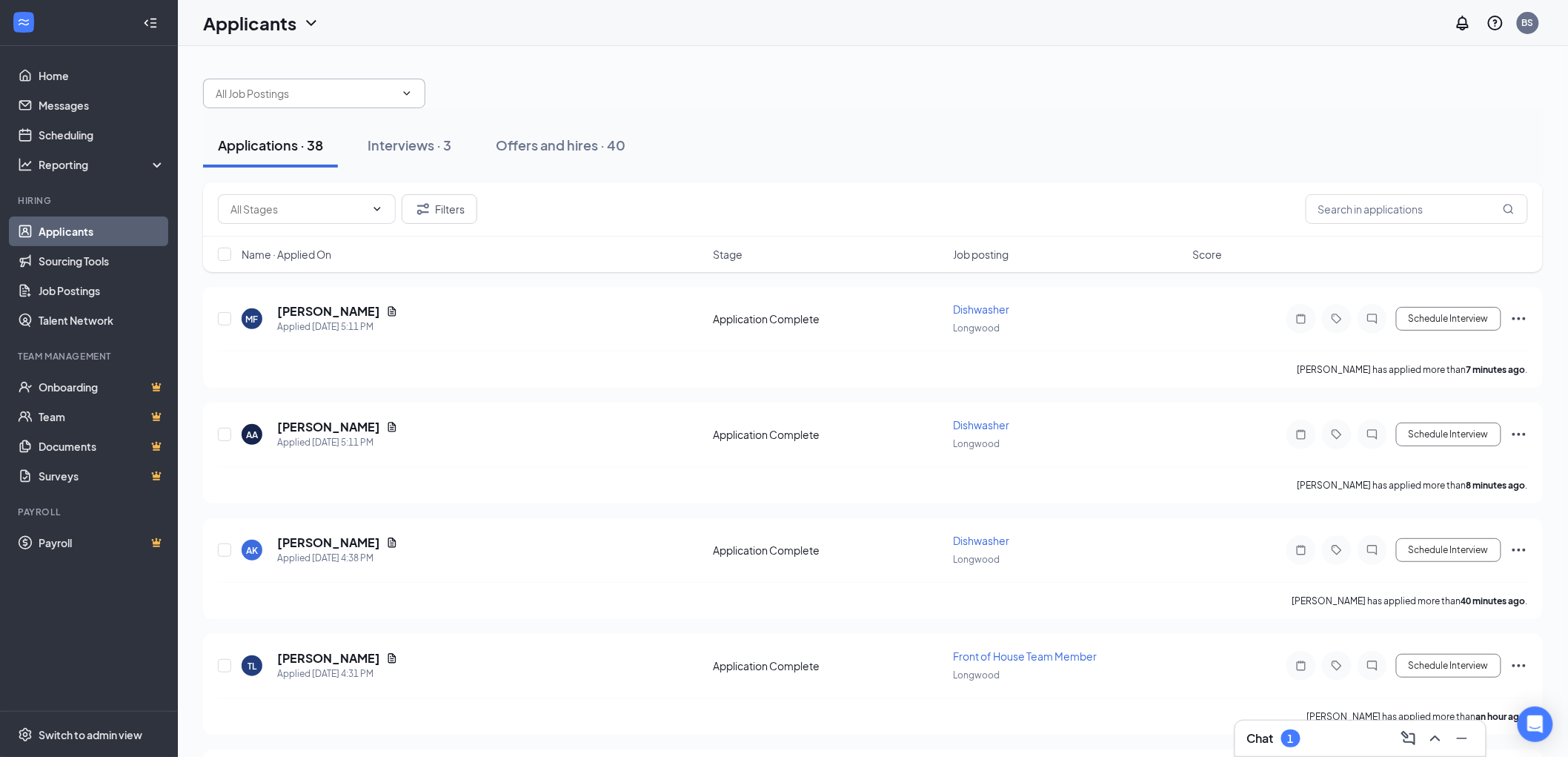
click at [293, 89] on input "text" at bounding box center [305, 94] width 180 height 17
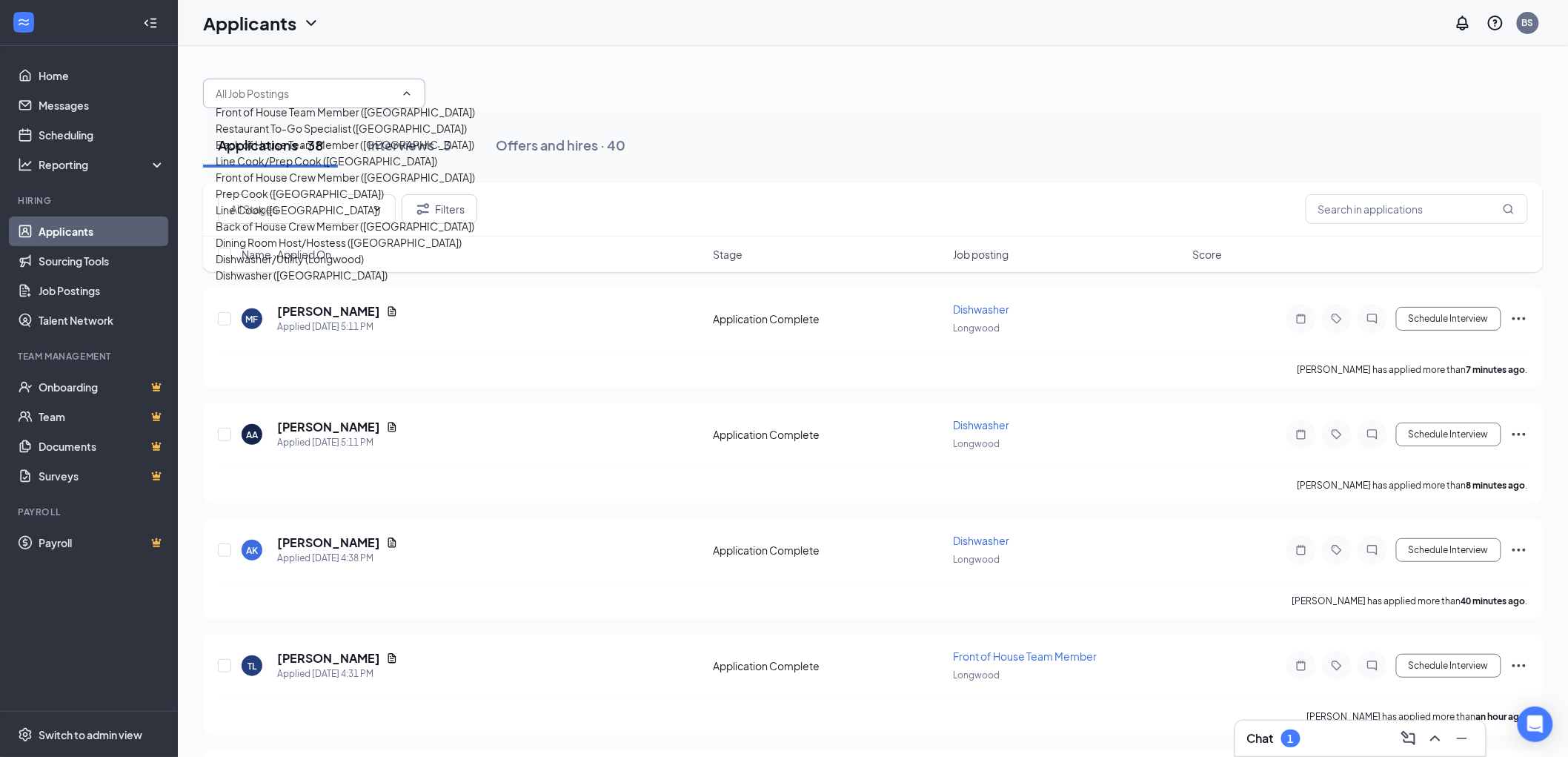
click at [762, 137] on div "Applications · 38 Interviews · 3 Offers and hires · 40" at bounding box center [872, 145] width 1340 height 45
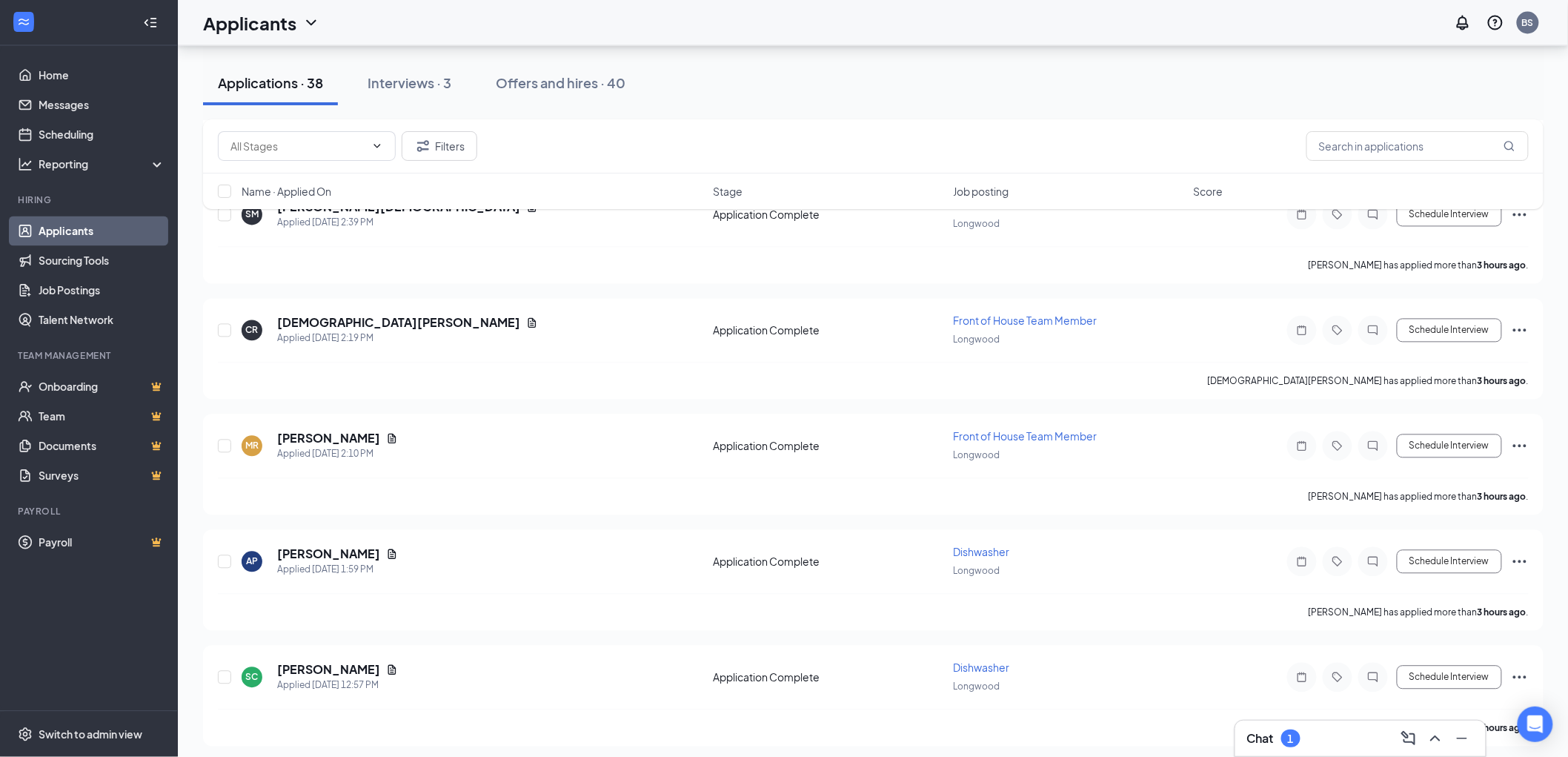
scroll to position [1153, 0]
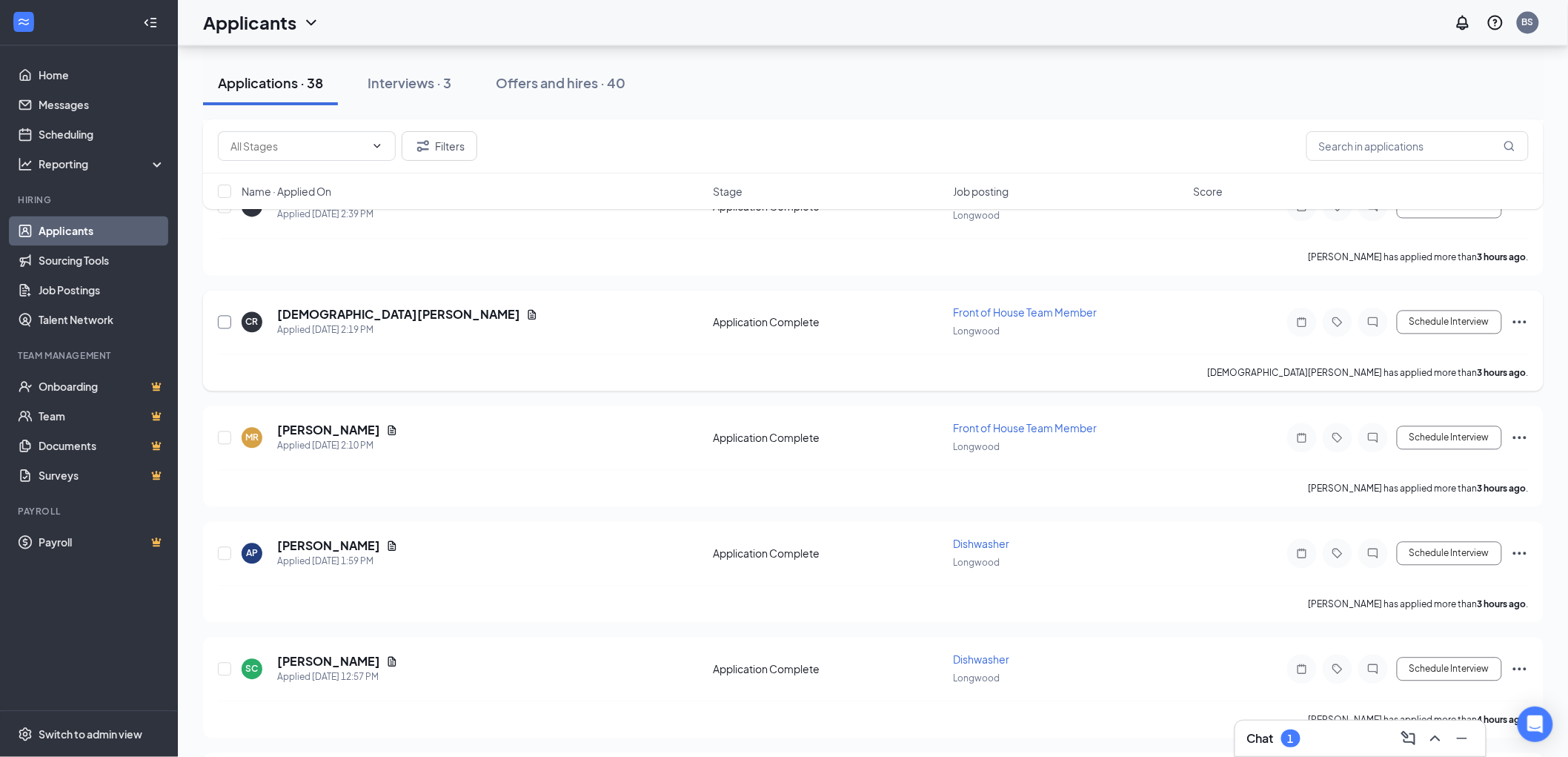
click at [223, 316] on input "checkbox" at bounding box center [224, 322] width 13 height 13
checkbox input "true"
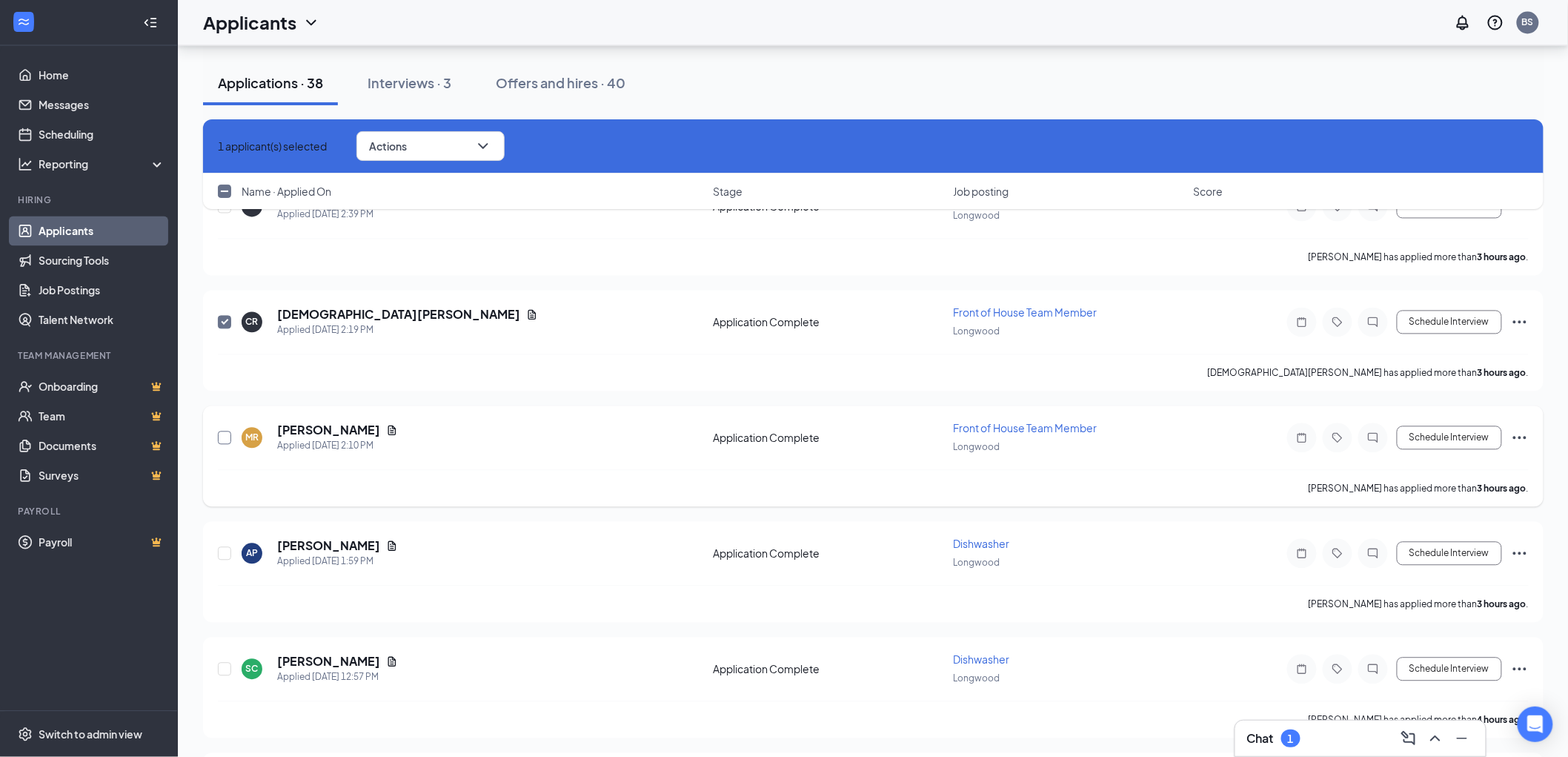
click at [223, 433] on input "checkbox" at bounding box center [224, 438] width 13 height 13
checkbox input "true"
click at [224, 547] on input "checkbox" at bounding box center [224, 553] width 13 height 13
checkbox input "true"
click at [226, 663] on input "checkbox" at bounding box center [224, 669] width 13 height 13
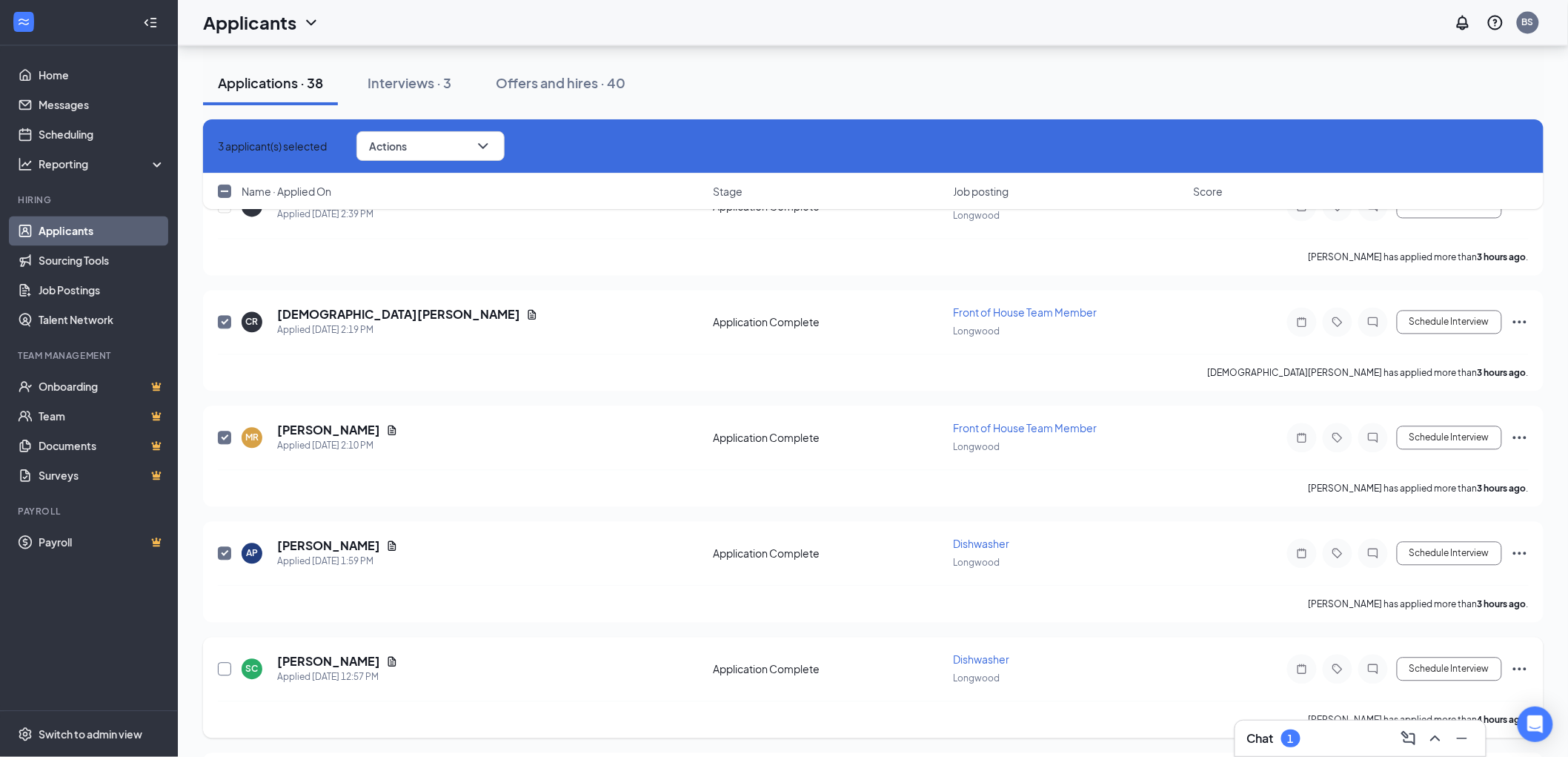
checkbox input "true"
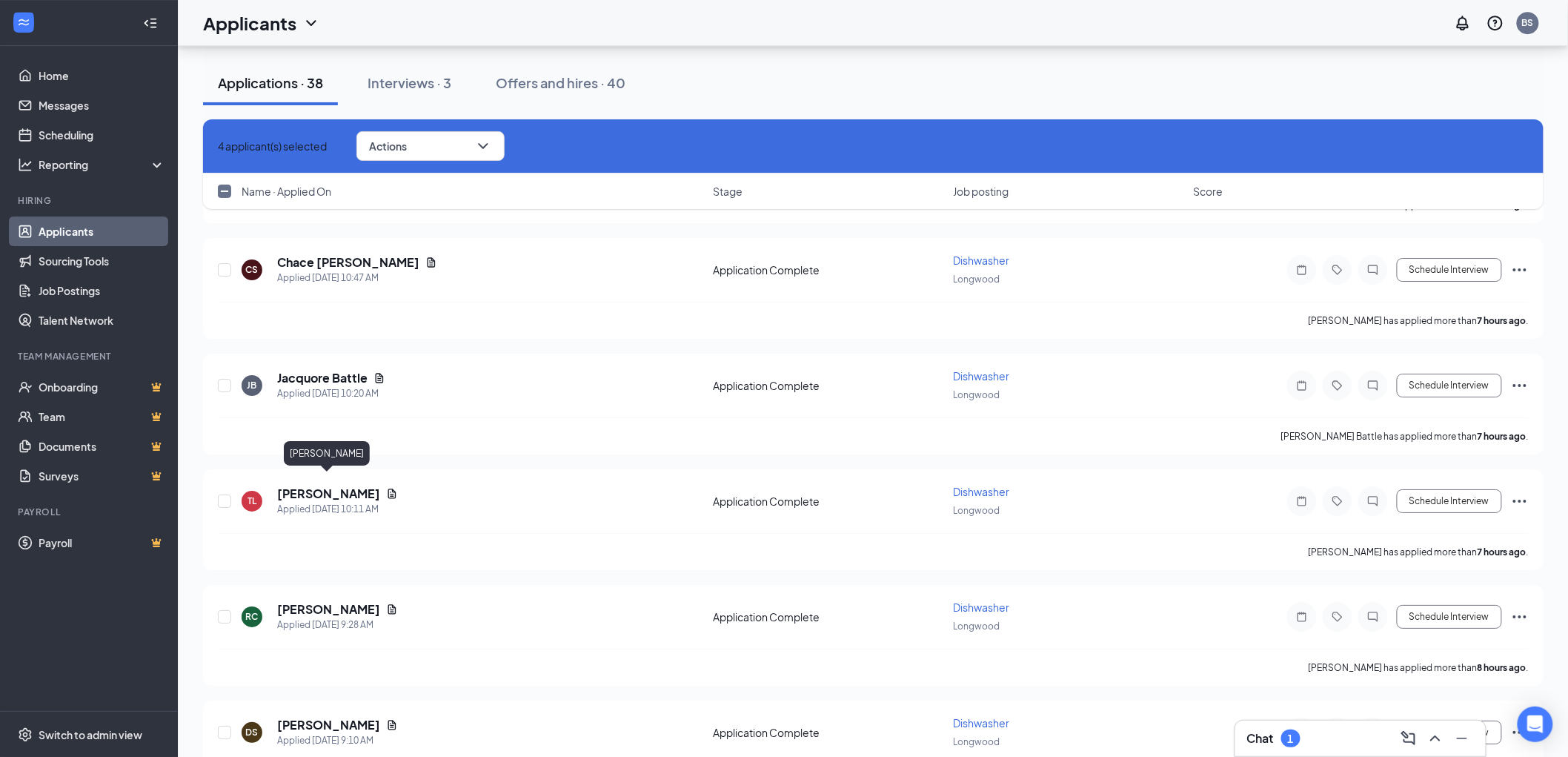
scroll to position [2058, 0]
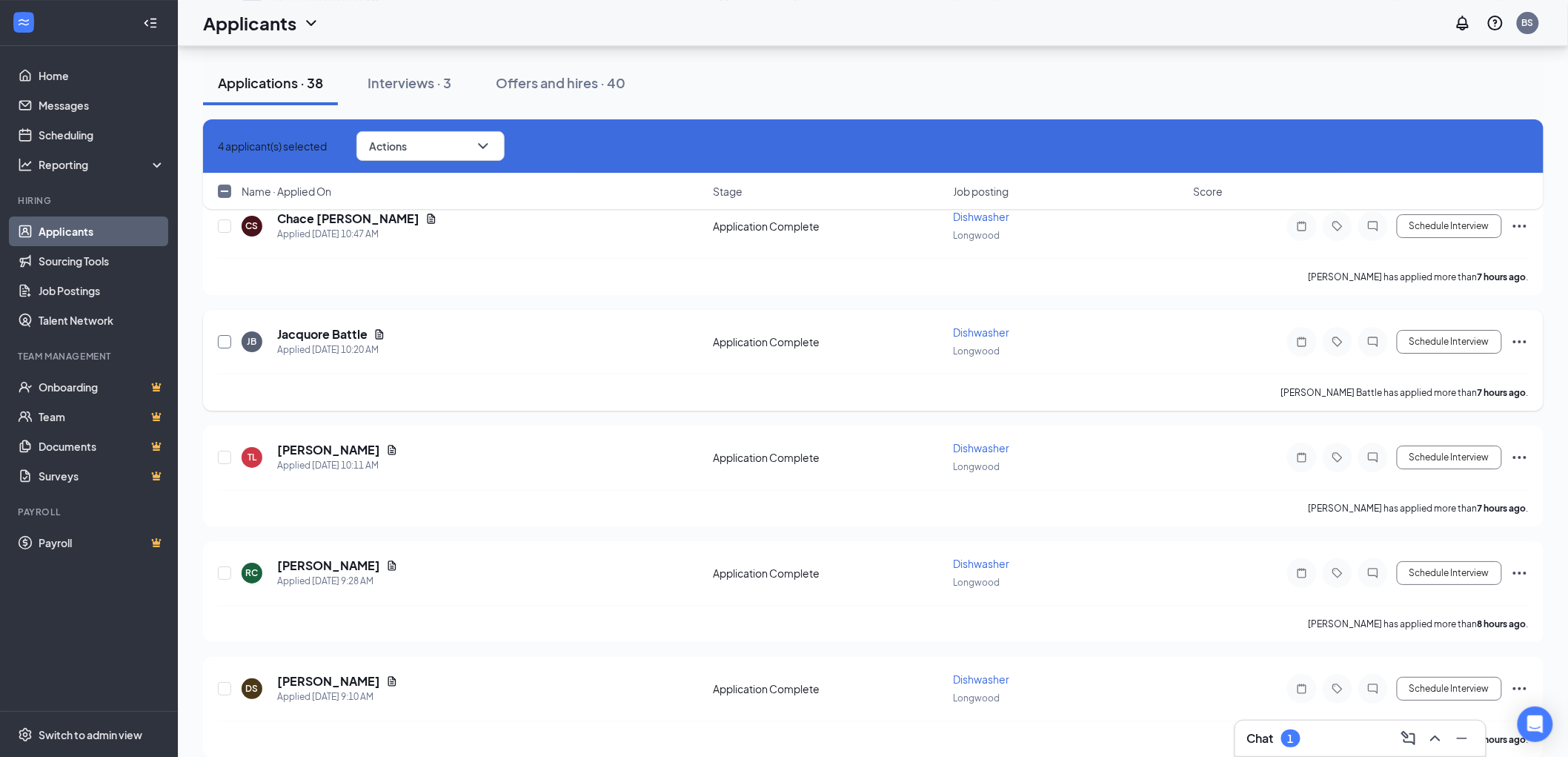
click at [223, 335] on input "checkbox" at bounding box center [224, 342] width 13 height 13
checkbox input "true"
click at [224, 566] on input "checkbox" at bounding box center [224, 573] width 13 height 13
checkbox input "true"
click at [223, 682] on input "checkbox" at bounding box center [224, 688] width 13 height 13
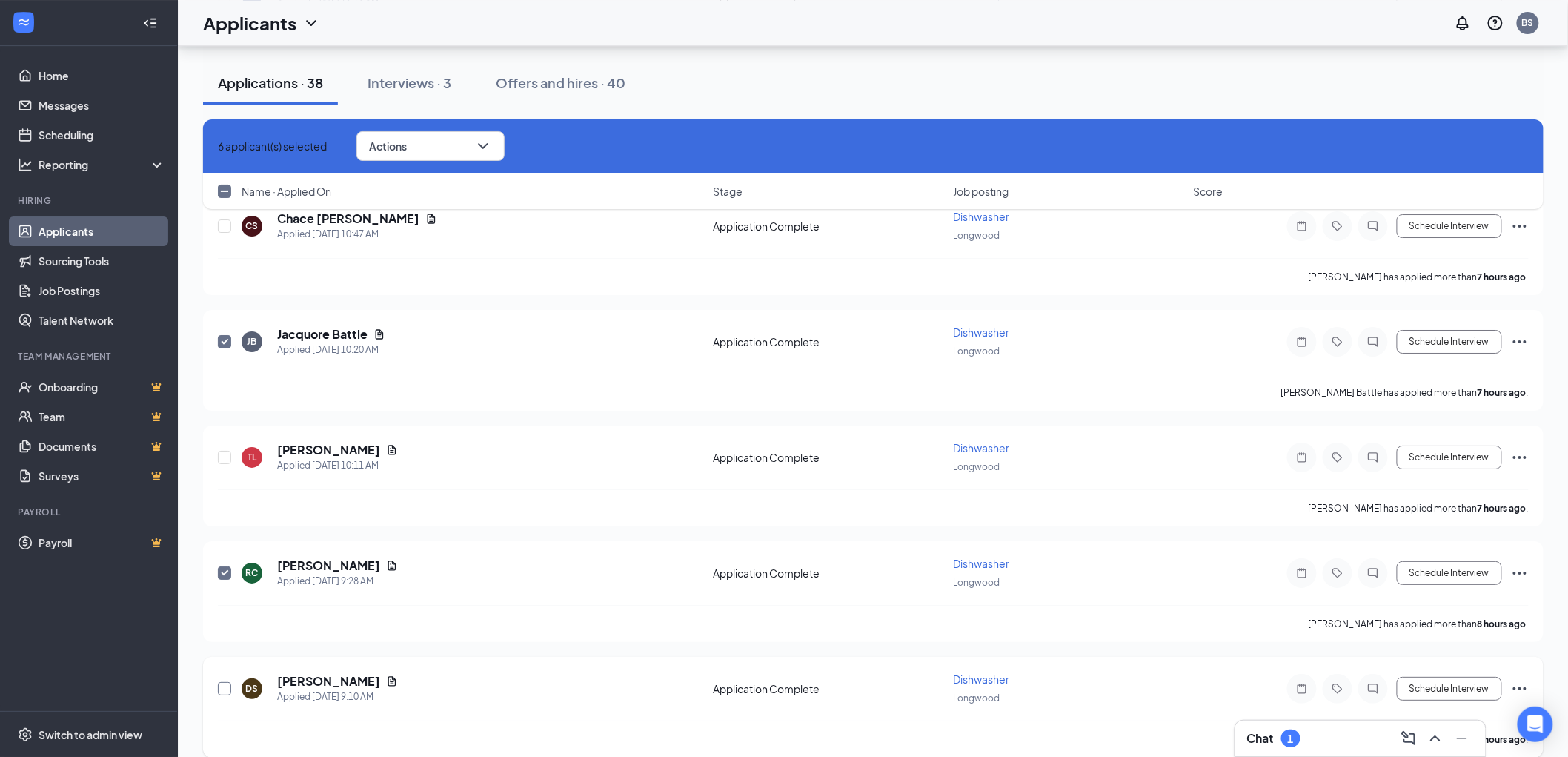
checkbox input "true"
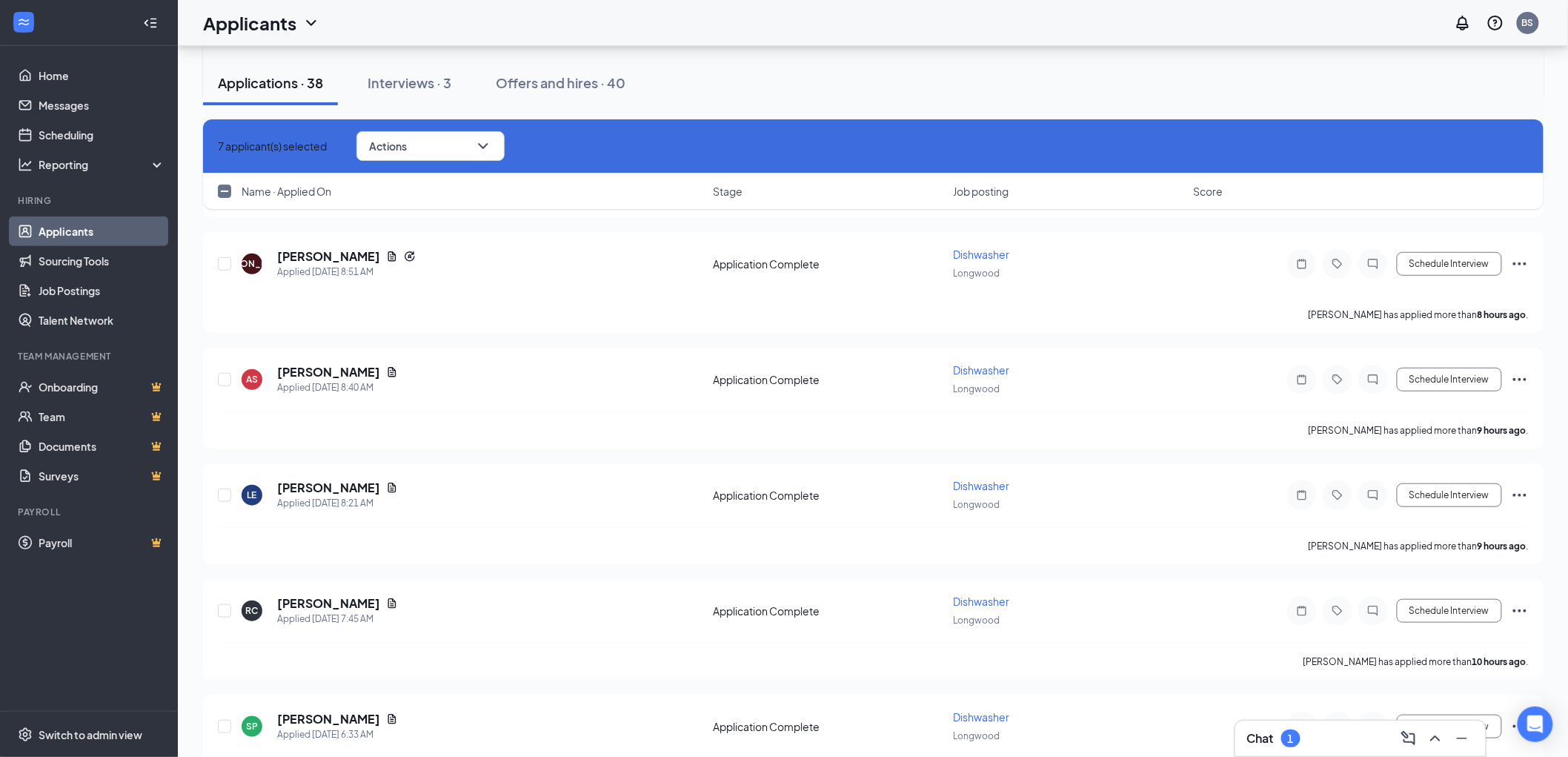
scroll to position [2635, 0]
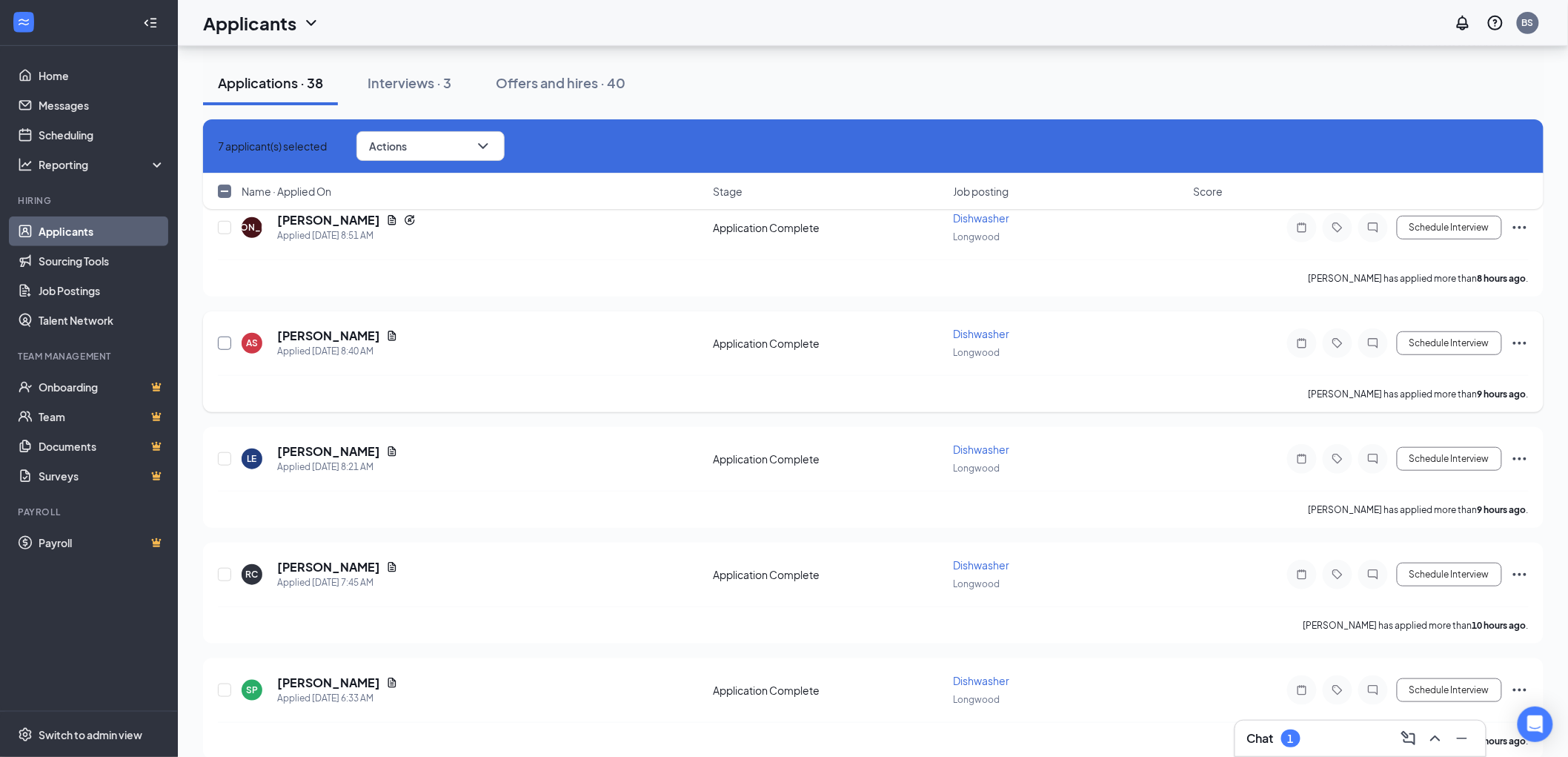
click at [223, 336] on input "checkbox" at bounding box center [224, 343] width 13 height 13
checkbox input "true"
click at [221, 453] on input "checkbox" at bounding box center [224, 459] width 13 height 13
checkbox input "true"
click at [223, 568] on input "checkbox" at bounding box center [224, 575] width 13 height 13
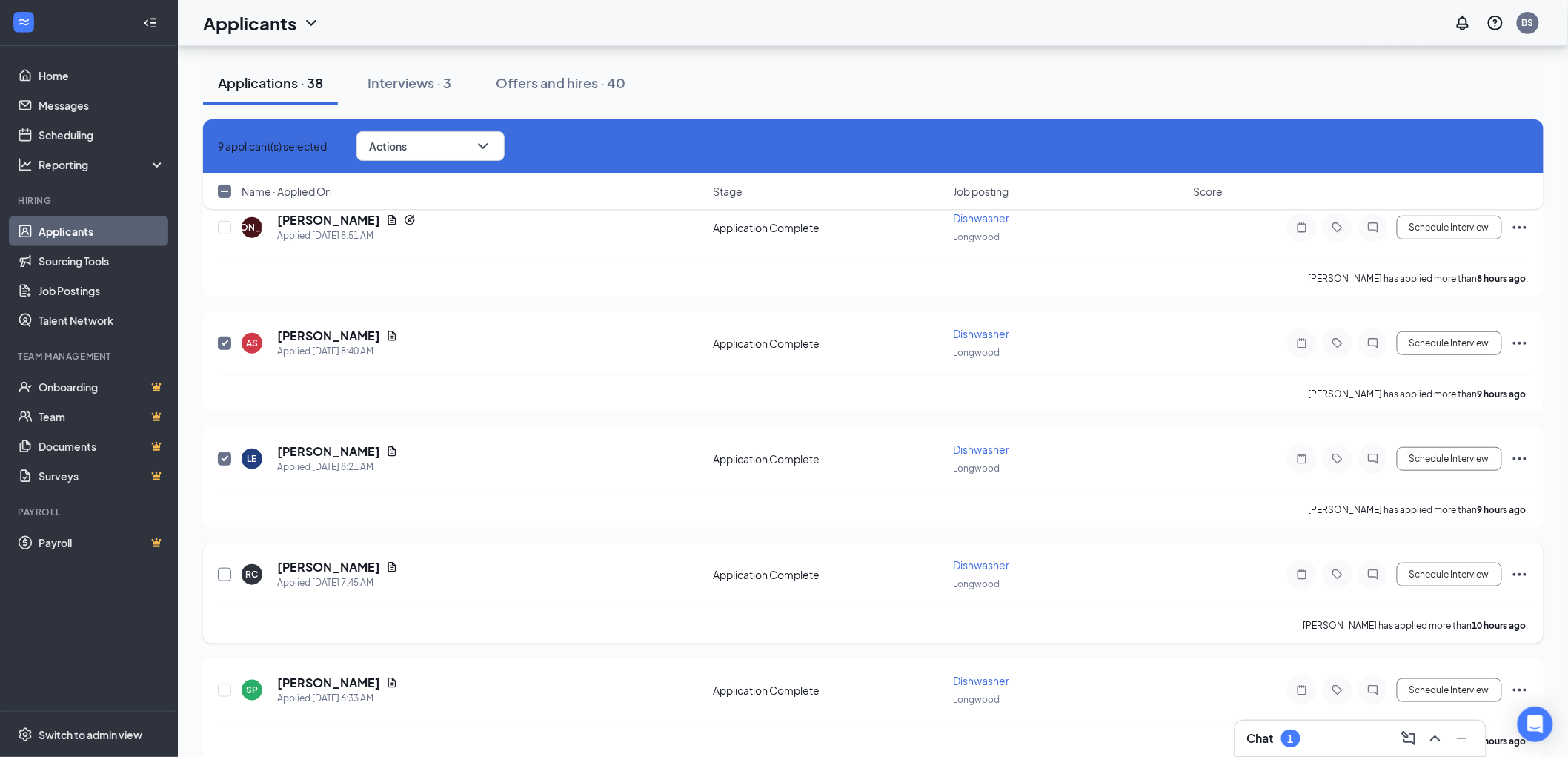
checkbox input "true"
click at [223, 683] on input "checkbox" at bounding box center [224, 690] width 13 height 13
checkbox input "true"
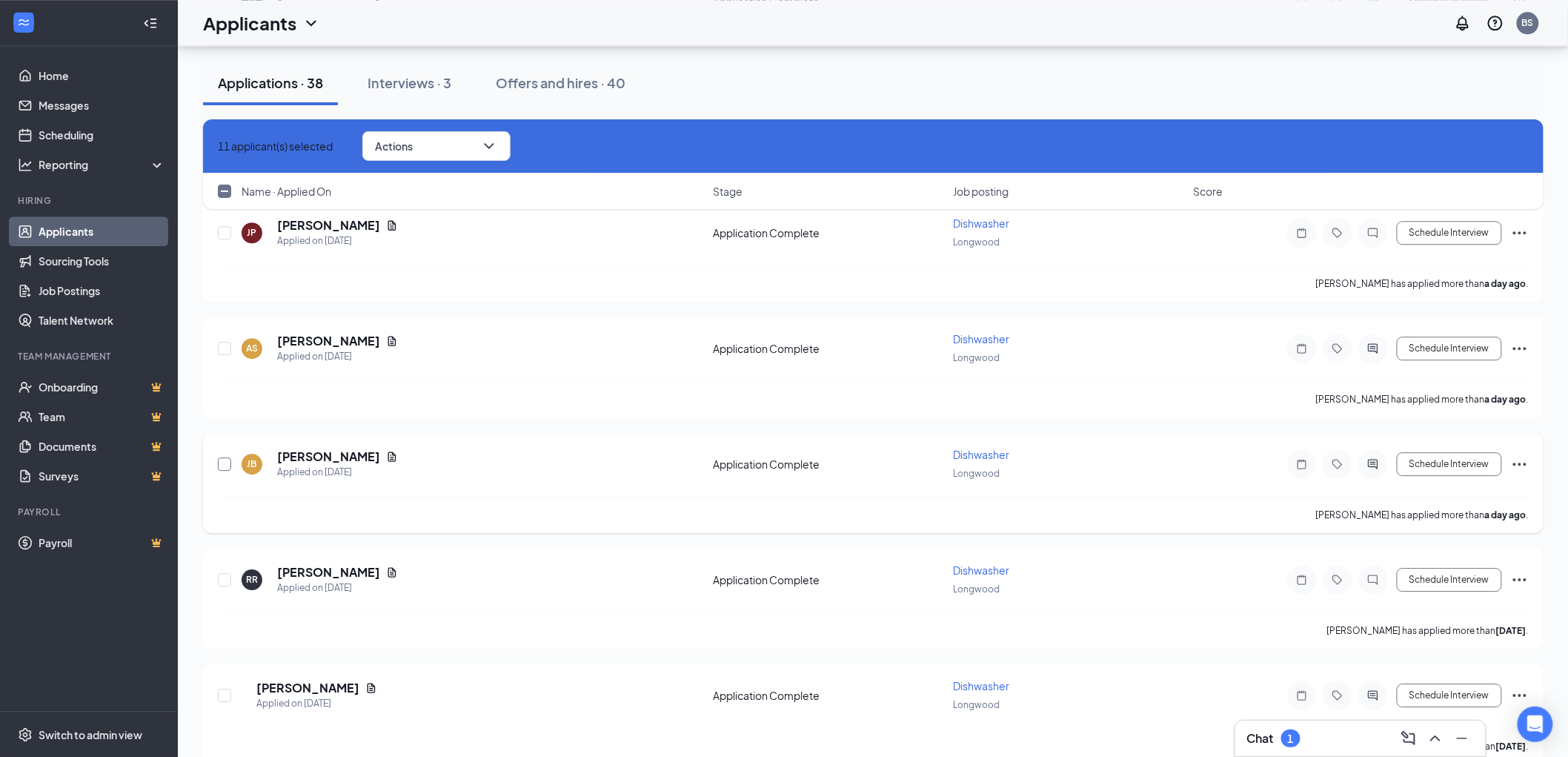
scroll to position [3902, 0]
click at [223, 687] on input "checkbox" at bounding box center [224, 694] width 13 height 13
checkbox input "true"
click at [223, 572] on input "checkbox" at bounding box center [224, 578] width 13 height 13
checkbox input "true"
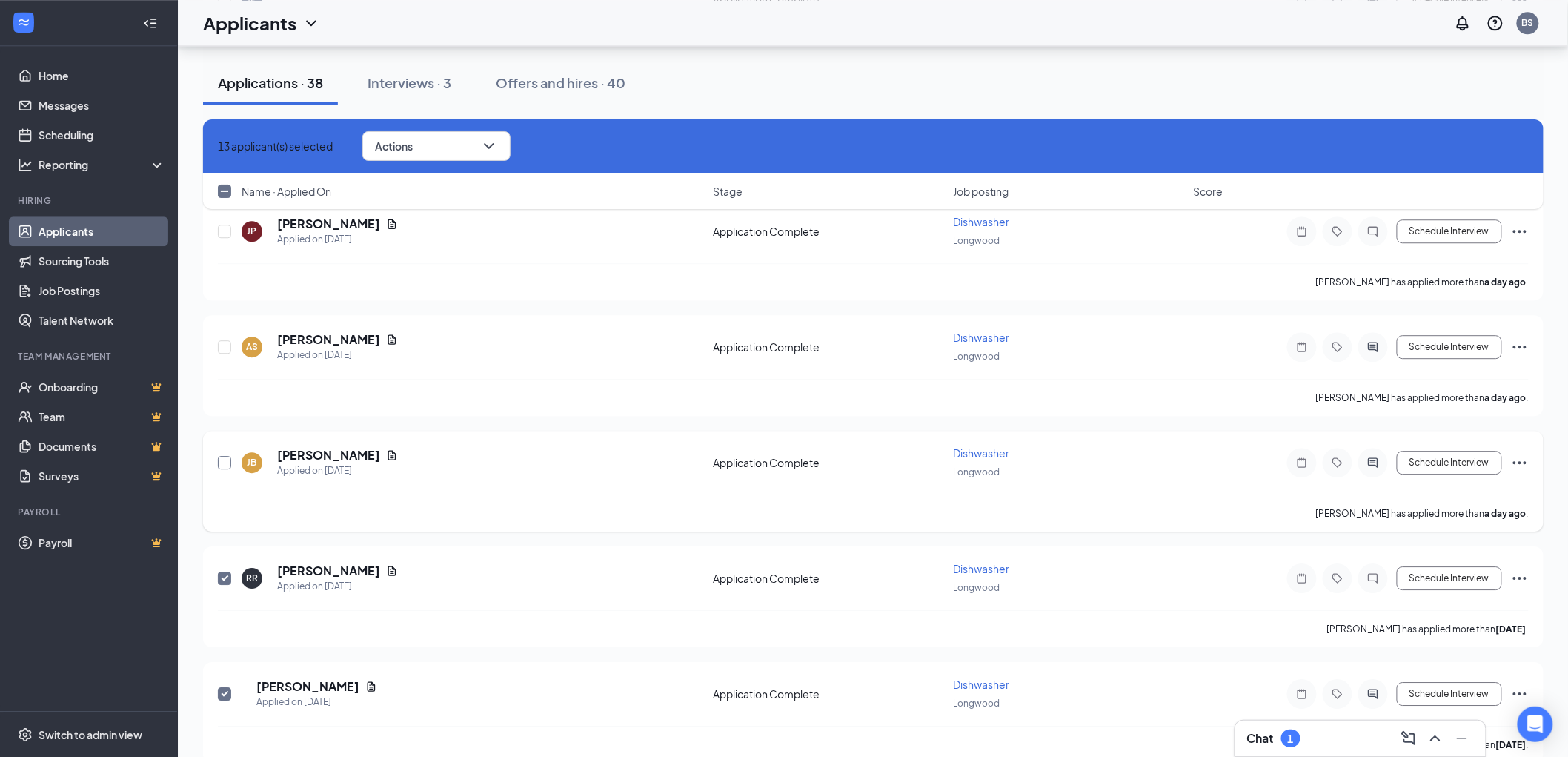
click at [226, 456] on input "checkbox" at bounding box center [224, 463] width 13 height 13
checkbox input "true"
click at [493, 140] on button "Actions" at bounding box center [436, 146] width 148 height 30
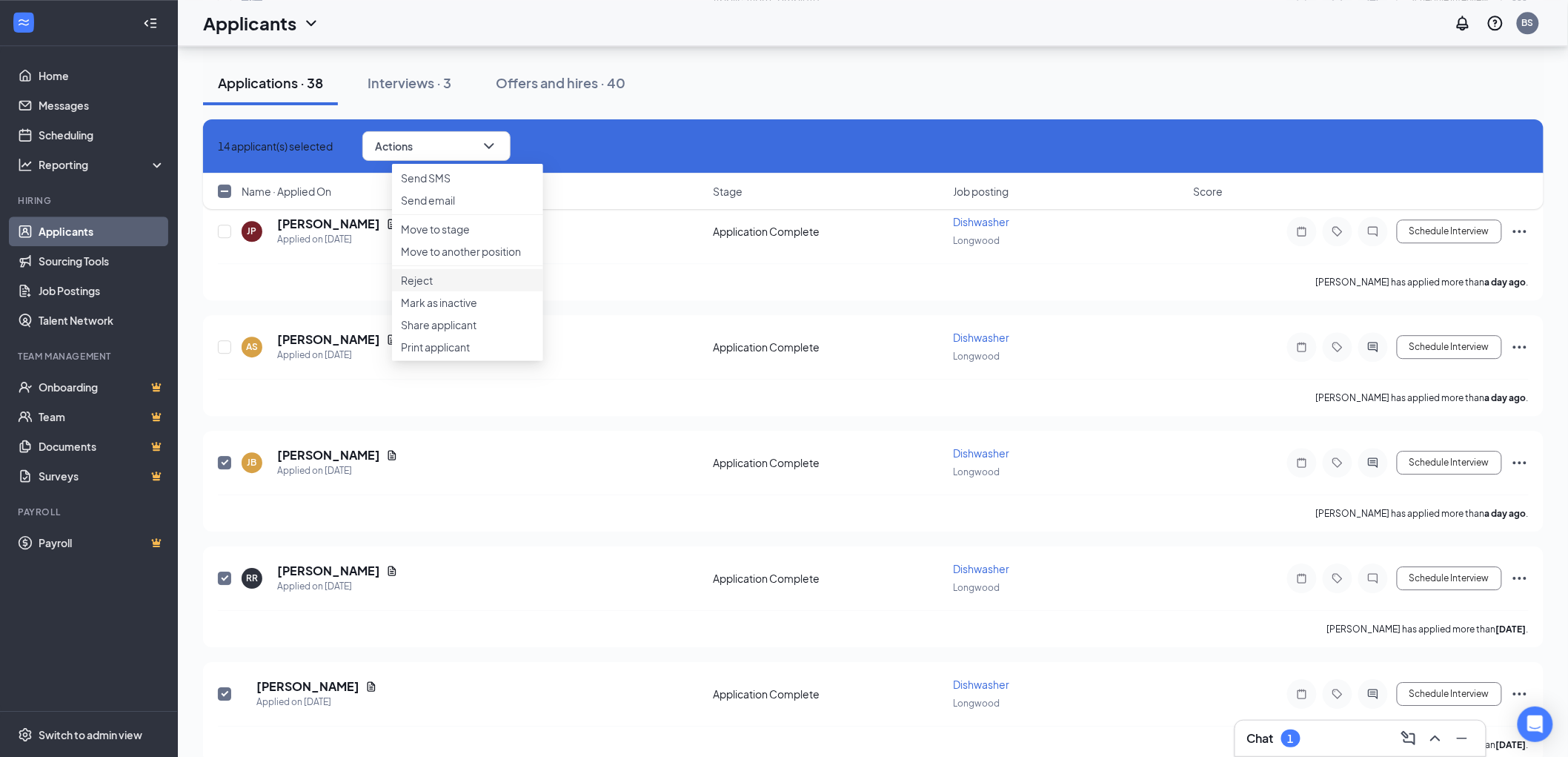
click at [473, 288] on p "Reject" at bounding box center [467, 280] width 133 height 15
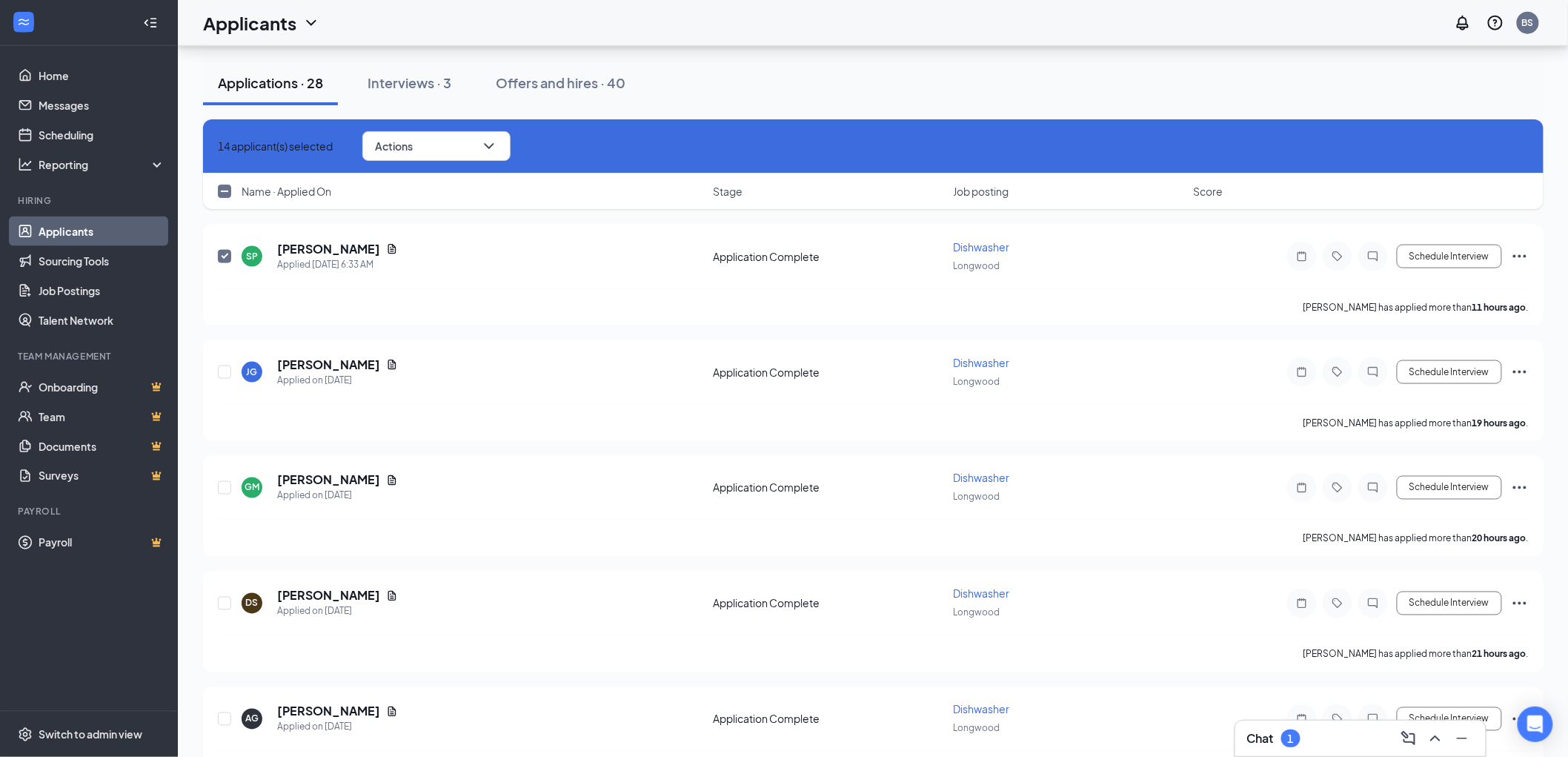
checkbox input "false"
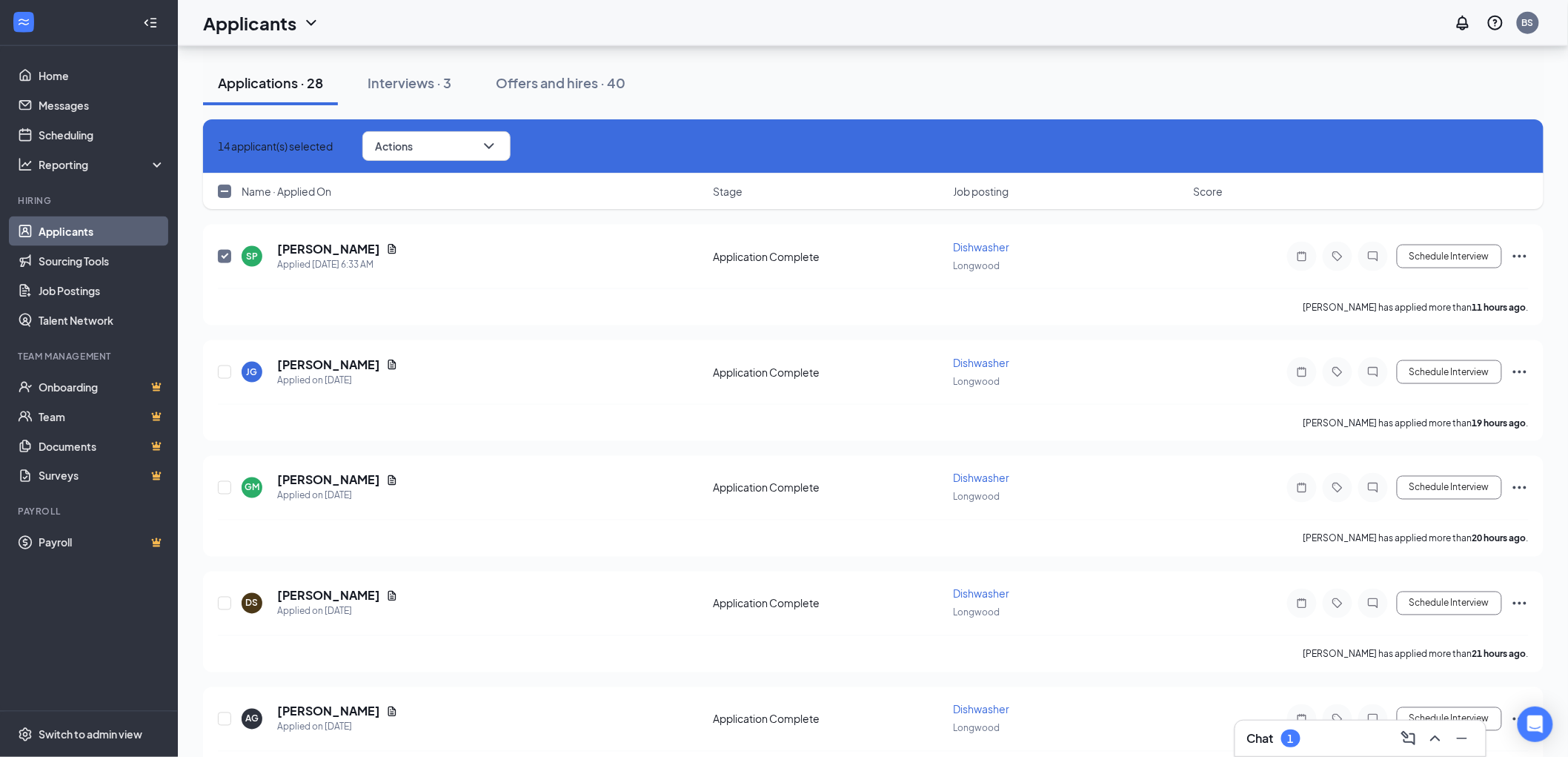
checkbox input "false"
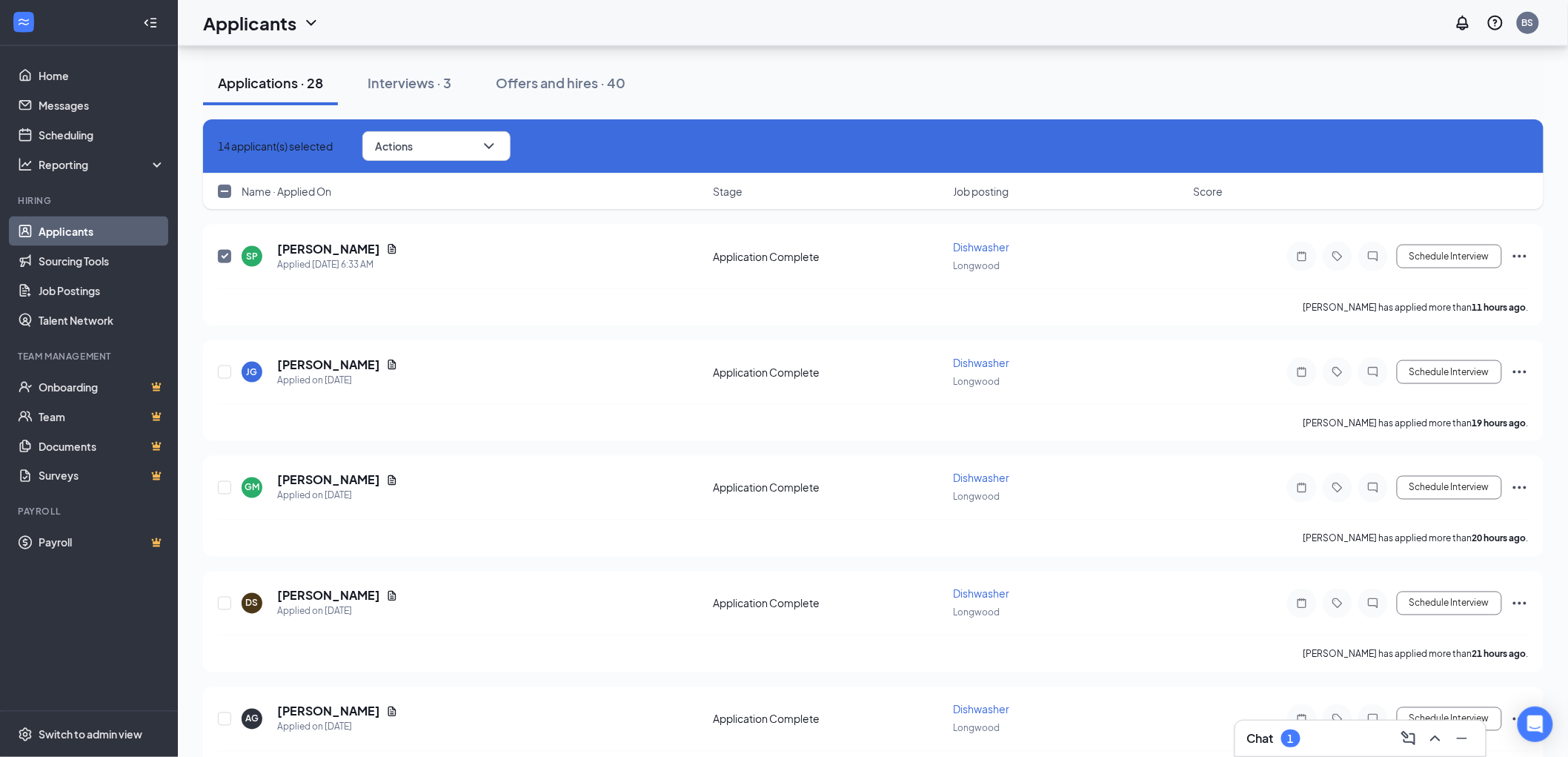
checkbox input "false"
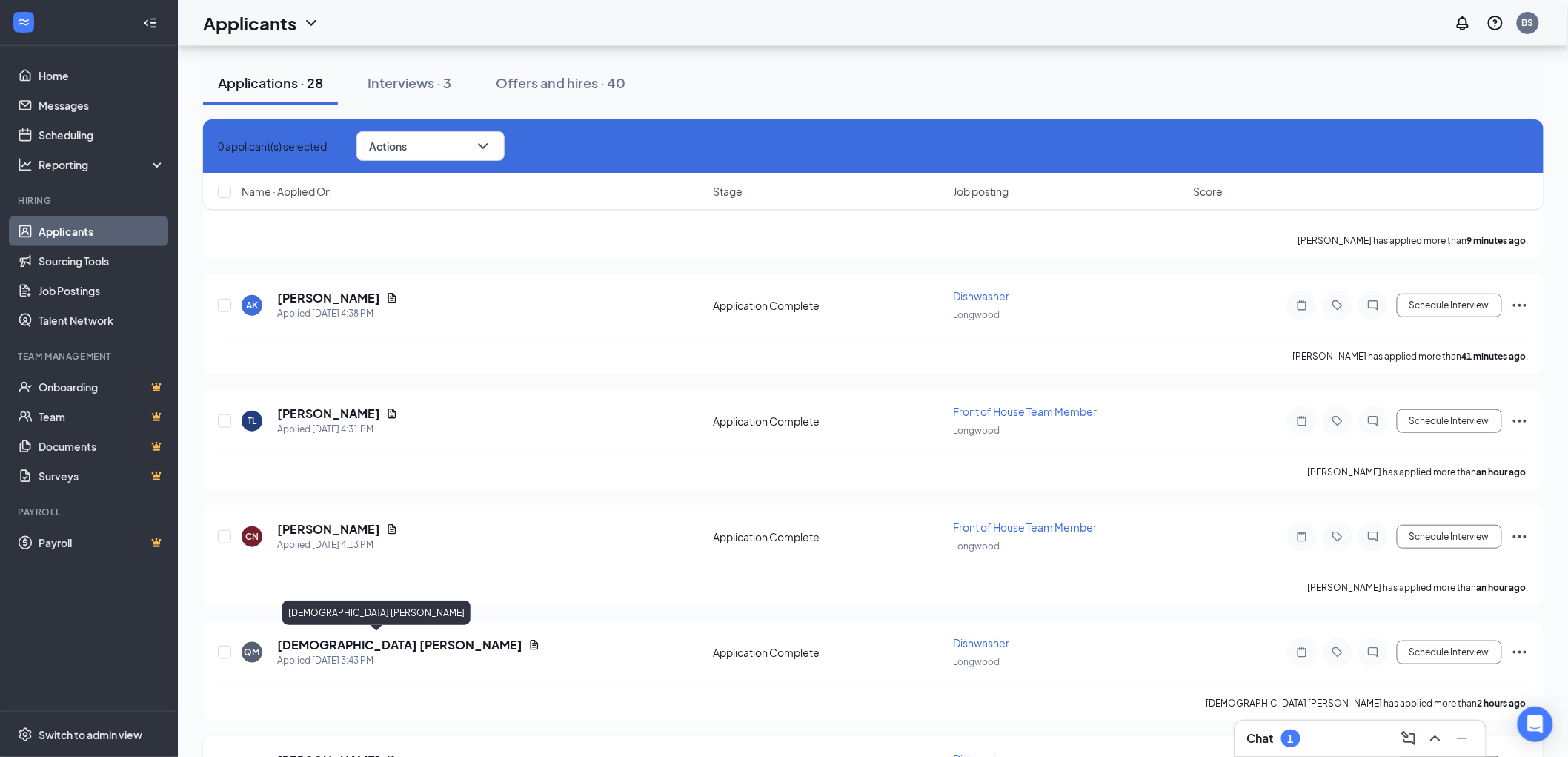
scroll to position [0, 0]
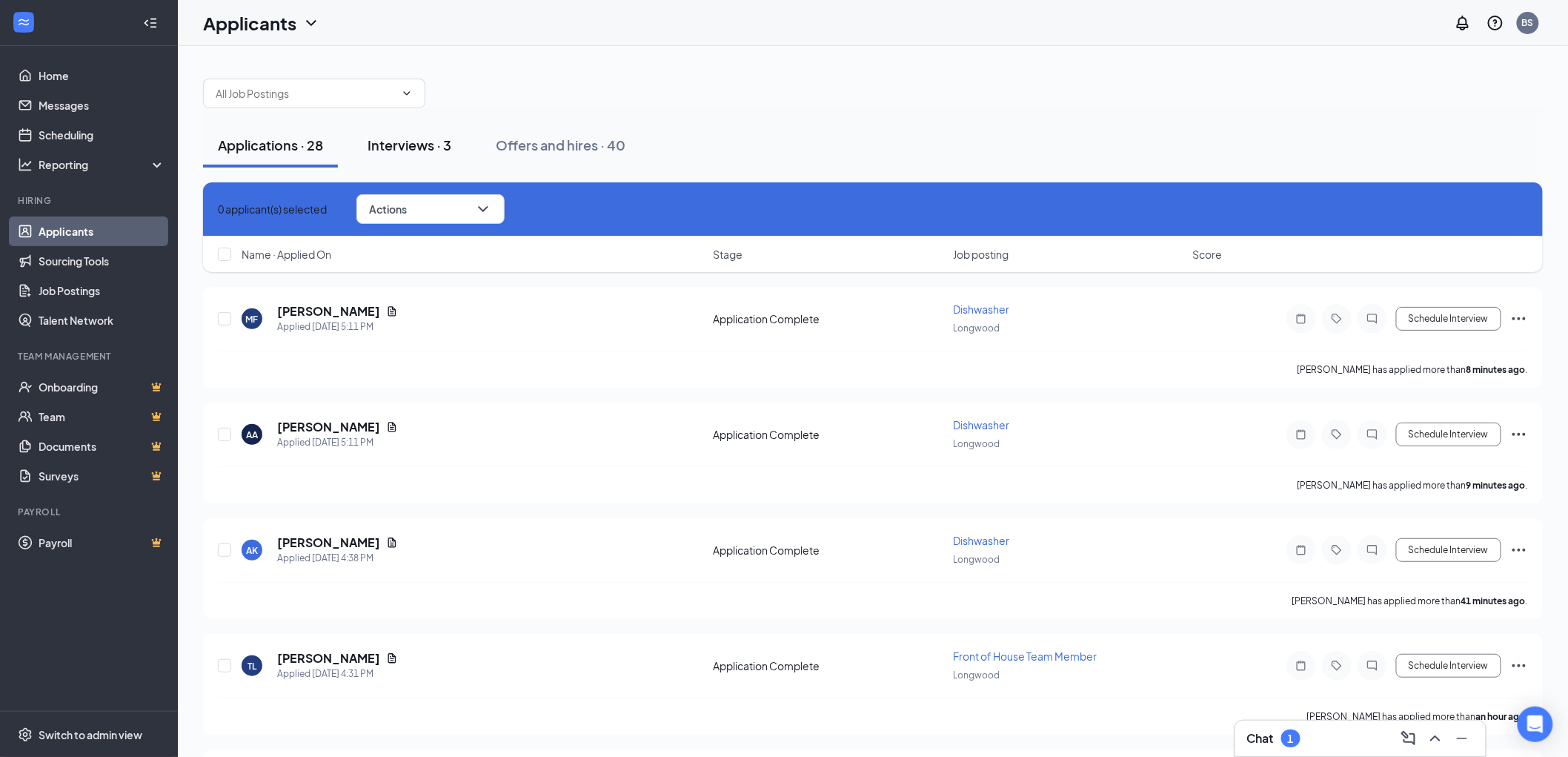
click at [409, 128] on button "Interviews · 3" at bounding box center [410, 145] width 114 height 45
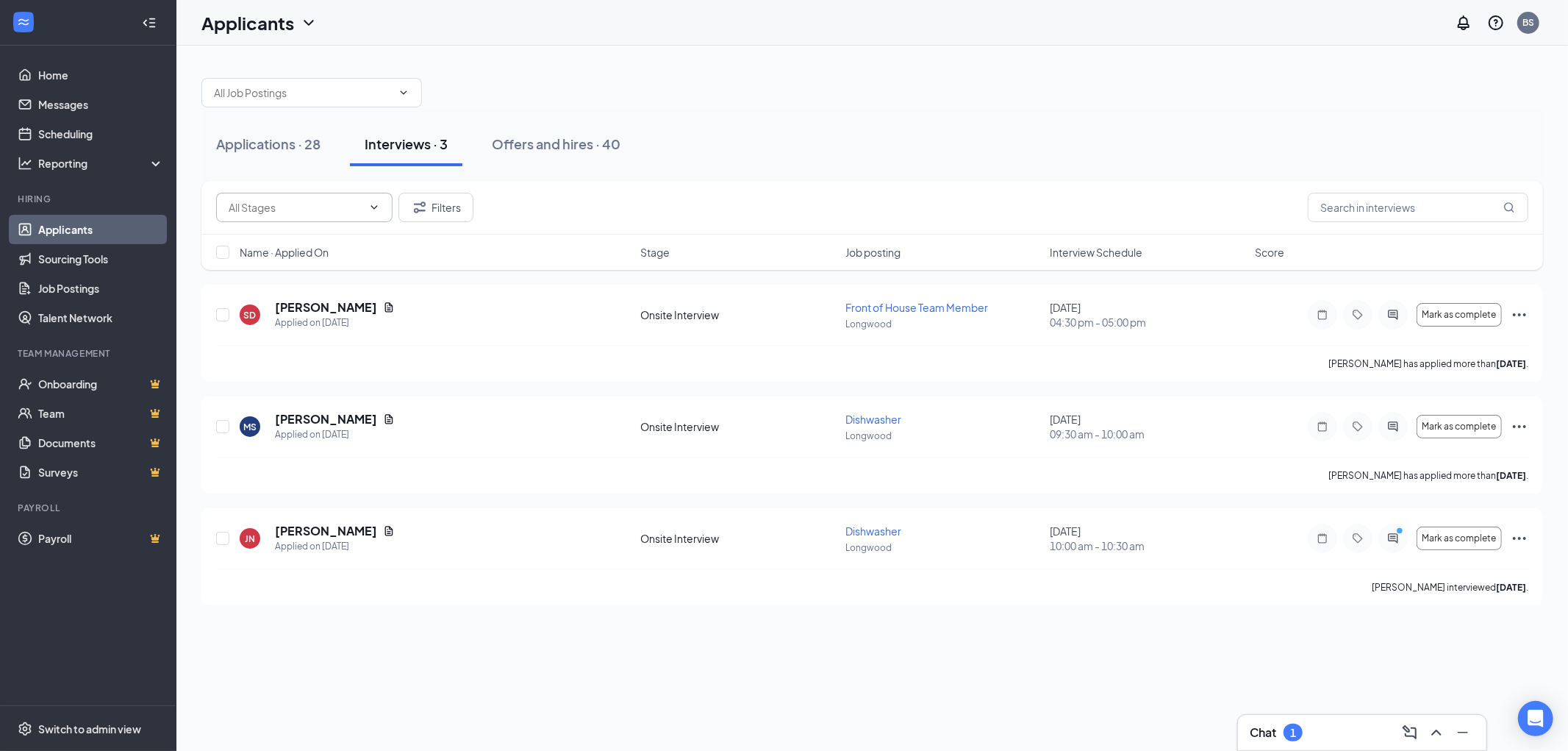
click at [355, 207] on input "text" at bounding box center [296, 208] width 134 height 17
click at [321, 228] on div "Onsite Interview (3)" at bounding box center [274, 226] width 91 height 17
type input "Onsite Interview (3)"
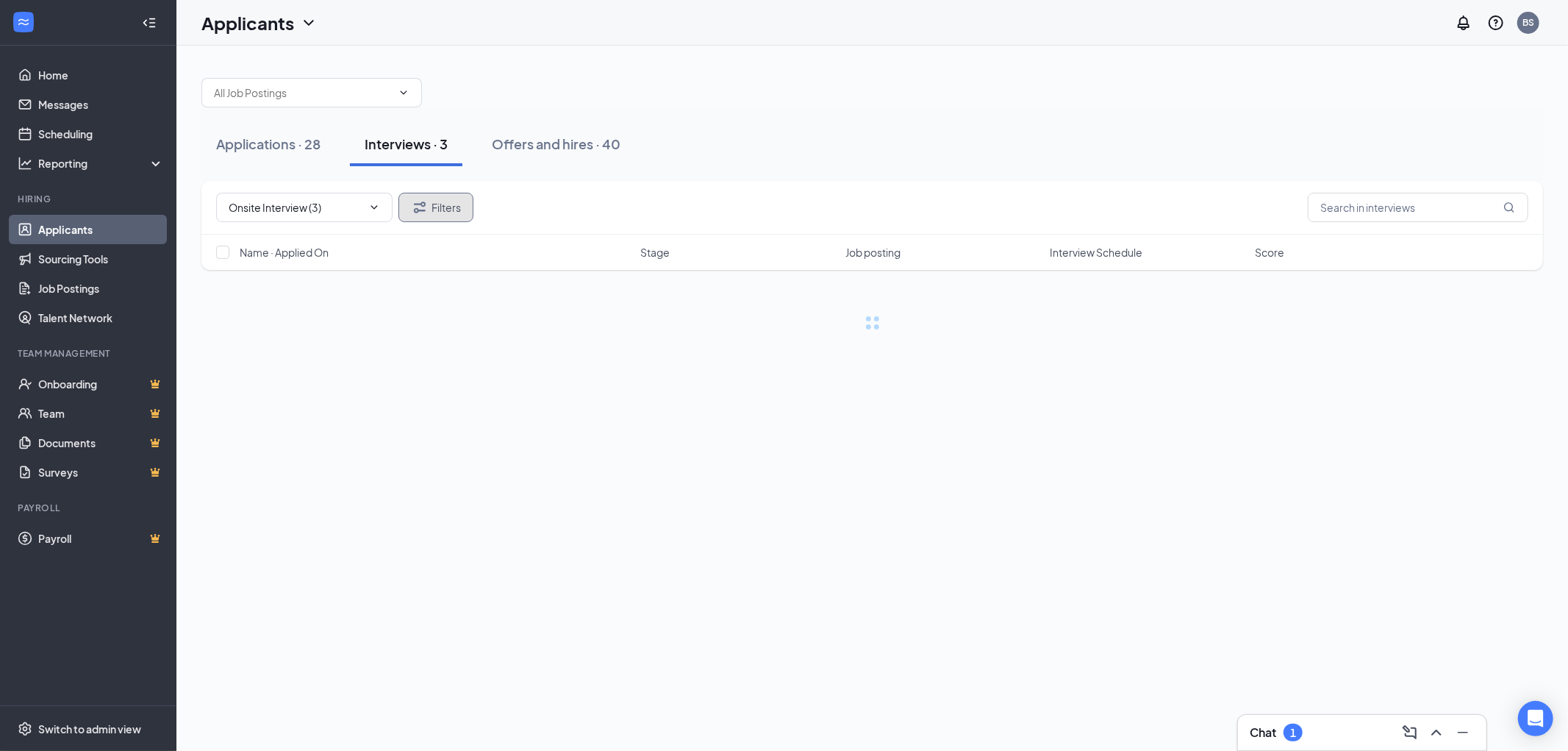
click at [413, 200] on icon "Filter" at bounding box center [419, 207] width 18 height 18
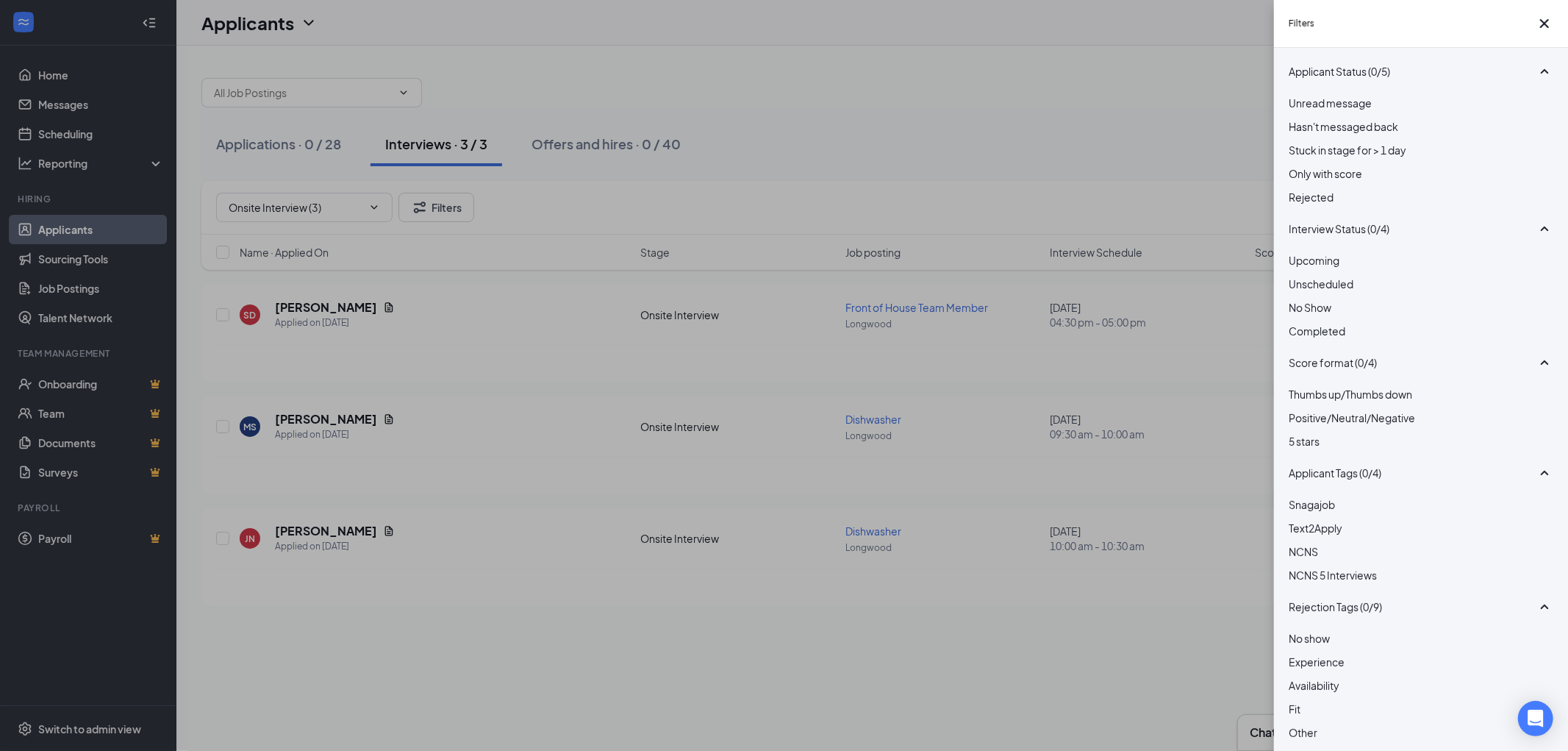
click at [954, 131] on div "Filters Applicant Status (0/5) Unread message Hasn't messaged back Stuck in sta…" at bounding box center [784, 375] width 1568 height 751
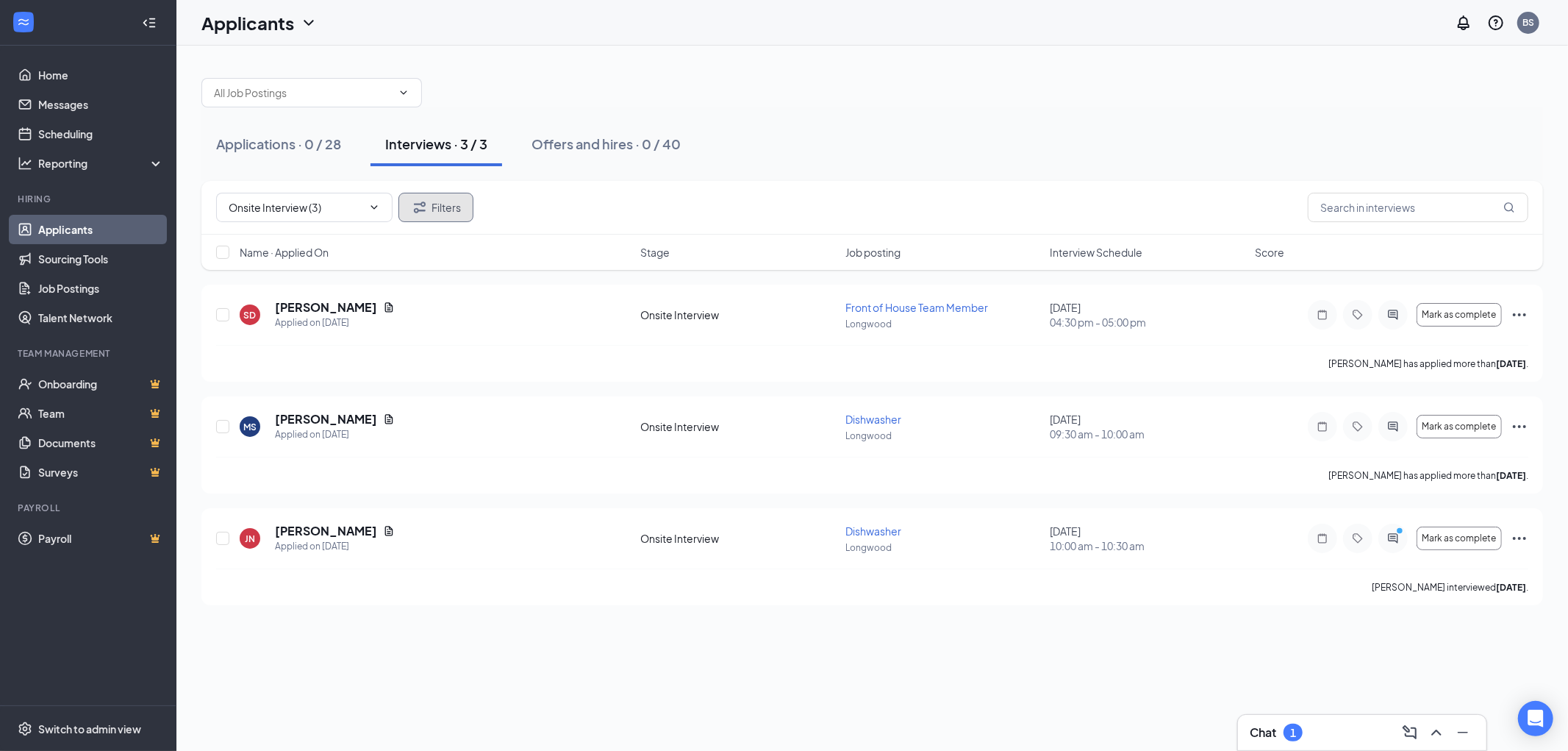
click at [449, 197] on button "Filters" at bounding box center [435, 208] width 75 height 30
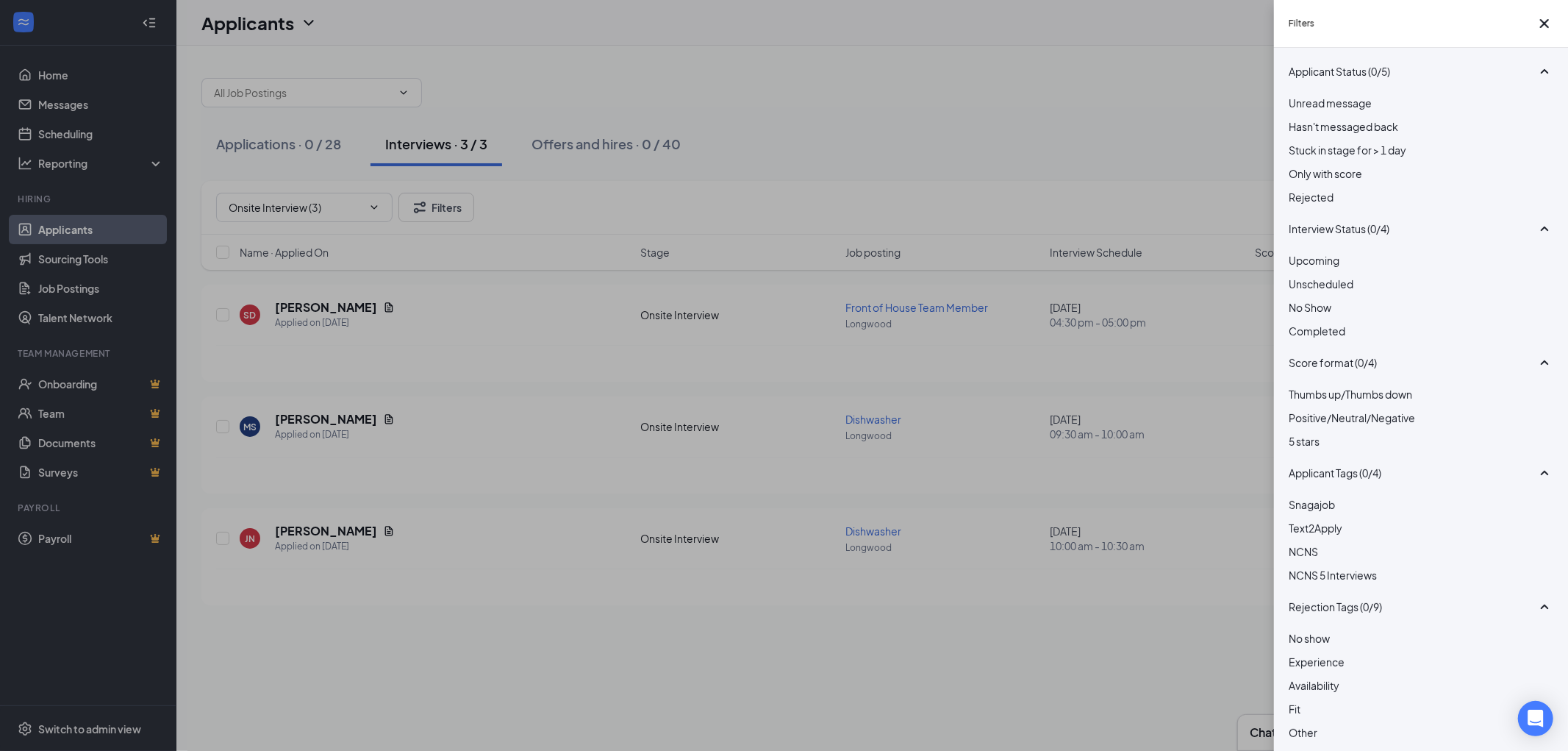
click at [1301, 189] on div at bounding box center [1420, 189] width 265 height 0
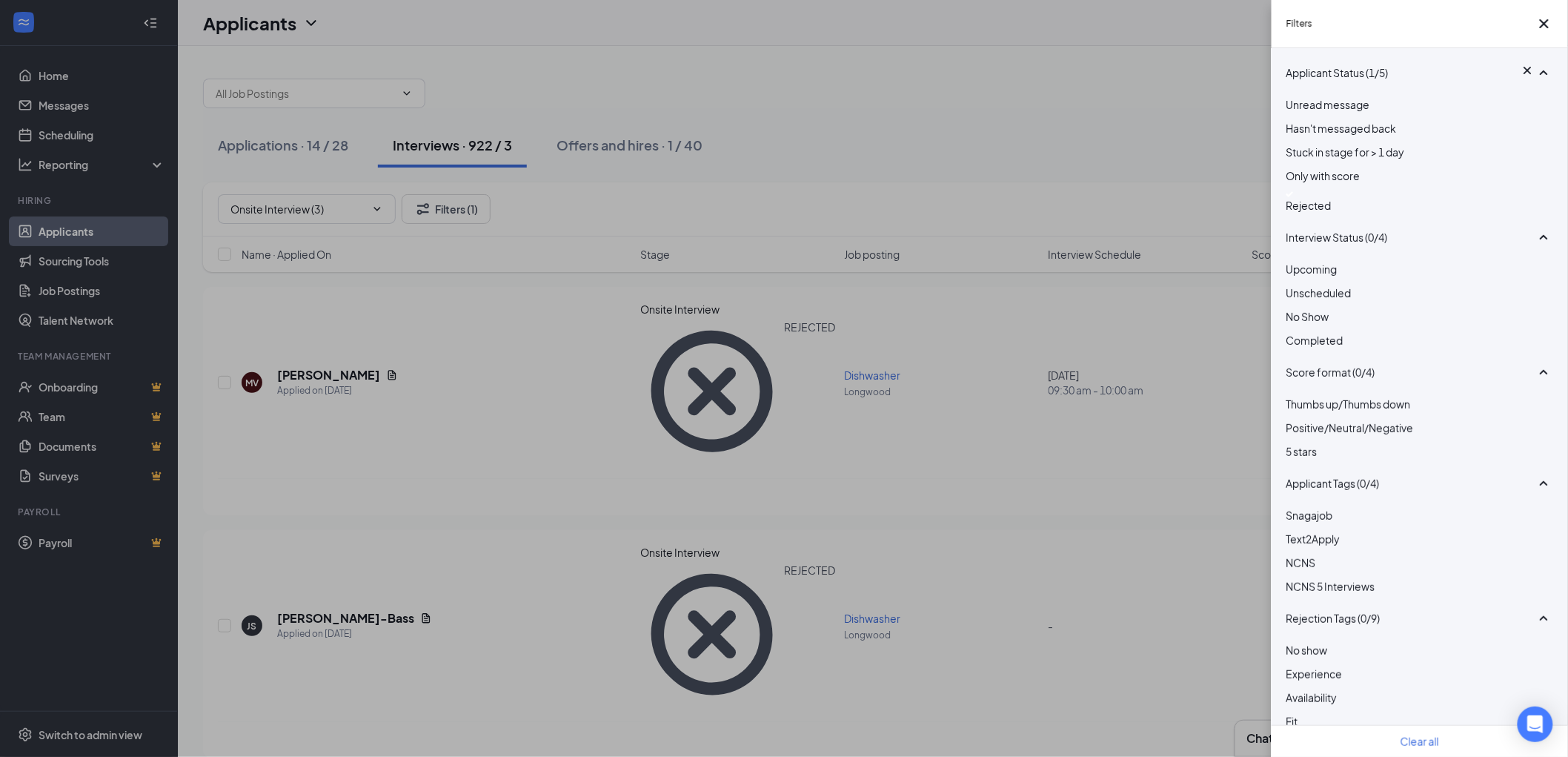
click at [443, 456] on div "Filters Applicant Status (1/5) Unread message Hasn't messaged back Stuck in sta…" at bounding box center [784, 378] width 1568 height 757
click at [1045, 412] on div "Filters Applicant Status (1/5) Unread message Hasn't messaged back Stuck in sta…" at bounding box center [784, 378] width 1568 height 757
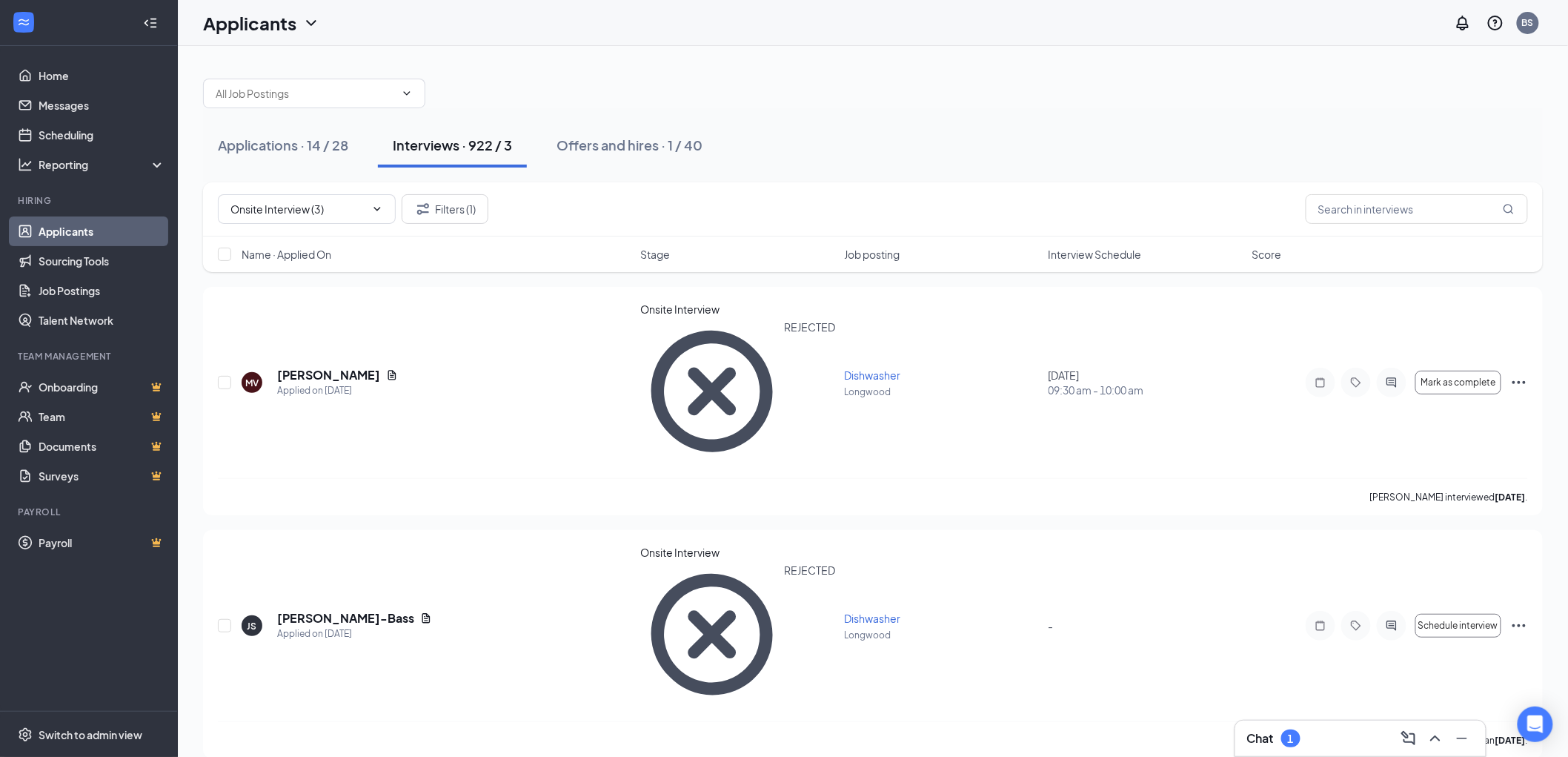
click at [280, 252] on span "Name · Applied On" at bounding box center [286, 254] width 89 height 15
click at [628, 132] on button "Offers and hires · 1 / 40" at bounding box center [629, 145] width 176 height 45
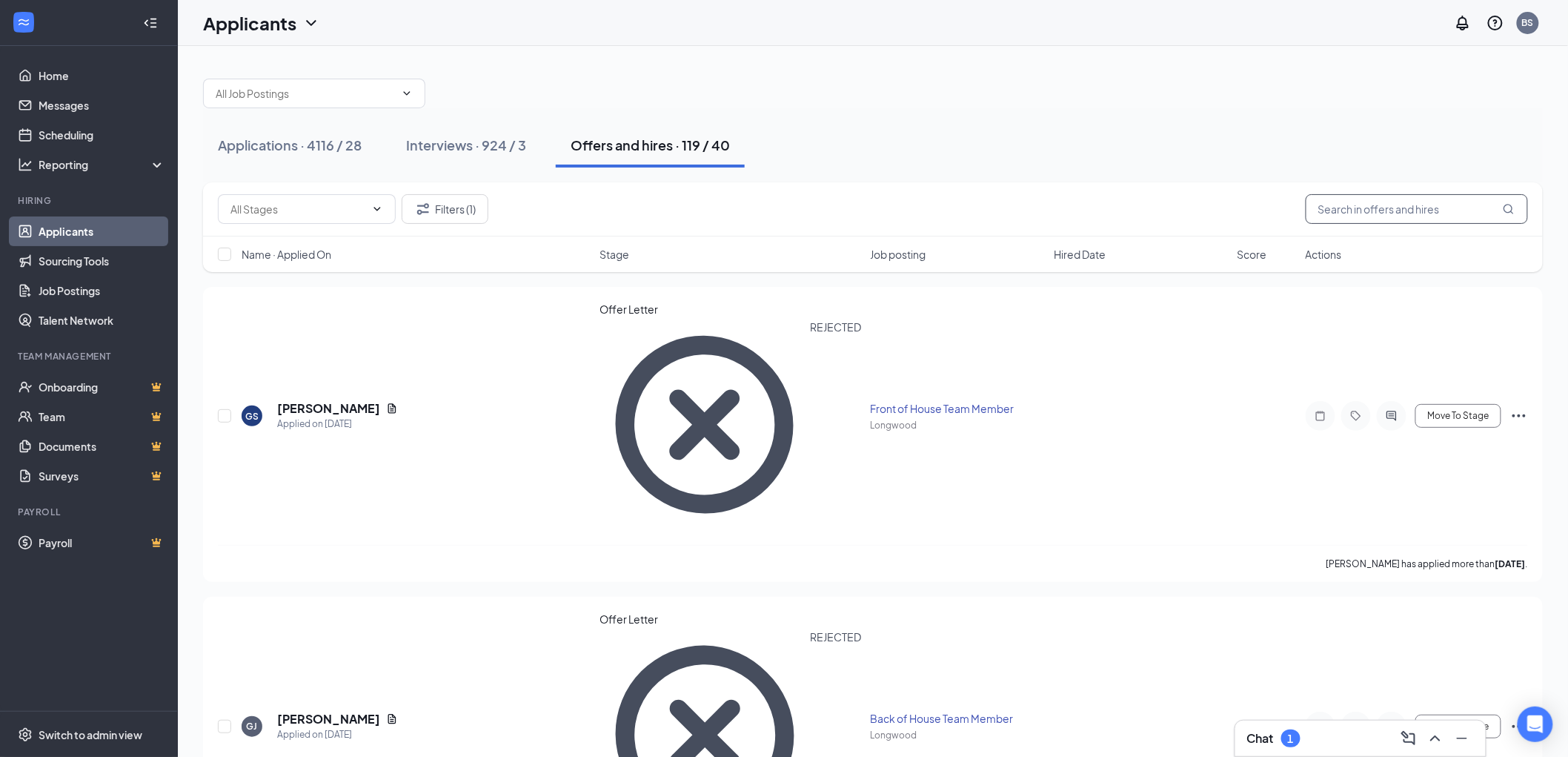
click at [1377, 210] on input "text" at bounding box center [1416, 210] width 223 height 30
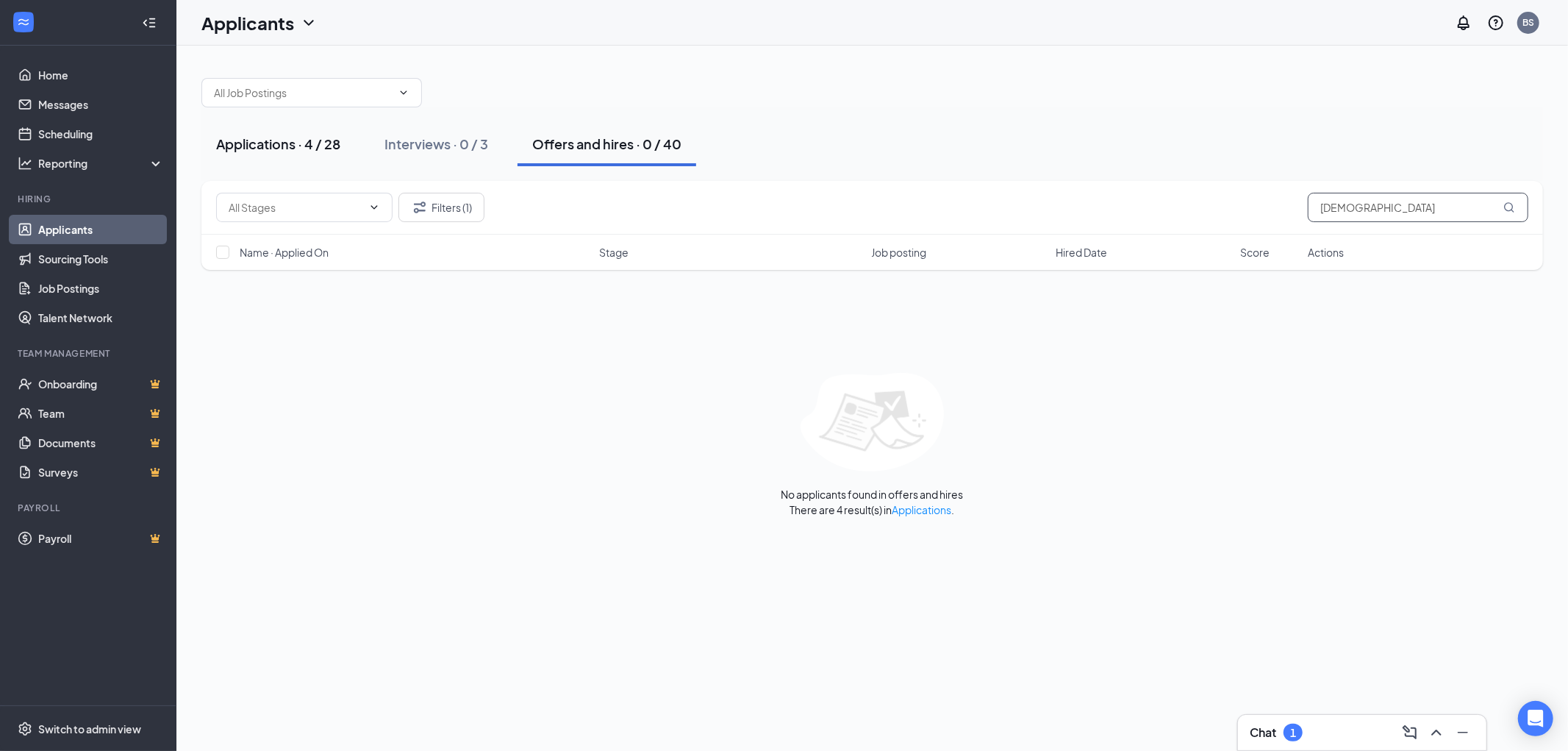
type input "[DEMOGRAPHIC_DATA]"
click at [267, 146] on div "Applications · 4 / 28" at bounding box center [278, 144] width 125 height 18
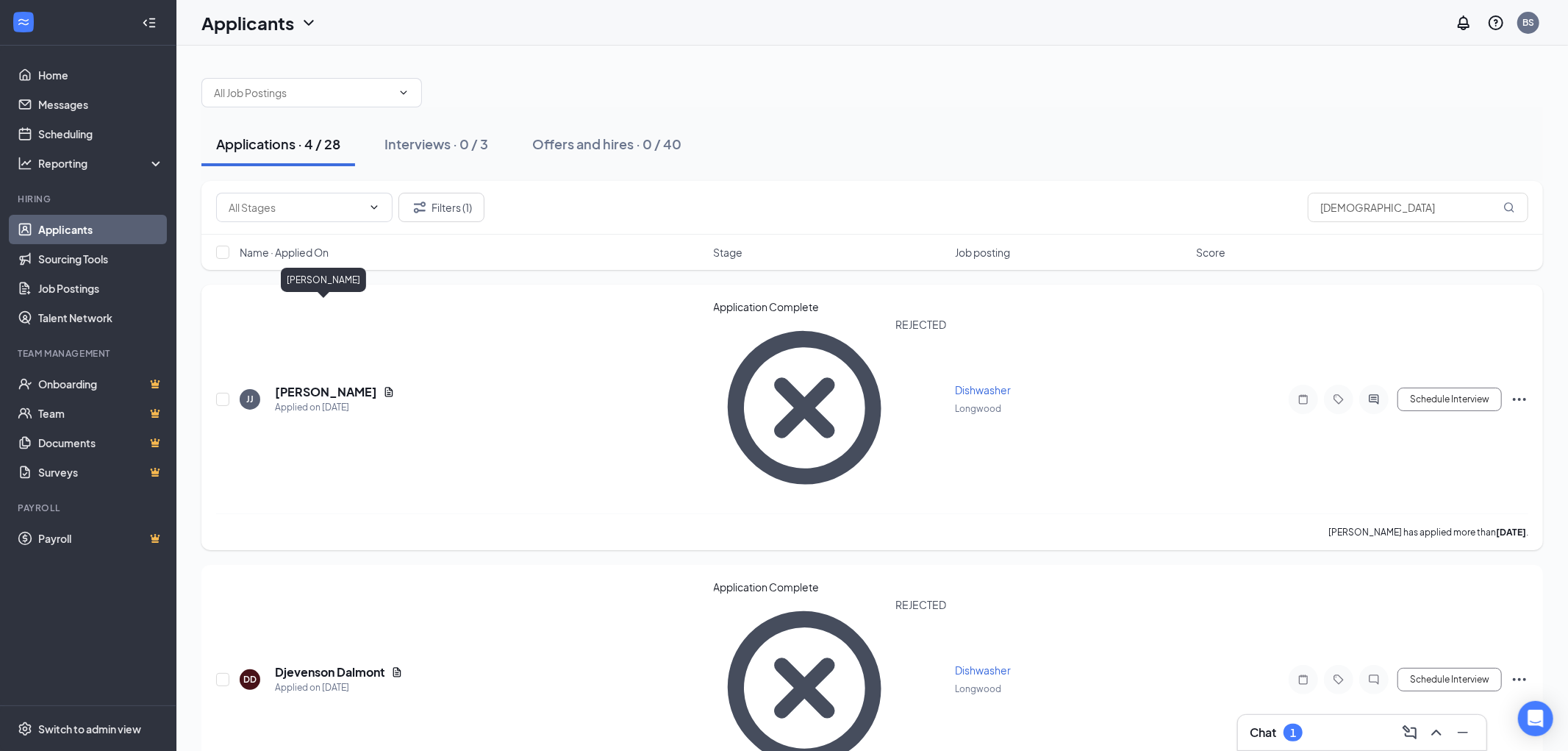
click at [325, 383] on h5 "[PERSON_NAME]" at bounding box center [326, 392] width 103 height 17
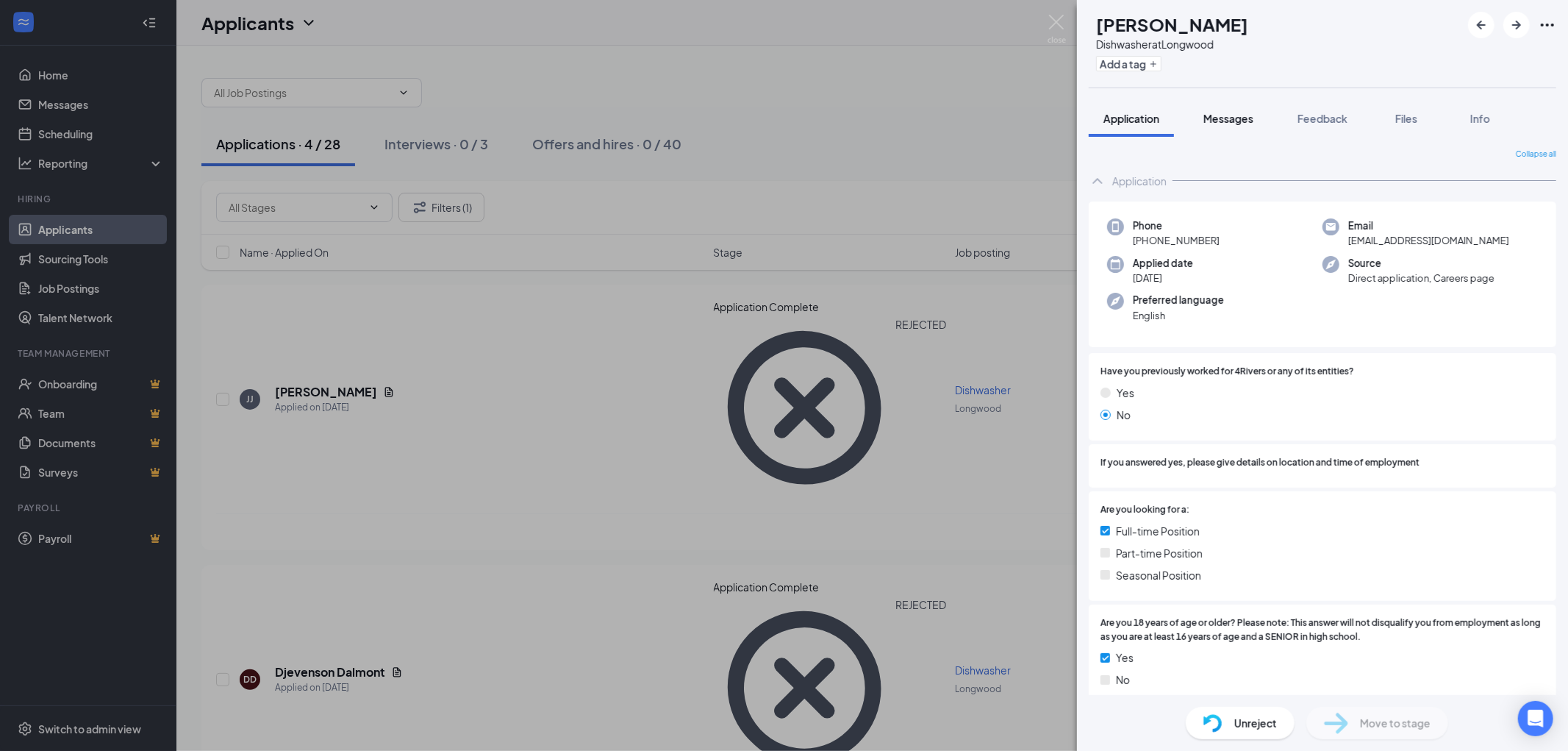
click at [1205, 113] on span "Messages" at bounding box center [1228, 118] width 50 height 13
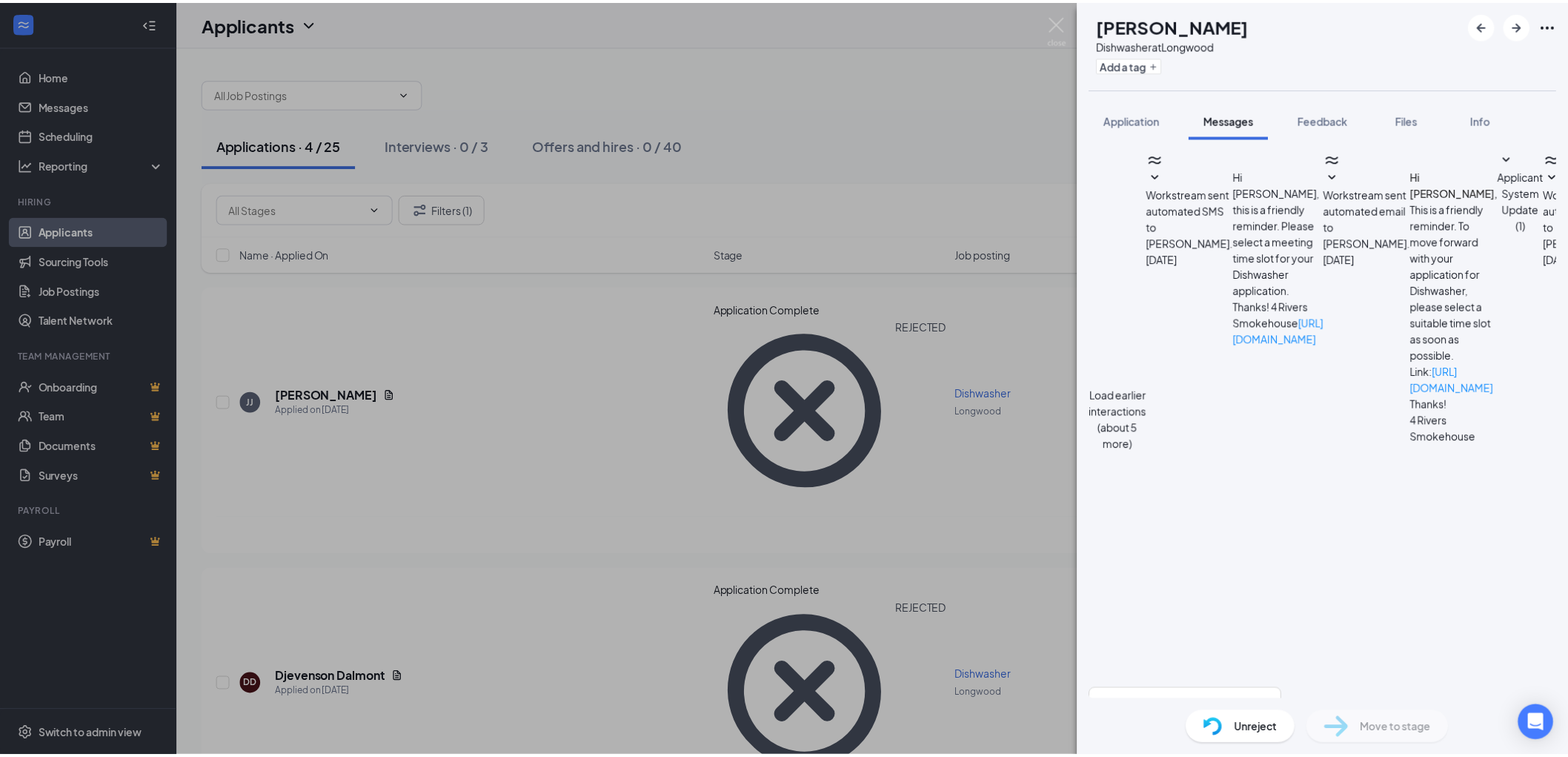
scroll to position [380, 0]
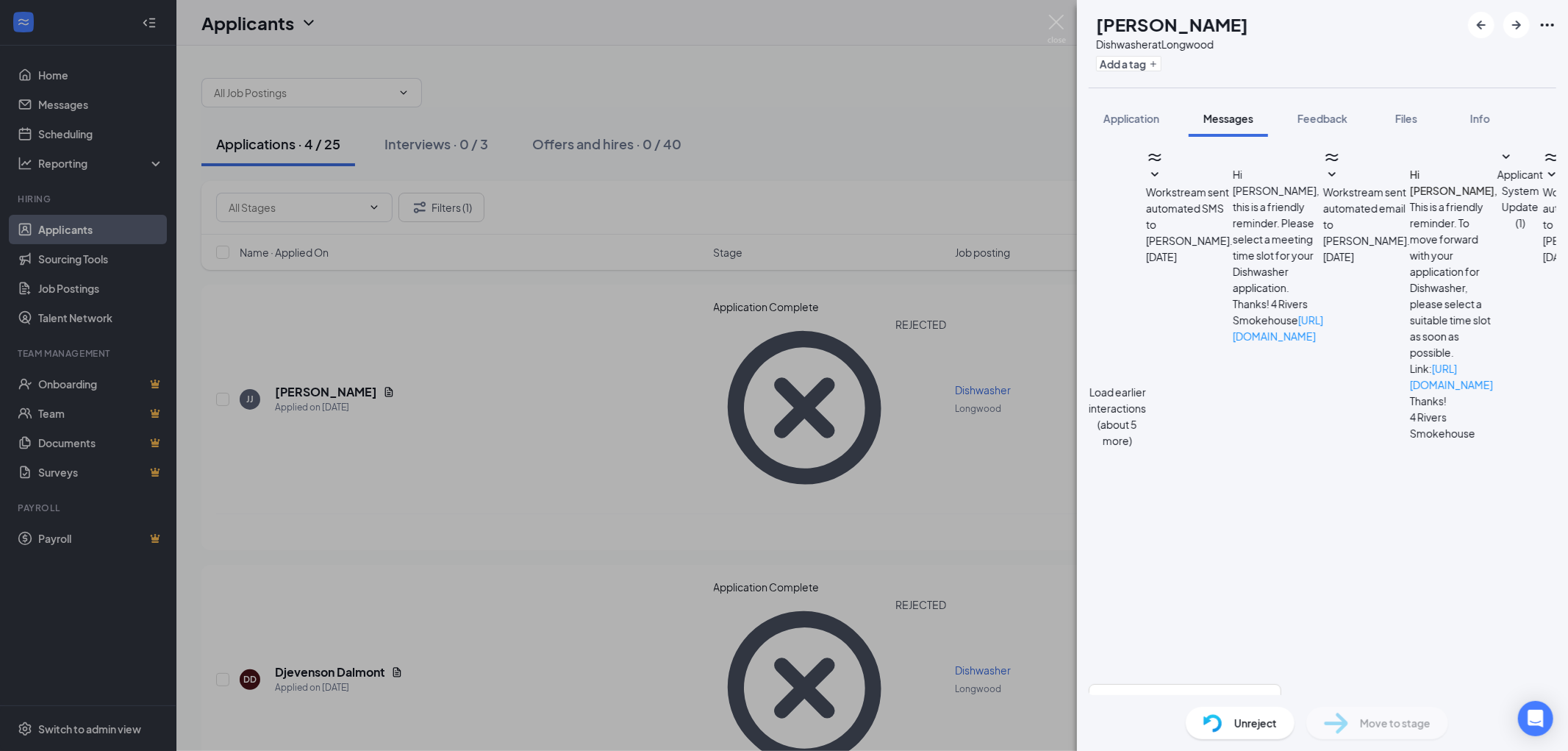
click at [1235, 729] on span "Unreject" at bounding box center [1255, 723] width 42 height 17
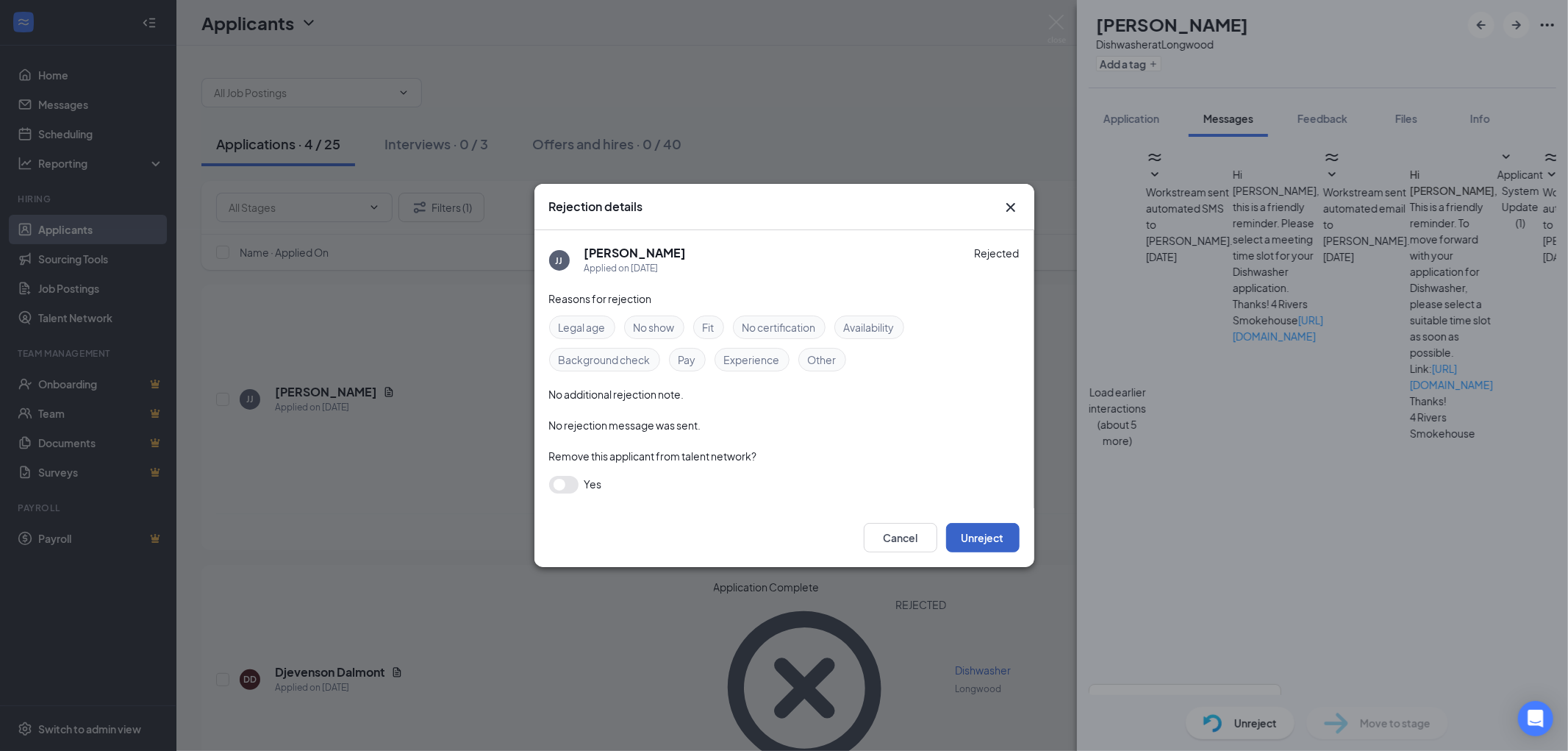
click at [993, 535] on button "Unreject" at bounding box center [983, 538] width 74 height 30
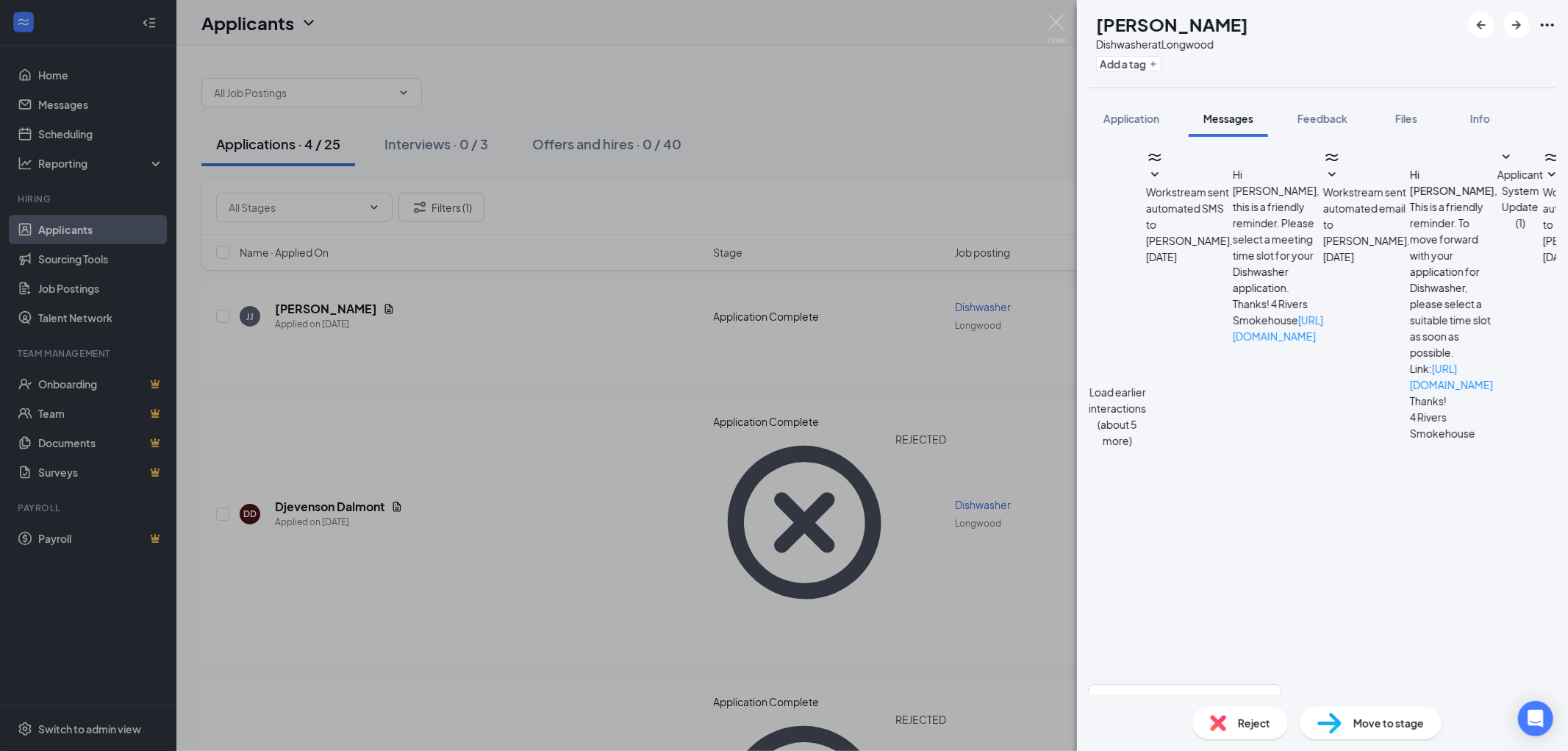
click at [1378, 730] on span "Move to stage" at bounding box center [1388, 723] width 70 height 17
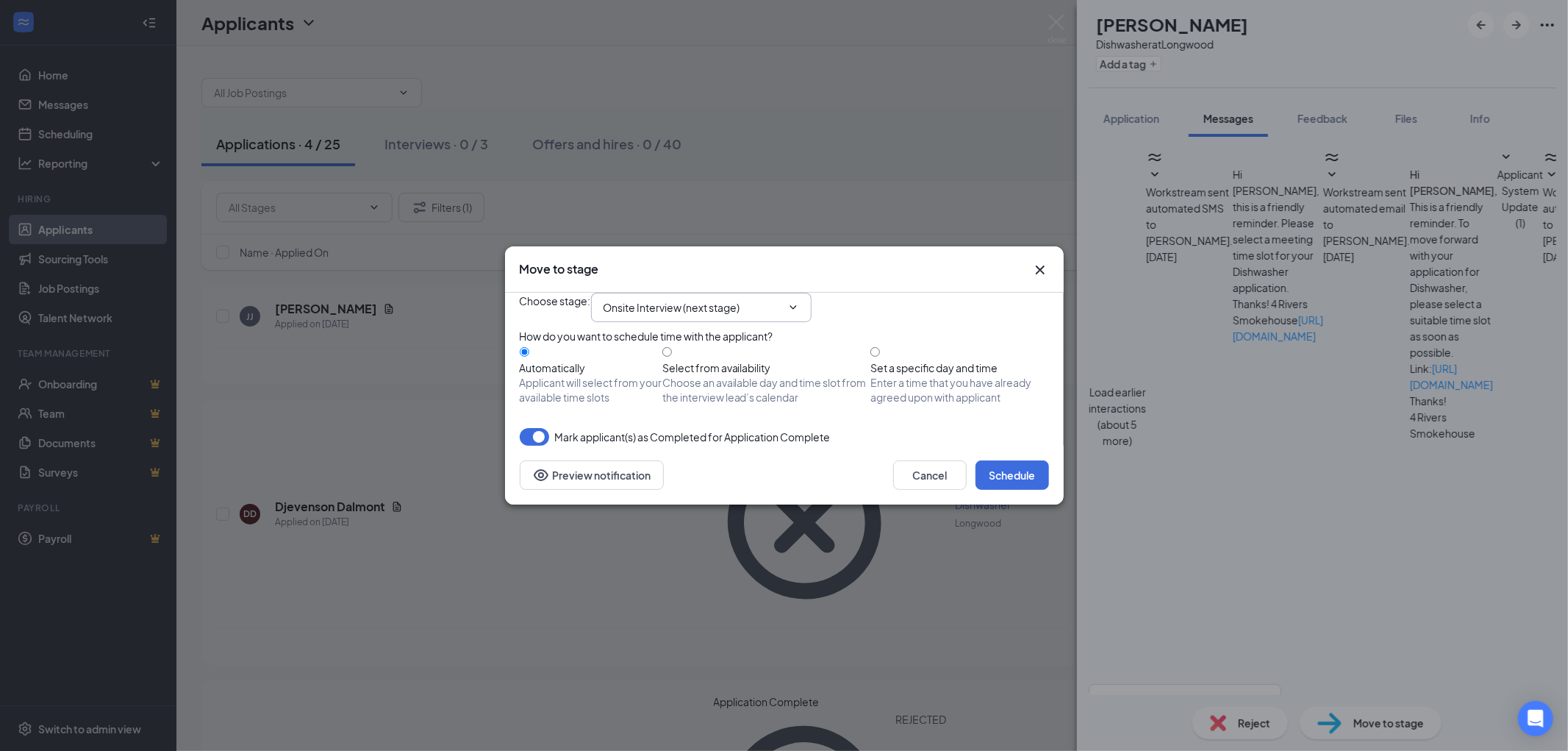
click at [743, 299] on input "Onsite Interview (next stage)" at bounding box center [692, 308] width 178 height 17
click at [706, 426] on div "Background Check" at bounding box center [663, 434] width 94 height 17
type input "Background Check"
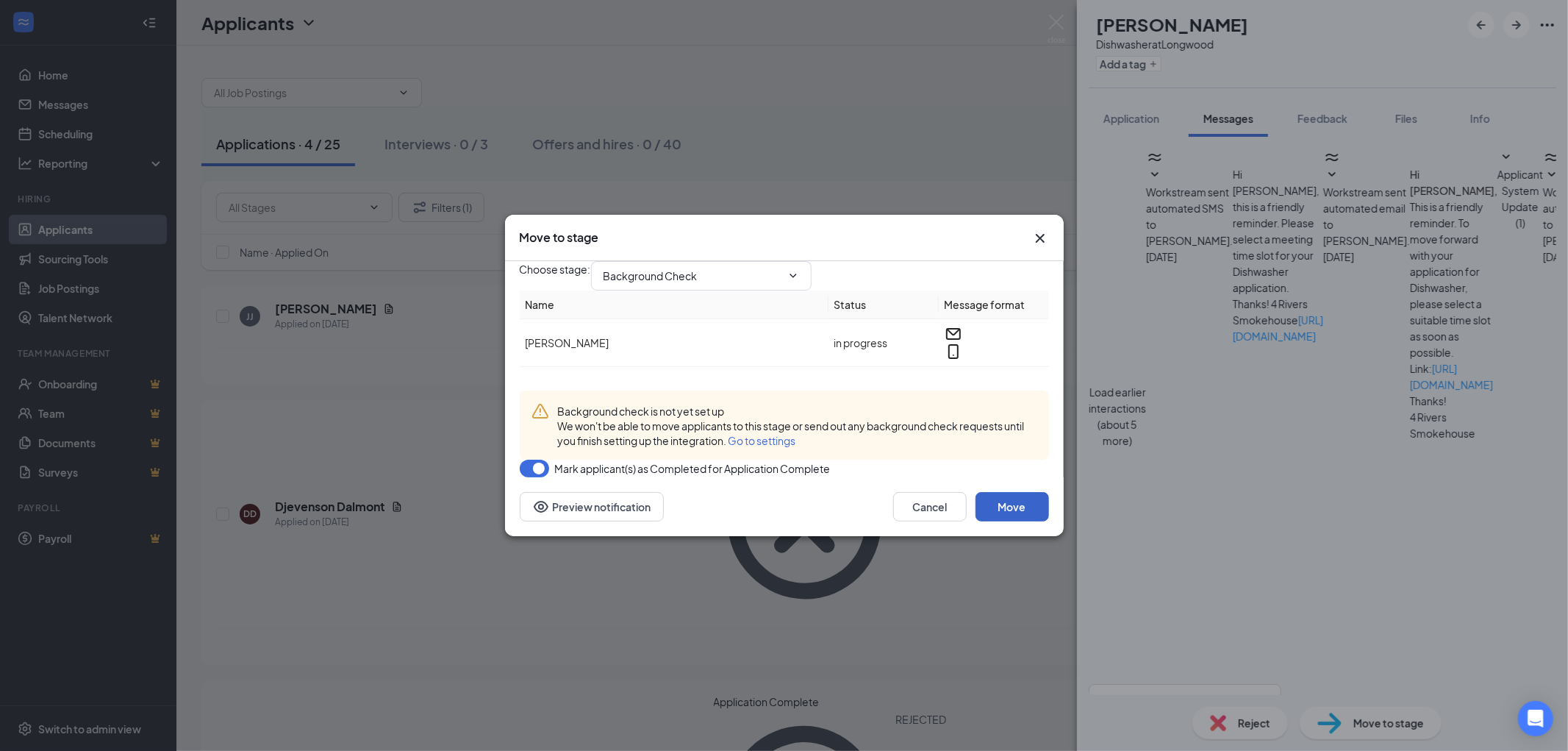
click at [1023, 521] on button "Move" at bounding box center [1012, 506] width 74 height 30
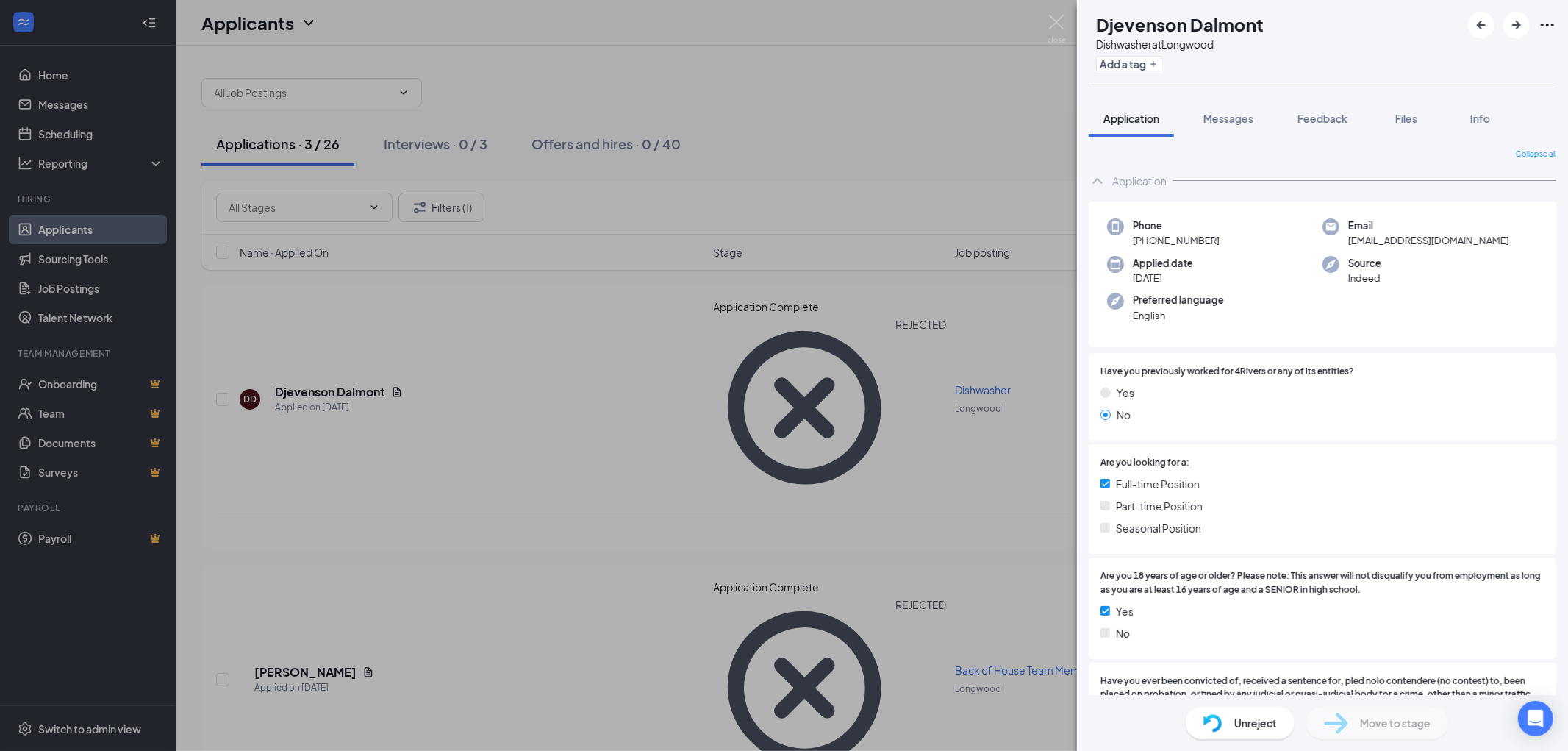
click at [454, 138] on div "DD Djevenson Dalmont Dishwasher at [GEOGRAPHIC_DATA] Add a tag Application Mess…" at bounding box center [784, 375] width 1568 height 751
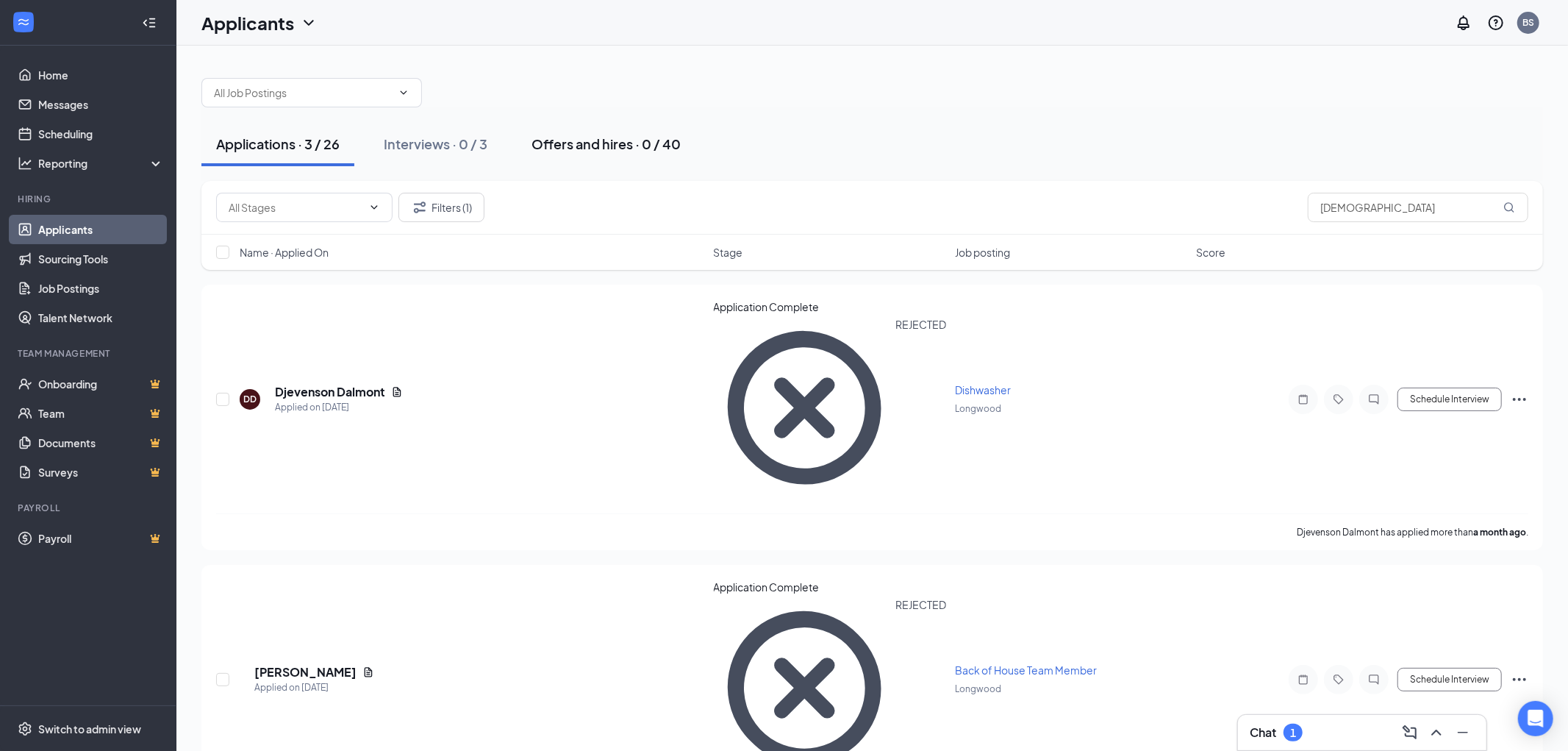
click at [618, 141] on div "Offers and hires · 0 / 40" at bounding box center [606, 144] width 150 height 18
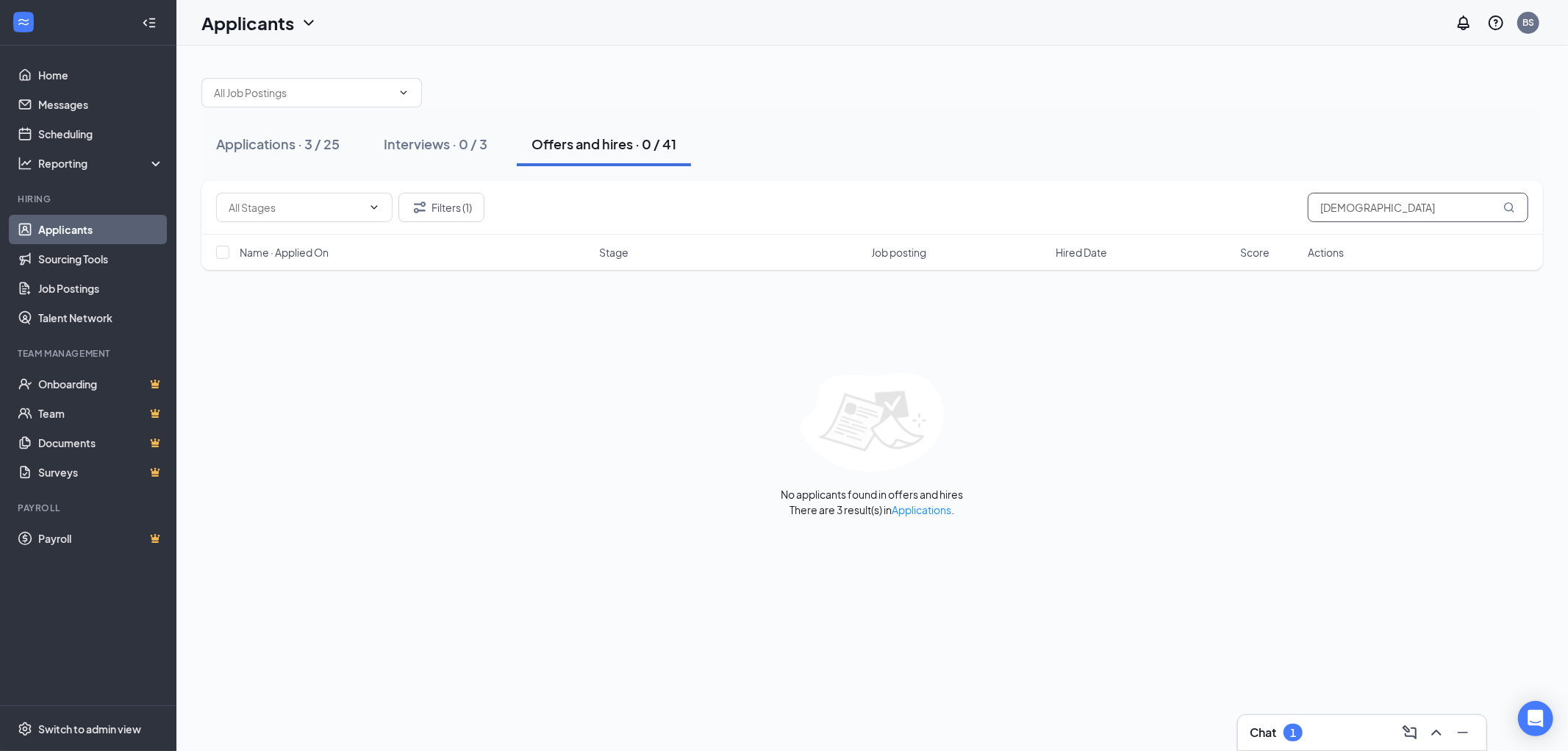
click at [1429, 203] on input "[DEMOGRAPHIC_DATA]" at bounding box center [1417, 208] width 221 height 30
click at [468, 207] on button "Filters (1)" at bounding box center [440, 208] width 86 height 30
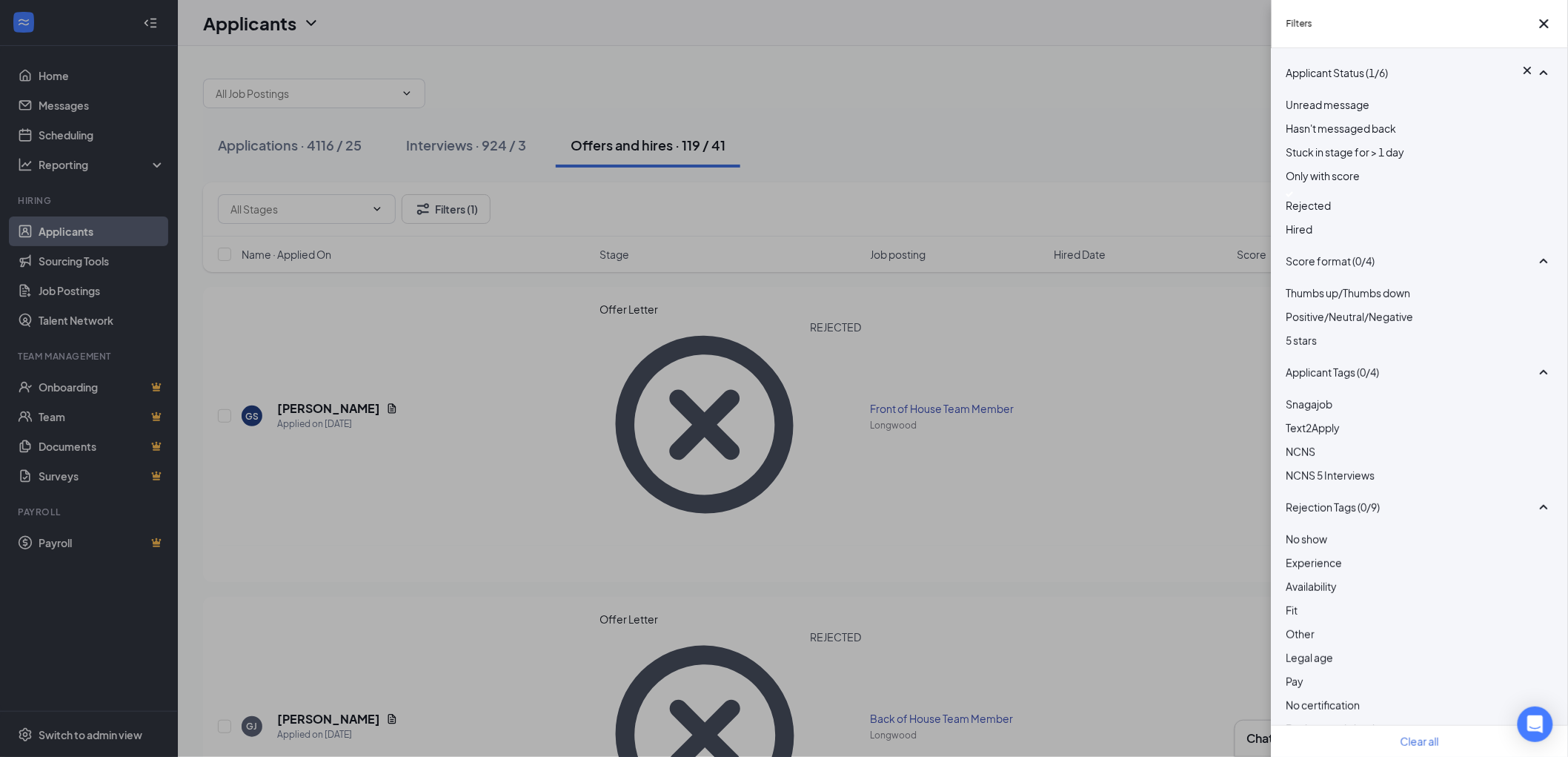
click at [1294, 197] on img at bounding box center [1291, 194] width 7 height 6
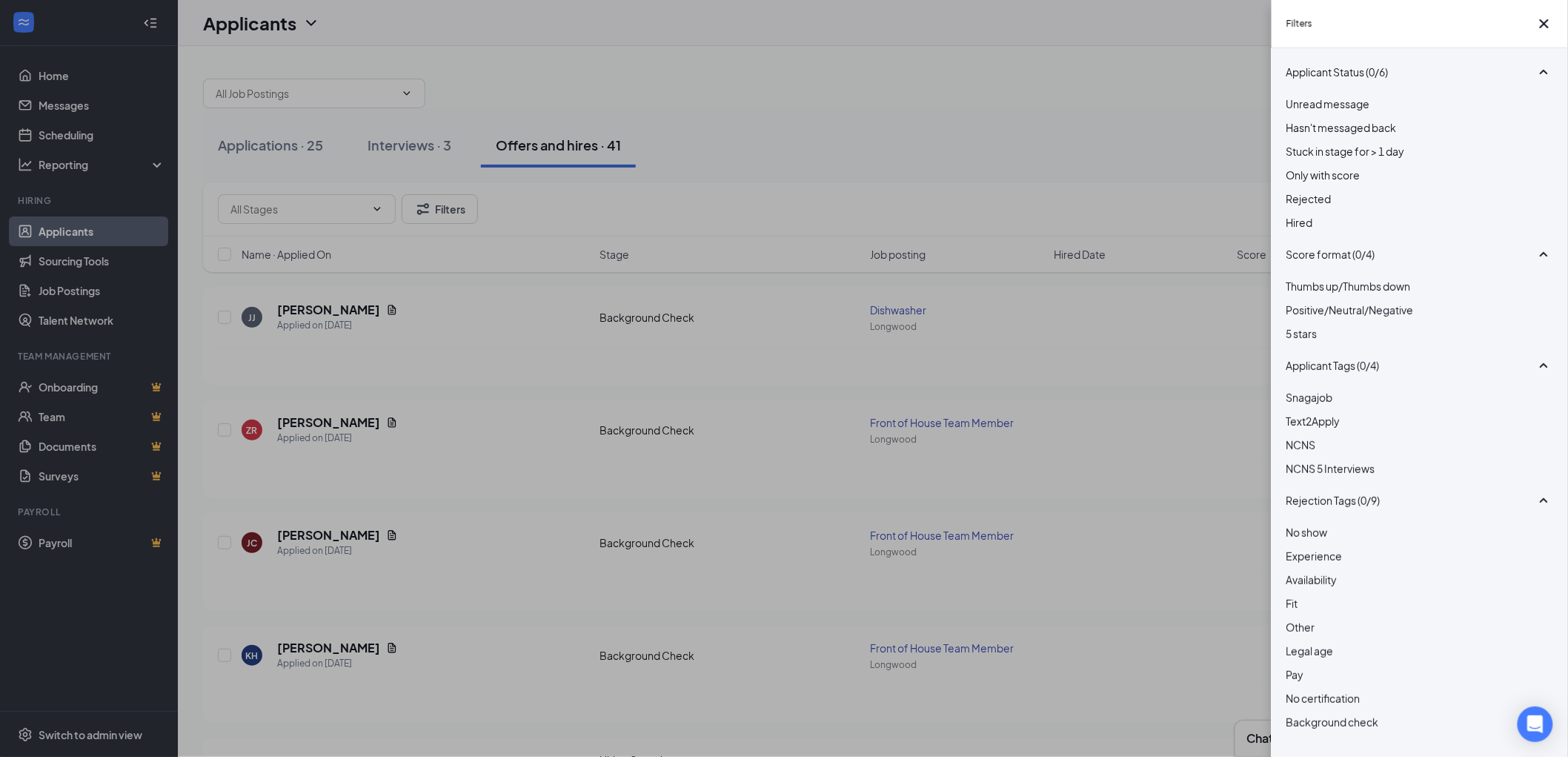
click at [396, 142] on div "Filters Applicant Status (0/6) Unread message Hasn't messaged back Stuck in sta…" at bounding box center [784, 378] width 1568 height 757
drag, startPoint x: 326, startPoint y: 270, endPoint x: 331, endPoint y: 314, distance: 44.3
click at [327, 271] on div "Filters Applicant Status (0/6) Unread message Hasn't messaged back Stuck in sta…" at bounding box center [784, 378] width 1568 height 757
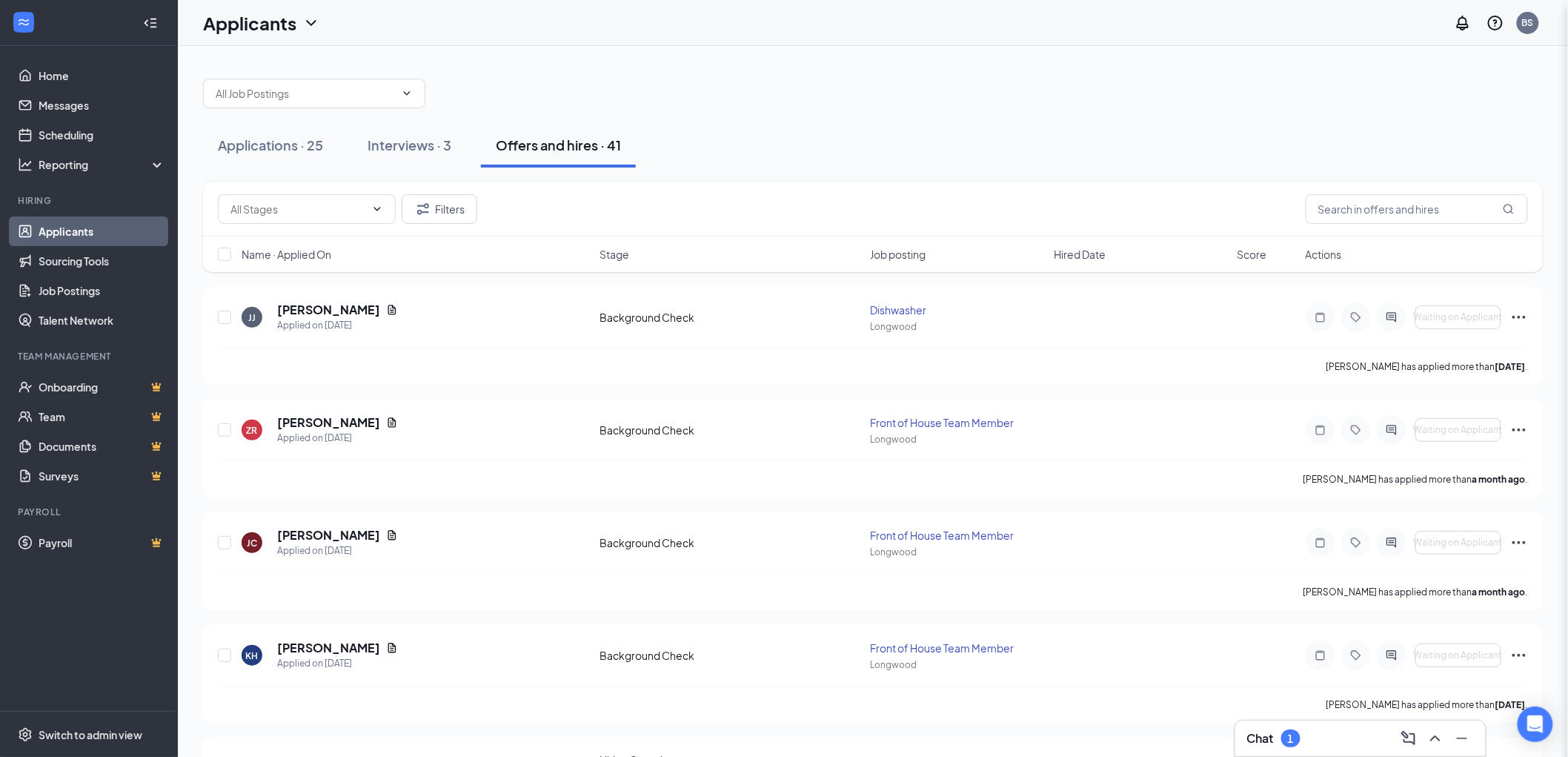
click at [329, 318] on div "Filters Applicant Status (0/6) Unread message Hasn't messaged back Stuck in sta…" at bounding box center [784, 378] width 1568 height 757
click at [336, 307] on h5 "[PERSON_NAME]" at bounding box center [329, 310] width 103 height 17
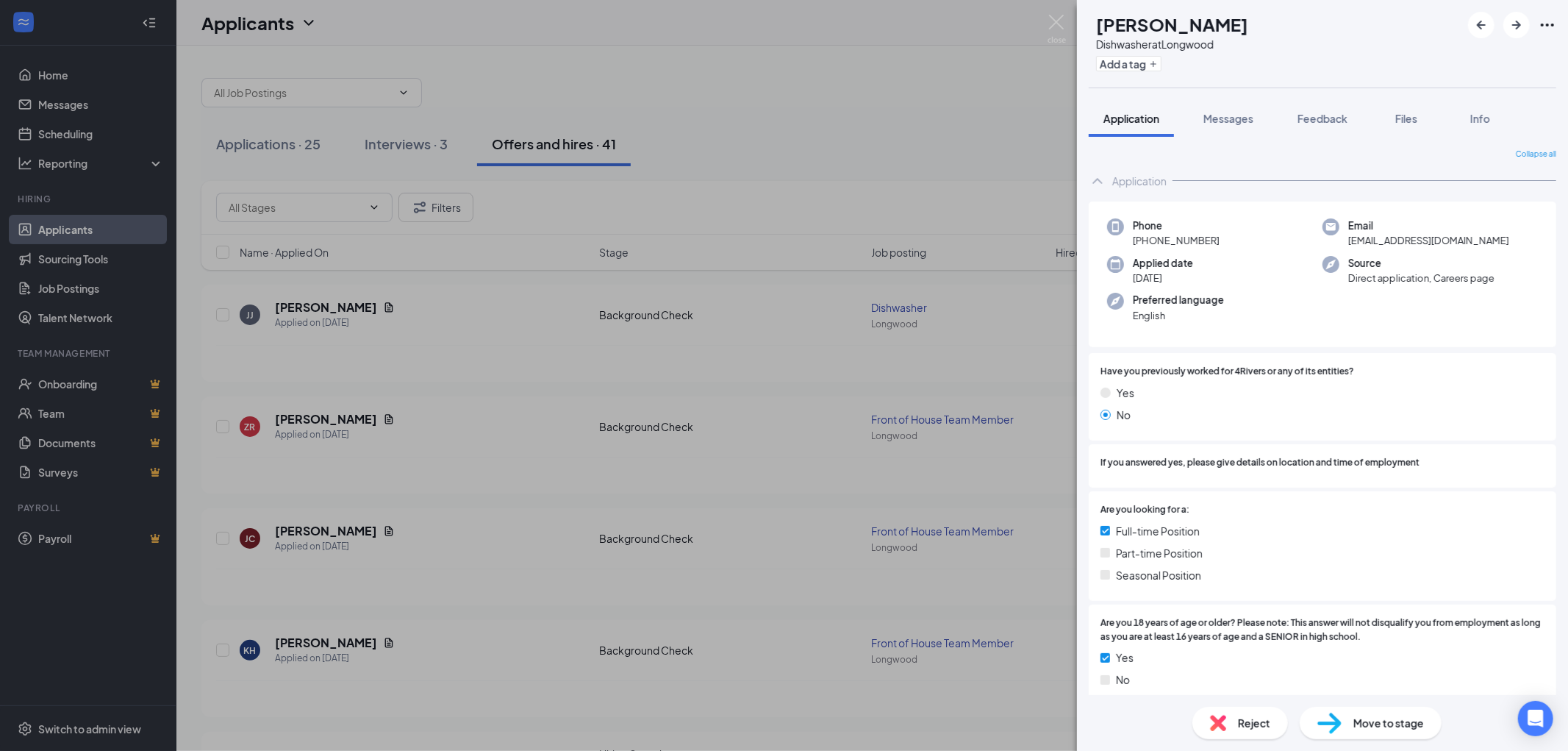
click at [380, 306] on div "[PERSON_NAME] Jevontae [PERSON_NAME] Dishwasher at [GEOGRAPHIC_DATA] Add a tag …" at bounding box center [784, 375] width 1568 height 751
